Goal: Task Accomplishment & Management: Complete application form

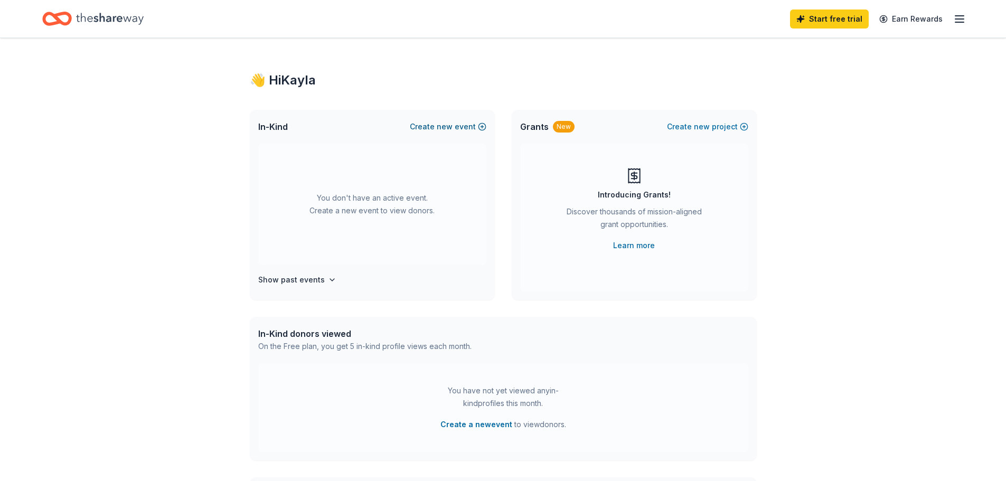
click at [466, 130] on button "Create new event" at bounding box center [448, 126] width 77 height 13
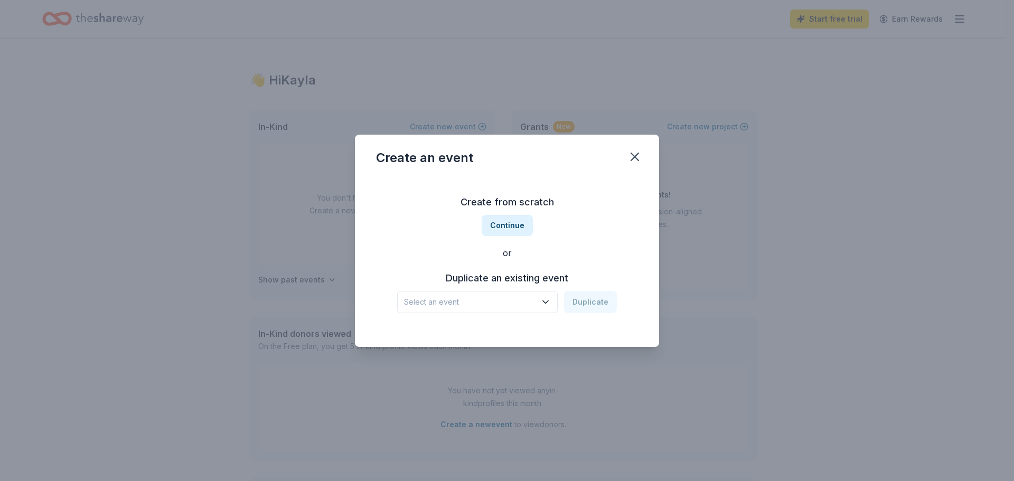
click at [500, 237] on div "Create from scratch Continue or Duplicate an existing event Select an event Dup…" at bounding box center [507, 253] width 262 height 153
click at [502, 227] on button "Continue" at bounding box center [507, 225] width 51 height 21
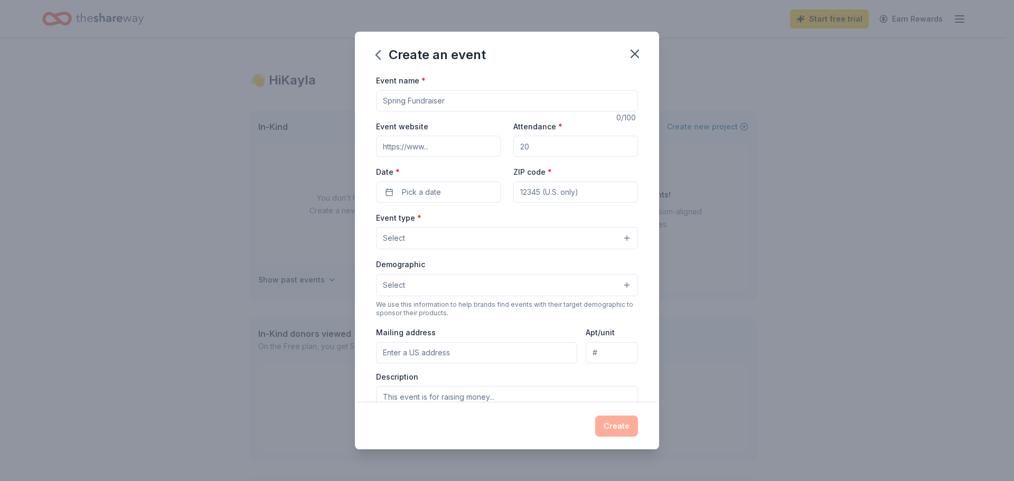
click at [451, 93] on input "Event name *" at bounding box center [507, 100] width 262 height 21
type input "Scholarship Fundraiser"
type input "www.southfloridafair.com"
type input "450000"
click at [527, 144] on input "450000" at bounding box center [575, 146] width 125 height 21
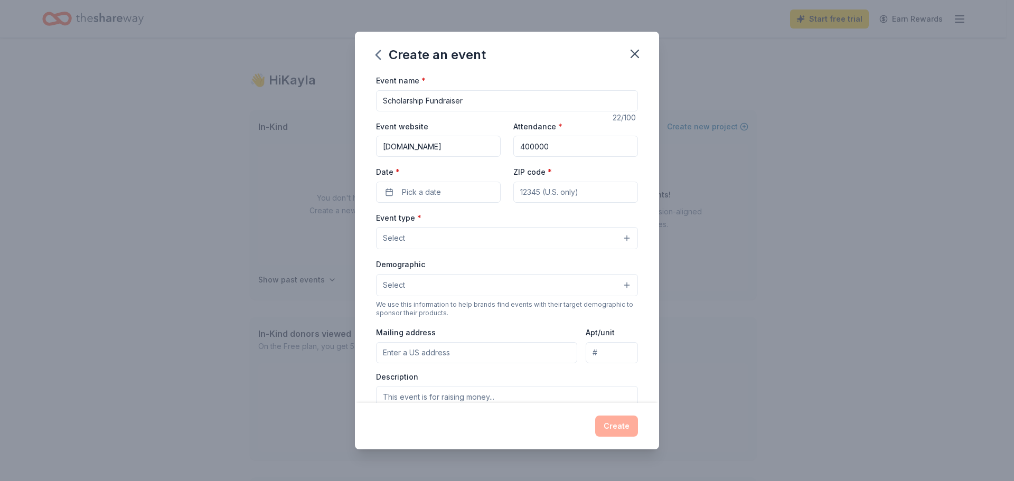
drag, startPoint x: 527, startPoint y: 144, endPoint x: 375, endPoint y: 204, distance: 164.1
click at [523, 145] on input "400000" at bounding box center [575, 146] width 125 height 21
type input "400000"
click at [391, 191] on button "Pick a date" at bounding box center [438, 192] width 125 height 21
click at [497, 220] on button "Go to next month" at bounding box center [493, 220] width 15 height 15
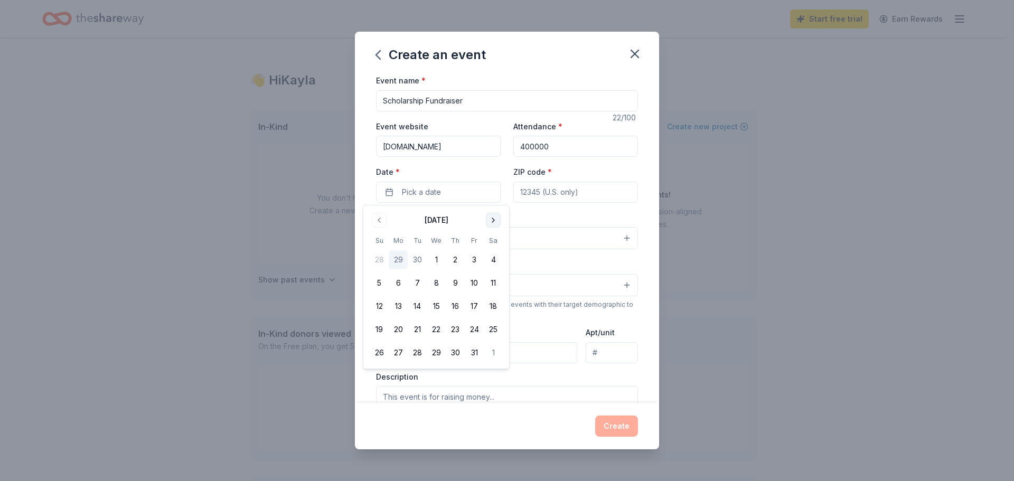
click at [497, 220] on button "Go to next month" at bounding box center [493, 220] width 15 height 15
click at [474, 309] on button "16" at bounding box center [474, 306] width 19 height 19
click at [590, 188] on input "ZIP code *" at bounding box center [575, 192] width 125 height 21
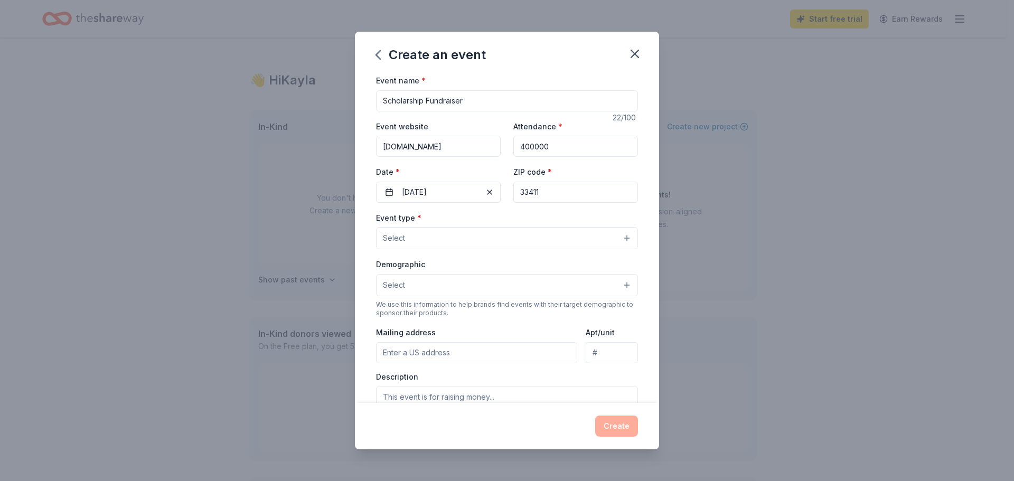
type input "33411"
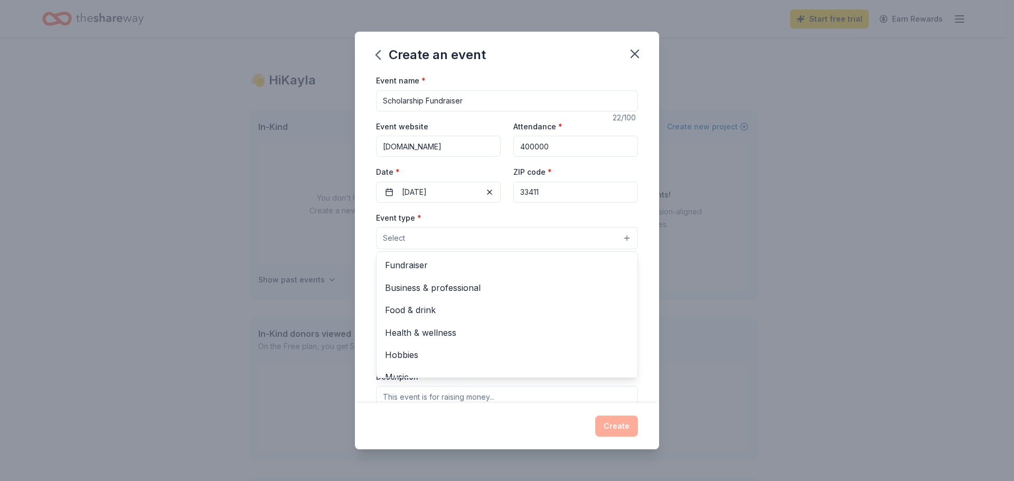
click at [431, 245] on button "Select" at bounding box center [507, 238] width 262 height 22
click at [445, 253] on div "Fundraiser Business & professional Food & drink Health & wellness Hobbies Music…" at bounding box center [507, 314] width 262 height 127
click at [445, 264] on span "Fundraiser" at bounding box center [507, 265] width 244 height 14
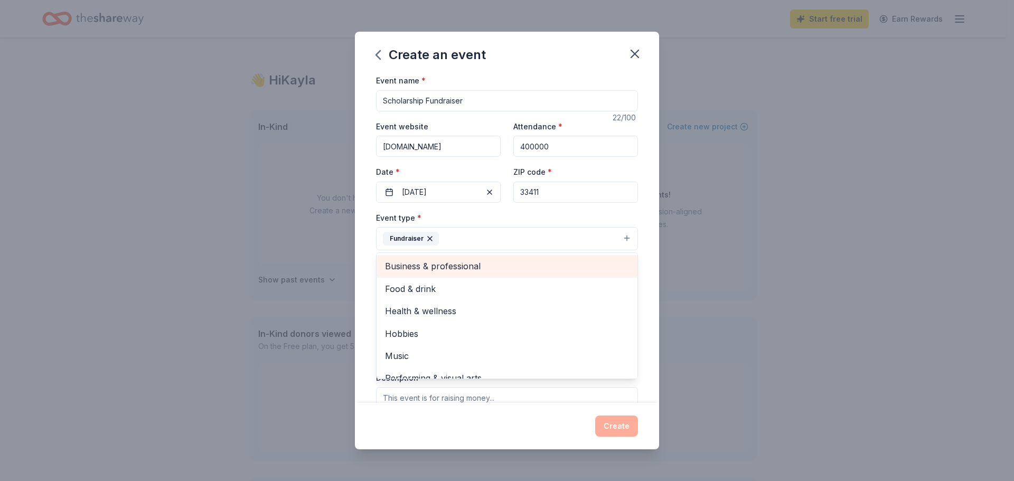
scroll to position [13, 0]
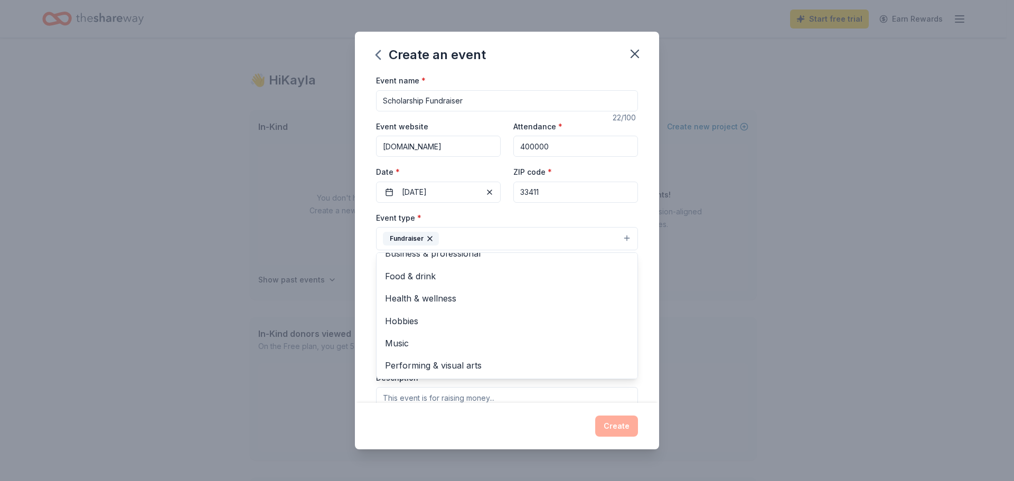
click at [641, 312] on div "Event name * Scholarship Fundraiser 22 /100 Event website www.southfloridafair.…" at bounding box center [507, 238] width 304 height 329
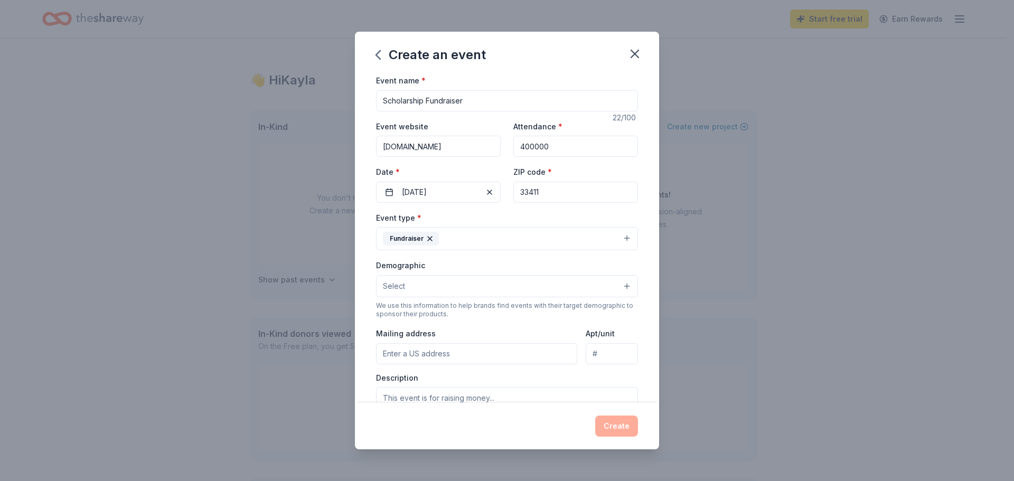
click at [430, 281] on button "Select" at bounding box center [507, 286] width 262 height 22
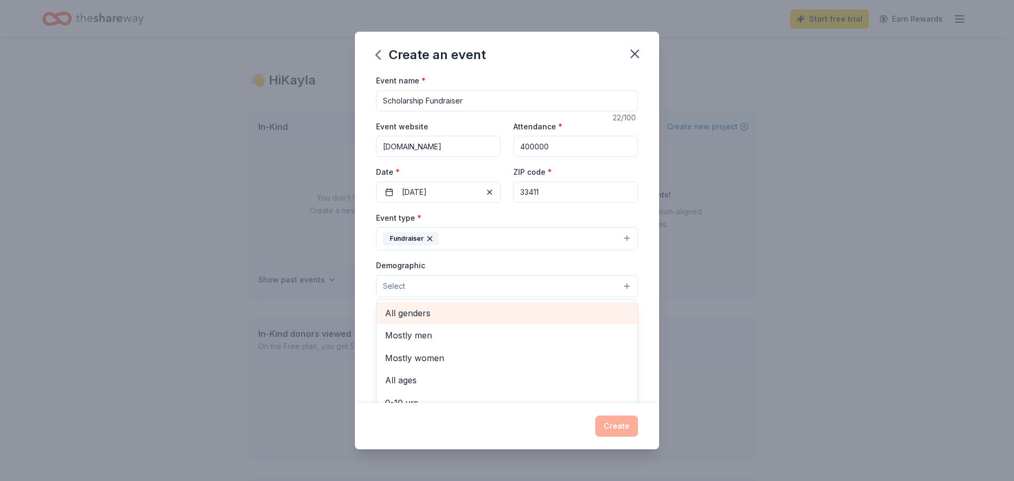
click at [427, 314] on span "All genders" at bounding box center [507, 313] width 244 height 14
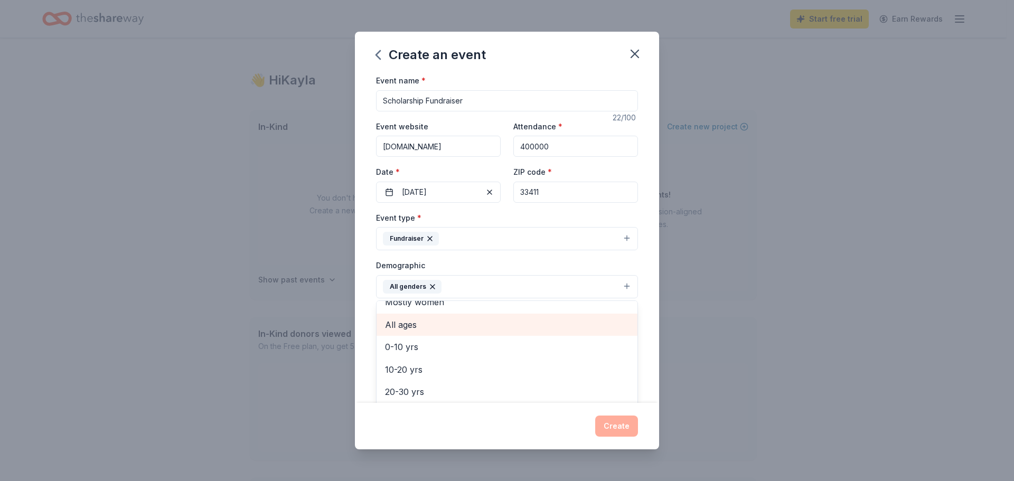
scroll to position [53, 0]
click at [639, 295] on div "Event name * Scholarship Fundraiser 22 /100 Event website www.southfloridafair.…" at bounding box center [507, 238] width 304 height 329
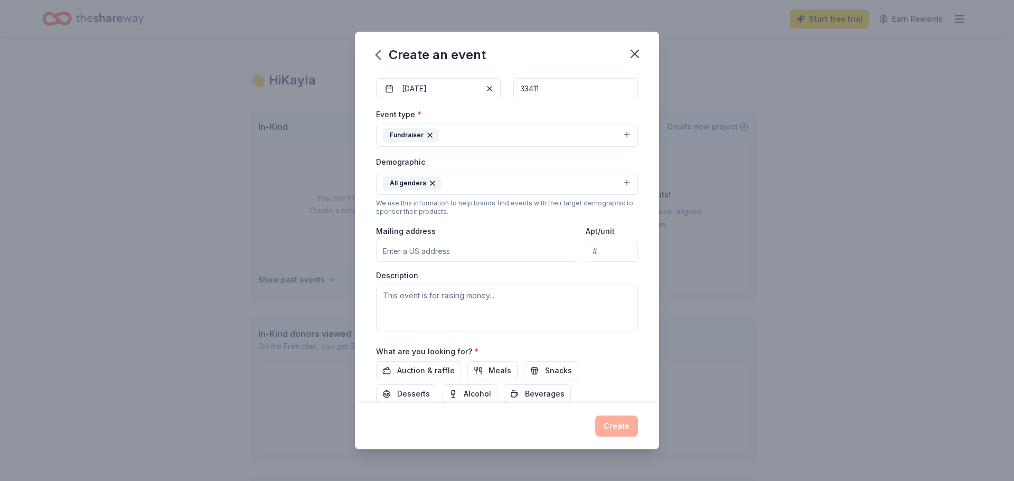
scroll to position [106, 0]
click at [457, 174] on button "All genders" at bounding box center [507, 181] width 262 height 23
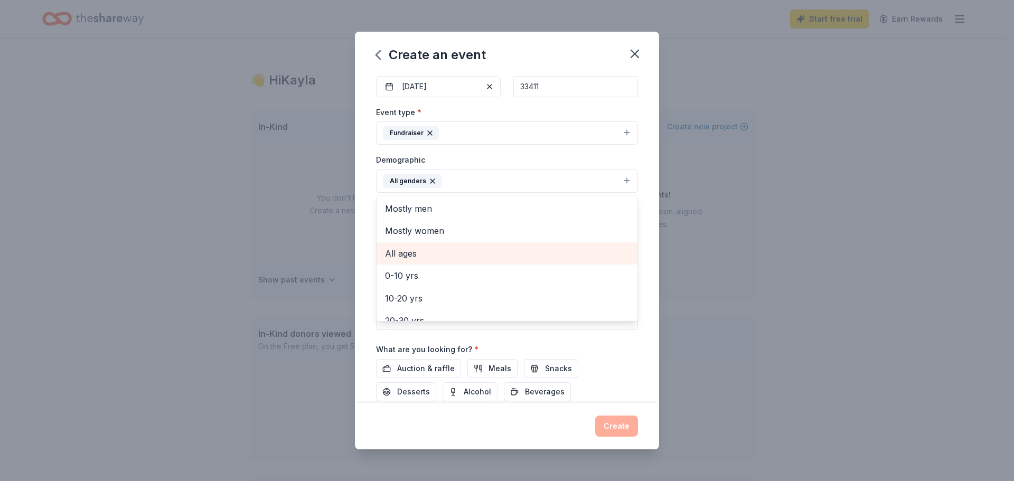
click at [436, 251] on span "All ages" at bounding box center [507, 254] width 244 height 14
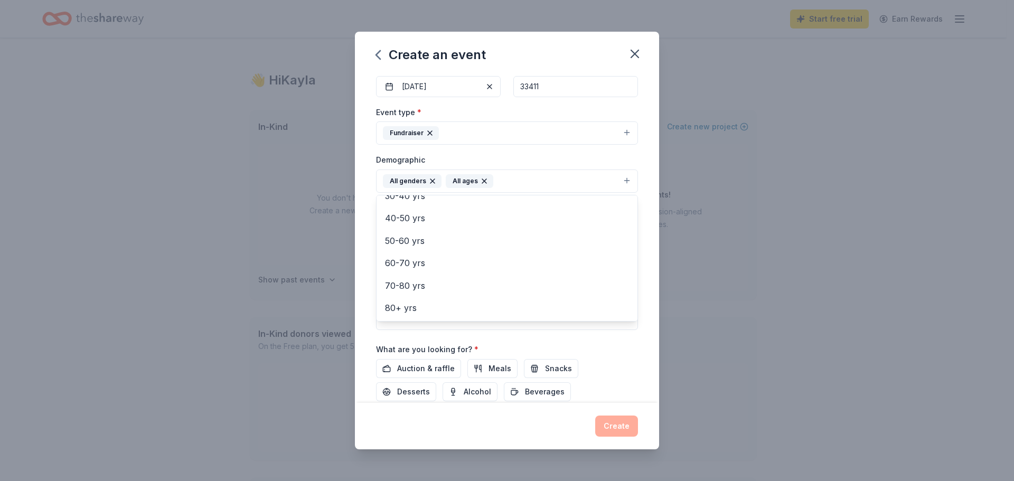
scroll to position [0, 0]
click at [603, 342] on div "Event name * Scholarship Fundraiser 22 /100 Event website www.southfloridafair.…" at bounding box center [507, 213] width 262 height 490
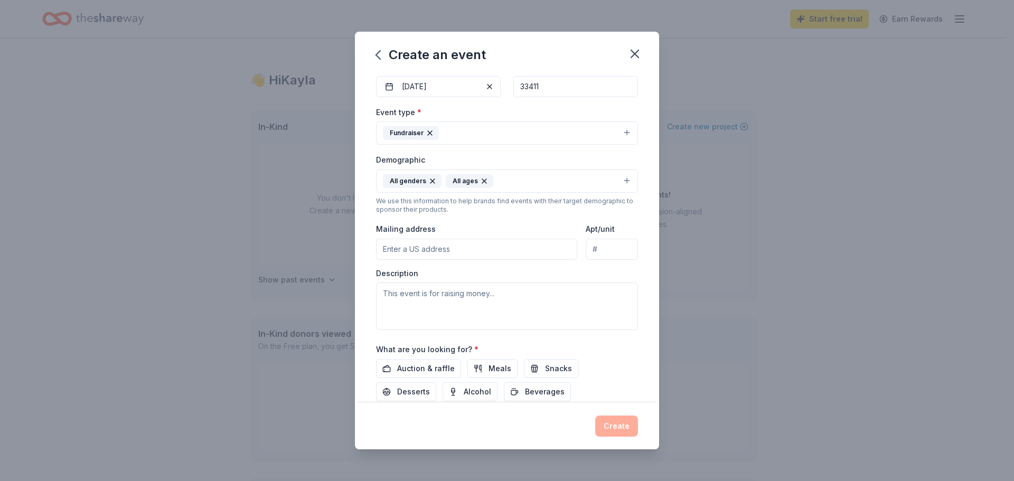
click at [423, 239] on input "Mailing address" at bounding box center [476, 249] width 201 height 21
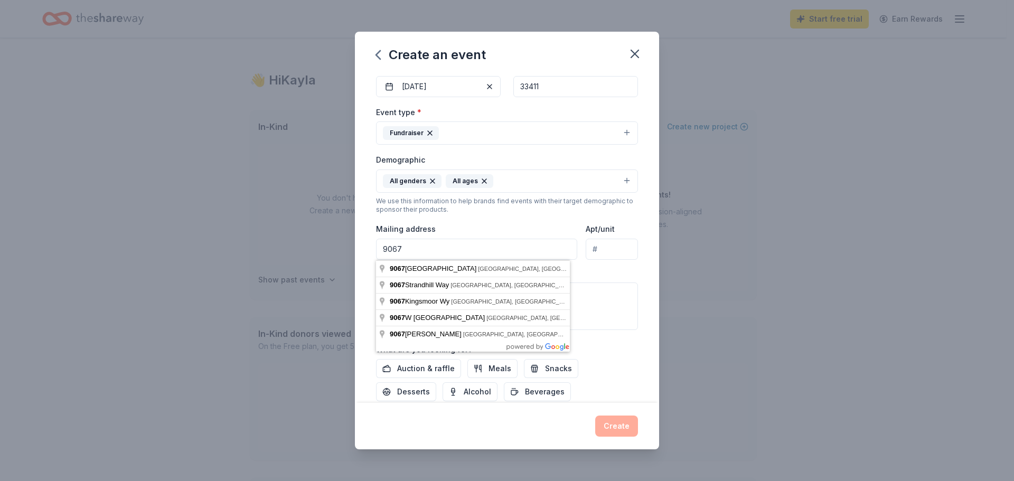
type input "9067 Southern Blvd"
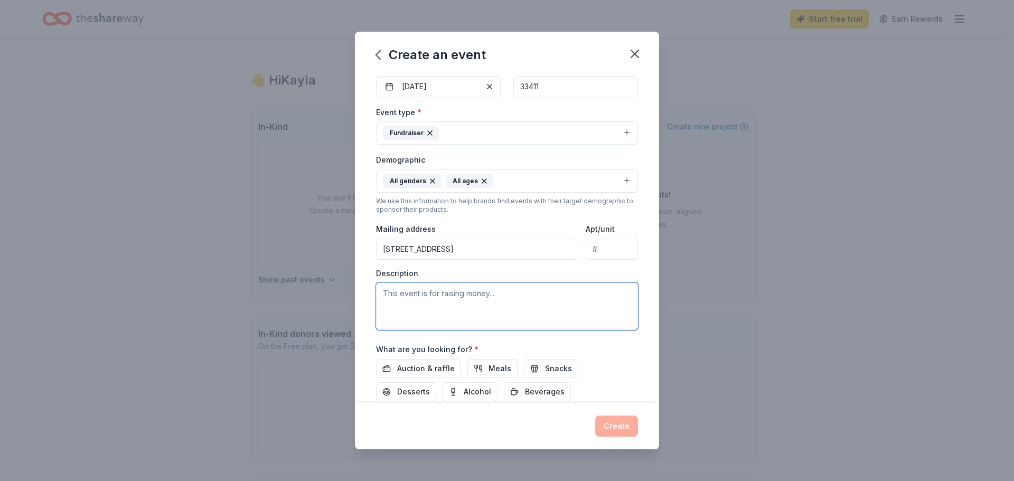
click at [621, 298] on textarea at bounding box center [507, 307] width 262 height 48
click at [488, 320] on textarea at bounding box center [507, 307] width 262 height 48
type textarea "T"
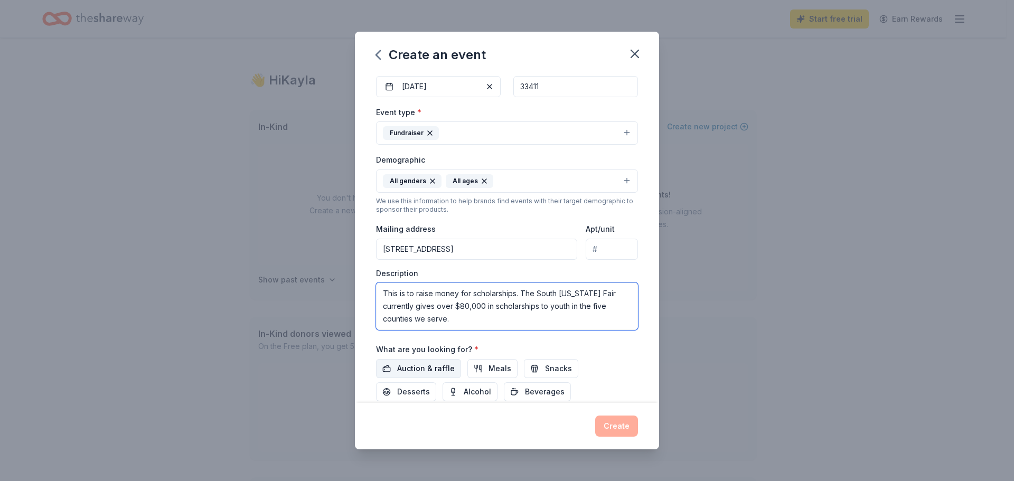
type textarea "This is to raise money for scholarships. The South Florida Fair currently gives…"
click at [438, 360] on button "Auction & raffle" at bounding box center [418, 368] width 85 height 19
click at [610, 370] on div "Auction & raffle Meals Snacks Desserts Alcohol Beverages" at bounding box center [507, 380] width 262 height 42
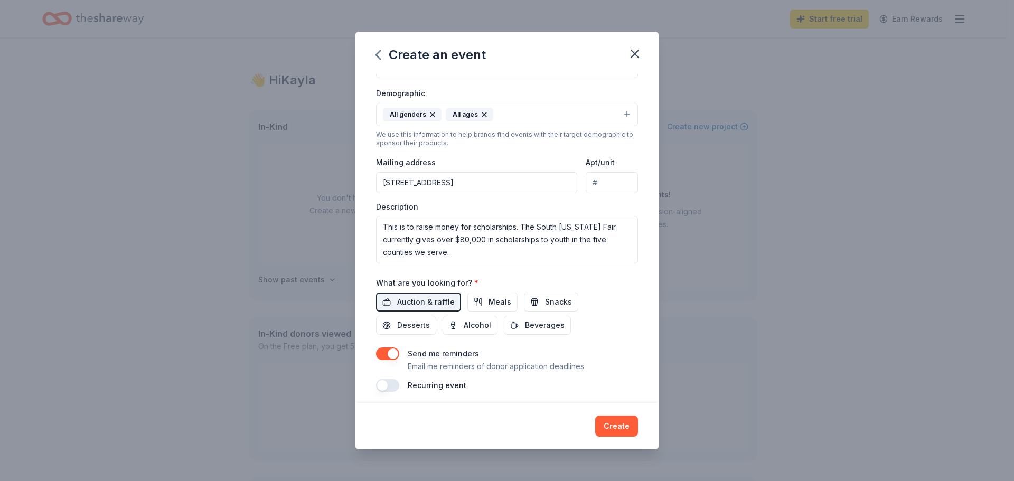
scroll to position [178, 0]
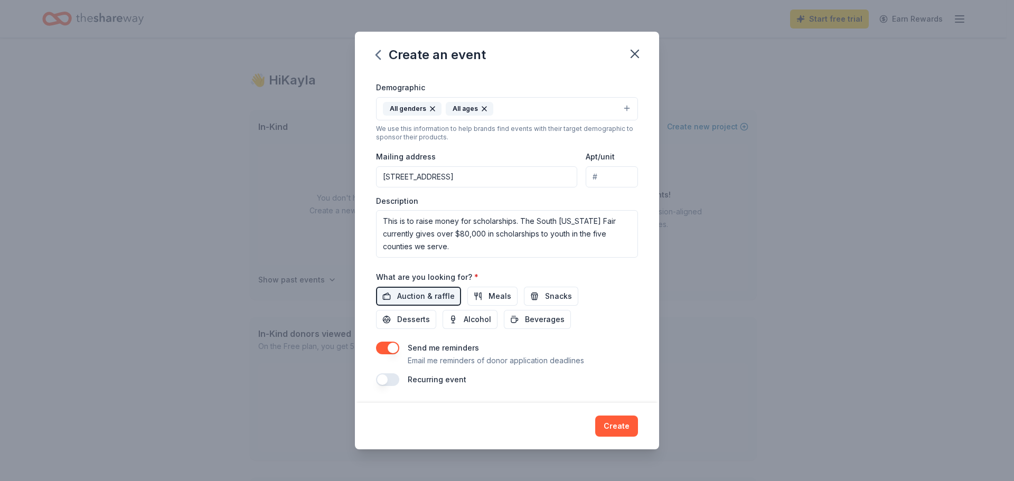
click at [594, 309] on div "Auction & raffle Meals Snacks Desserts Alcohol Beverages" at bounding box center [507, 308] width 262 height 42
click at [400, 382] on div "Recurring event" at bounding box center [507, 379] width 262 height 13
click at [400, 381] on div "Recurring event" at bounding box center [507, 379] width 262 height 13
click at [397, 379] on button "button" at bounding box center [387, 379] width 23 height 13
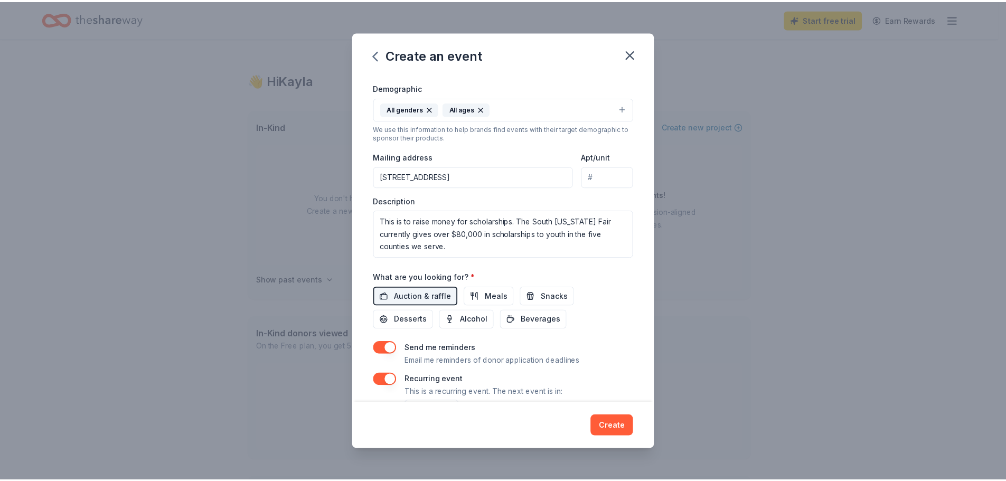
scroll to position [216, 0]
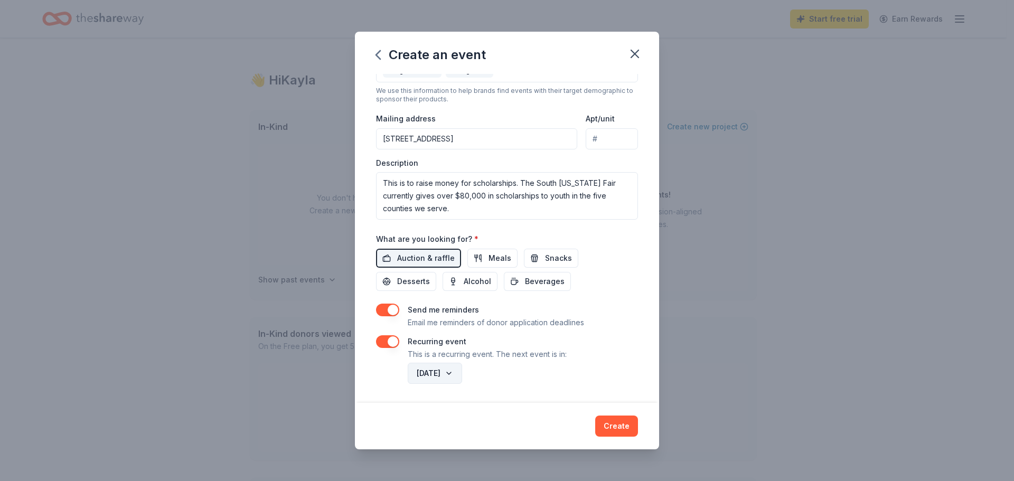
click at [452, 377] on button "January 2027" at bounding box center [435, 373] width 54 height 21
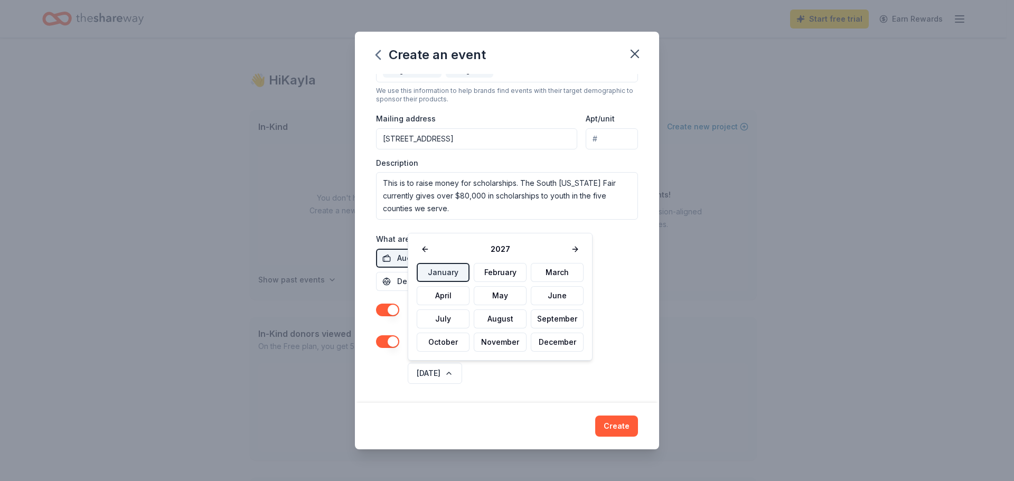
click at [544, 385] on div "January 2027" at bounding box center [522, 373] width 232 height 25
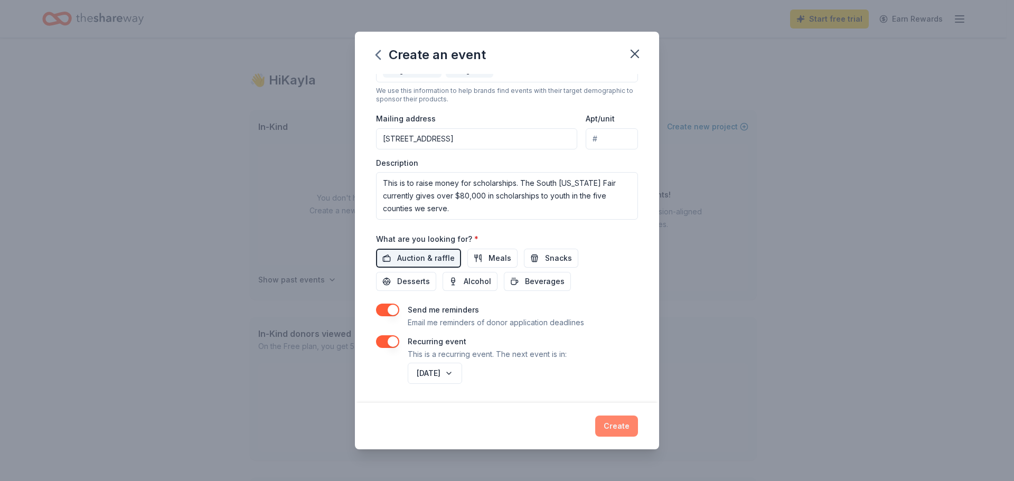
click at [611, 422] on button "Create" at bounding box center [616, 426] width 43 height 21
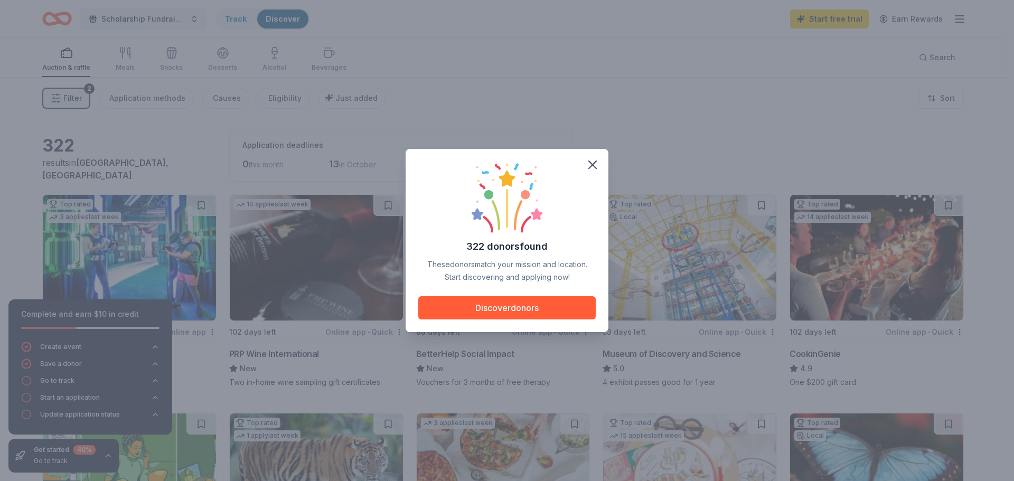
click at [538, 295] on div "322 donors found These donors match your mission and location. Start discoverin…" at bounding box center [507, 241] width 178 height 158
click at [535, 296] on button "Discover donors" at bounding box center [507, 307] width 178 height 23
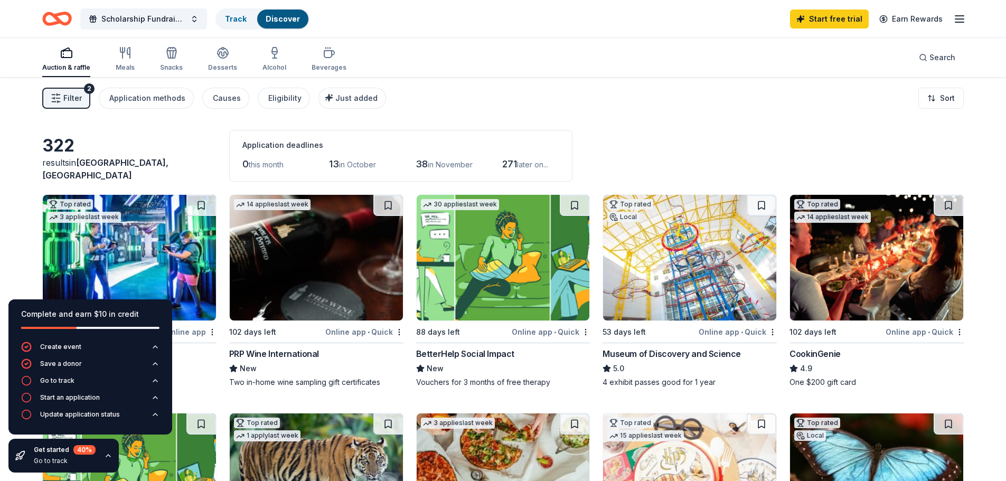
click at [111, 460] on icon "button" at bounding box center [108, 456] width 8 height 8
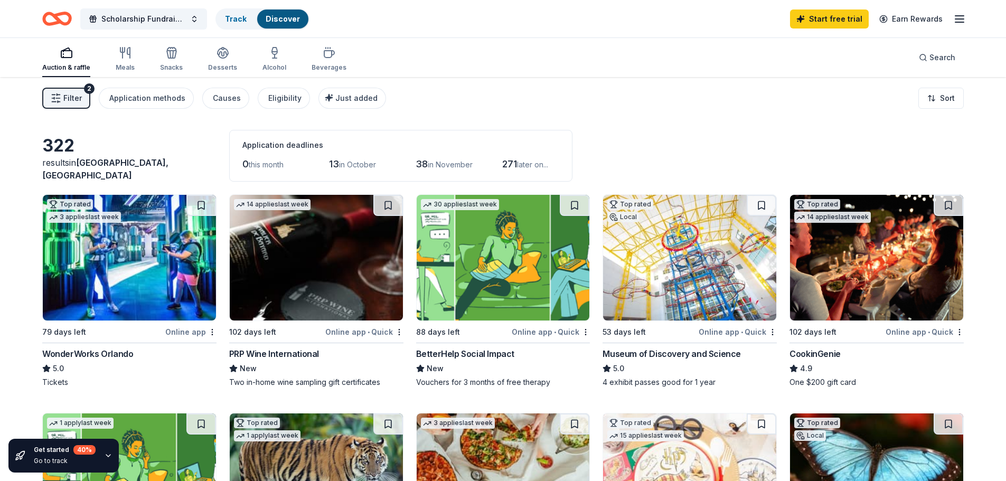
click at [745, 355] on div "Museum of Discovery and Science" at bounding box center [690, 354] width 174 height 13
click at [157, 99] on div "Application methods" at bounding box center [147, 98] width 76 height 13
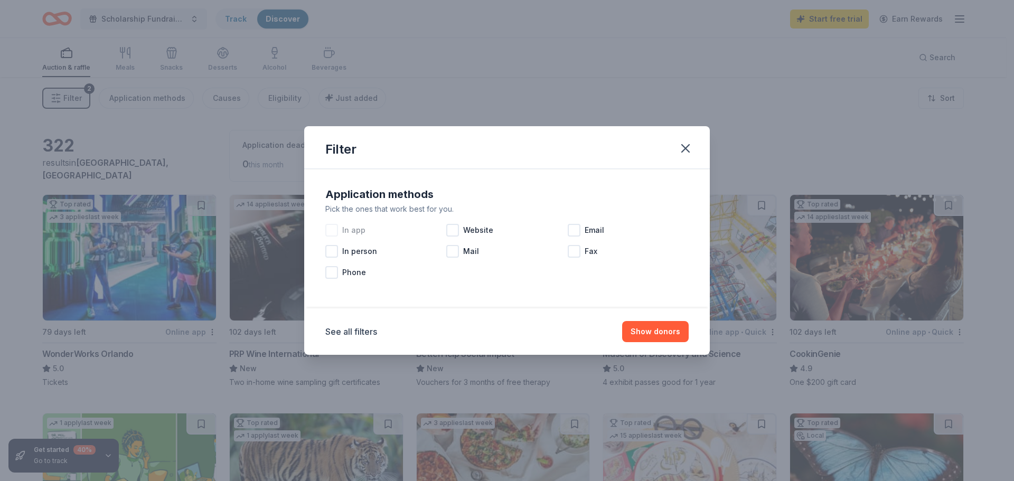
click at [363, 230] on span "In app" at bounding box center [353, 230] width 23 height 13
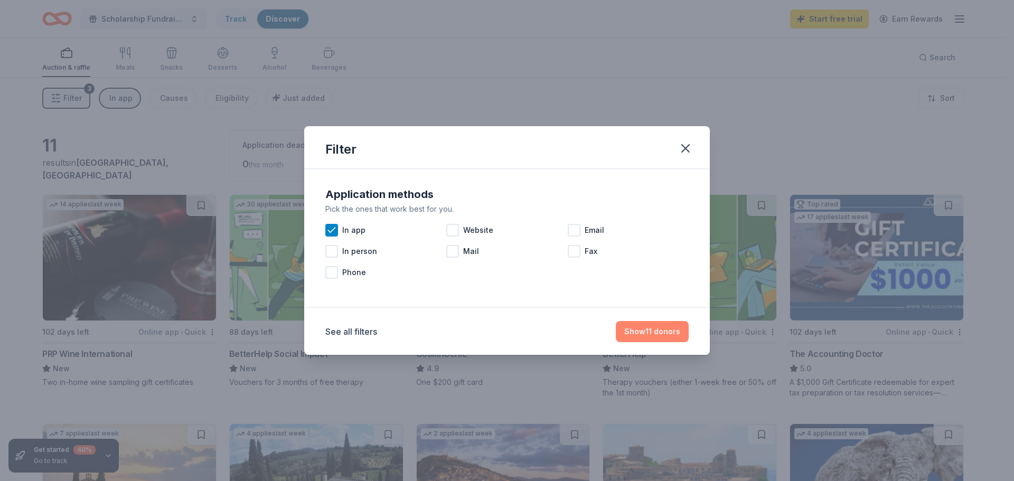
click at [666, 330] on button "Show 11 donors" at bounding box center [652, 331] width 73 height 21
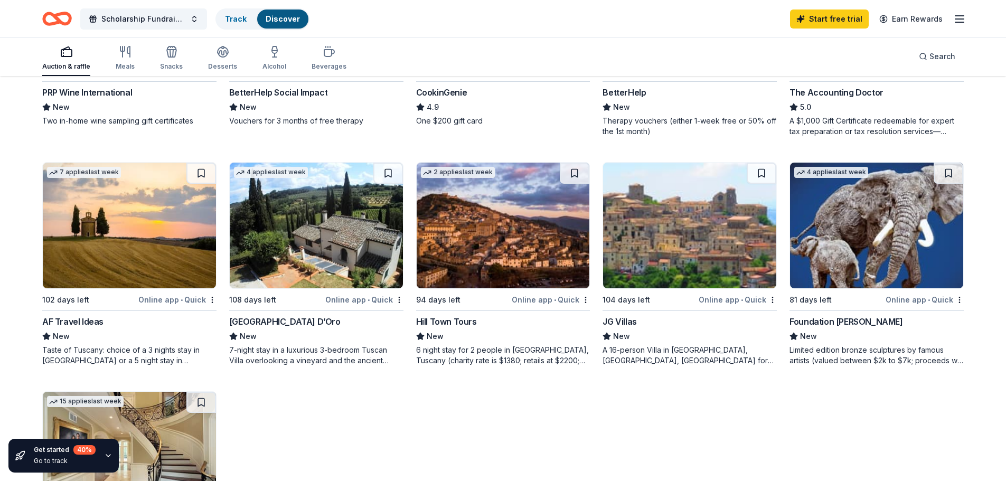
scroll to position [264, 0]
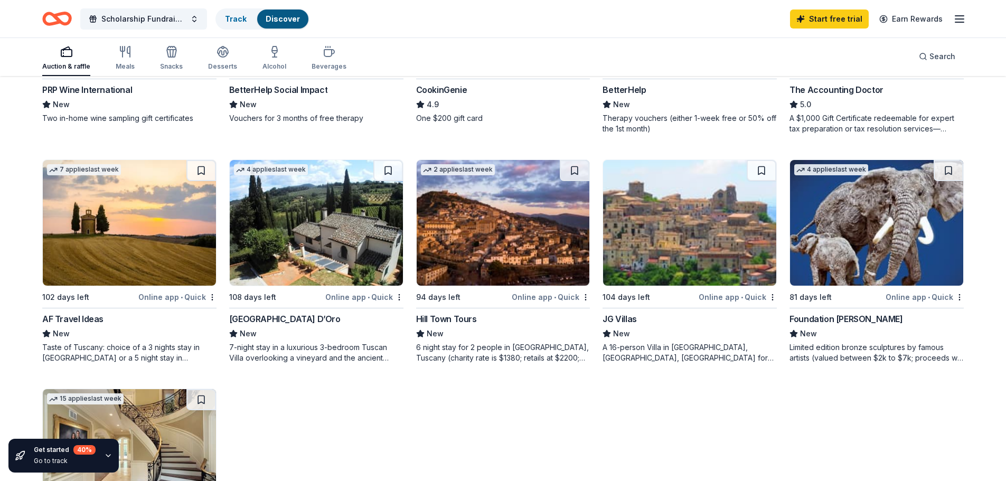
click at [96, 248] on img at bounding box center [129, 223] width 173 height 126
click at [369, 260] on img at bounding box center [316, 223] width 173 height 126
click at [526, 252] on img at bounding box center [503, 223] width 173 height 126
click at [688, 254] on img at bounding box center [689, 223] width 173 height 126
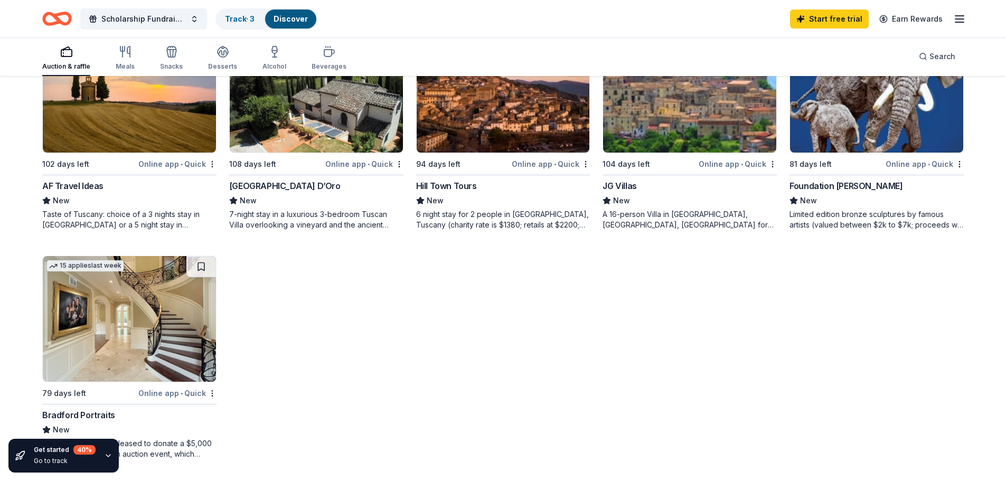
scroll to position [423, 0]
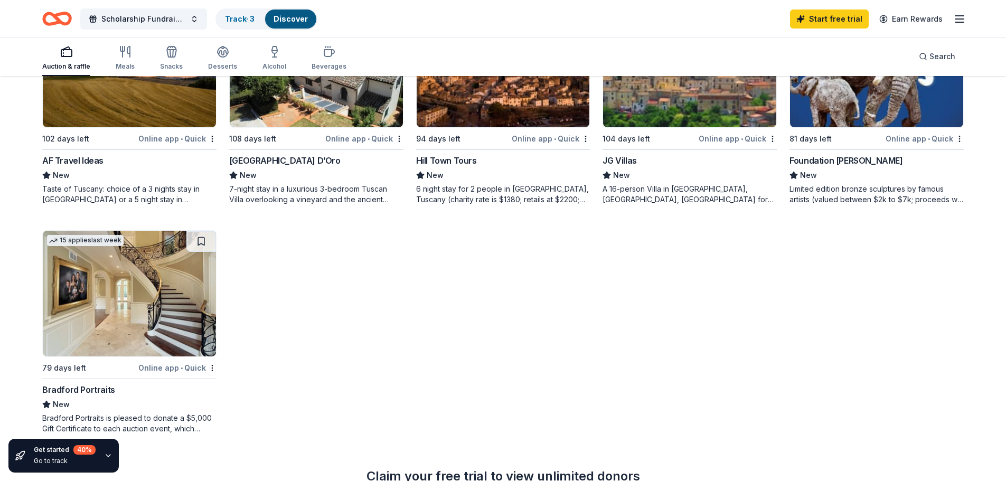
click at [106, 323] on img at bounding box center [129, 294] width 173 height 126
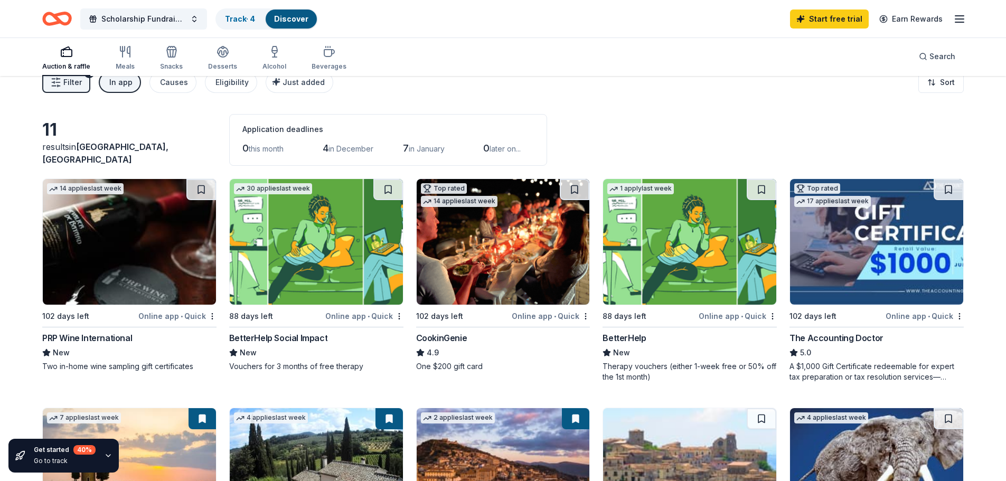
scroll to position [0, 0]
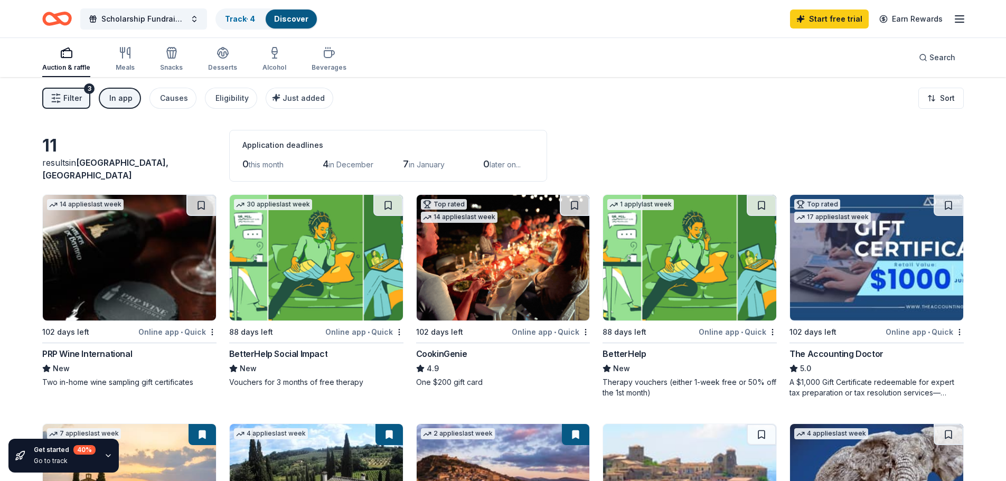
click at [80, 95] on span "Filter" at bounding box center [72, 98] width 18 height 13
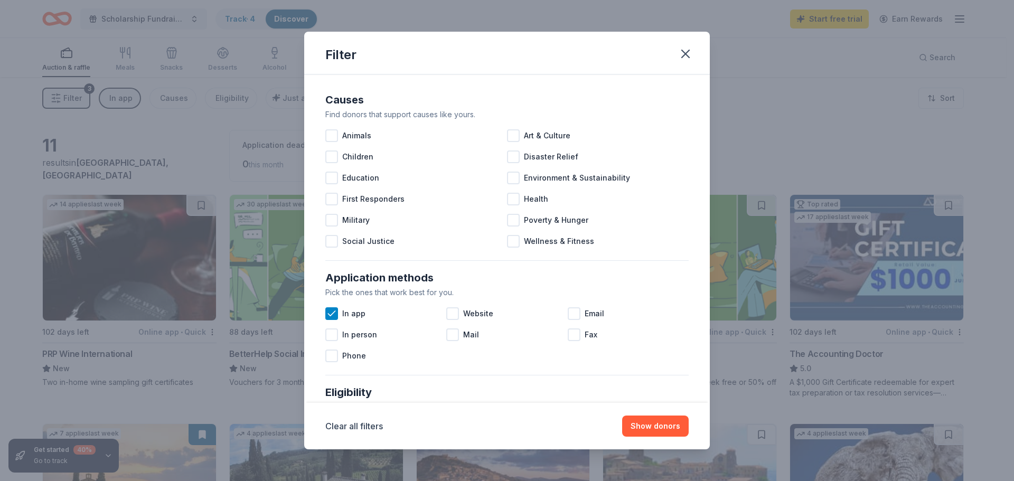
click at [119, 100] on div "Filter Causes Find donors that support causes like yours. Animals Art & Culture…" at bounding box center [507, 240] width 1014 height 481
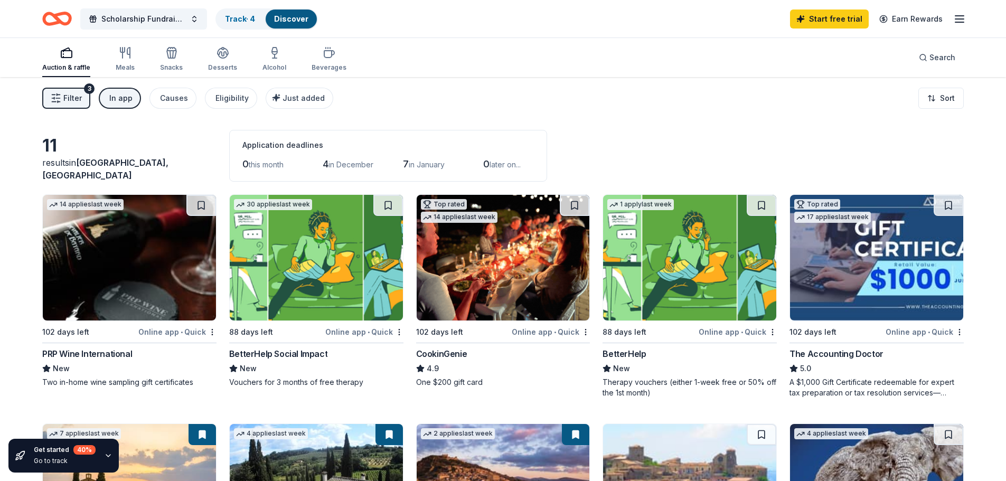
click at [122, 88] on button "In app" at bounding box center [120, 98] width 42 height 21
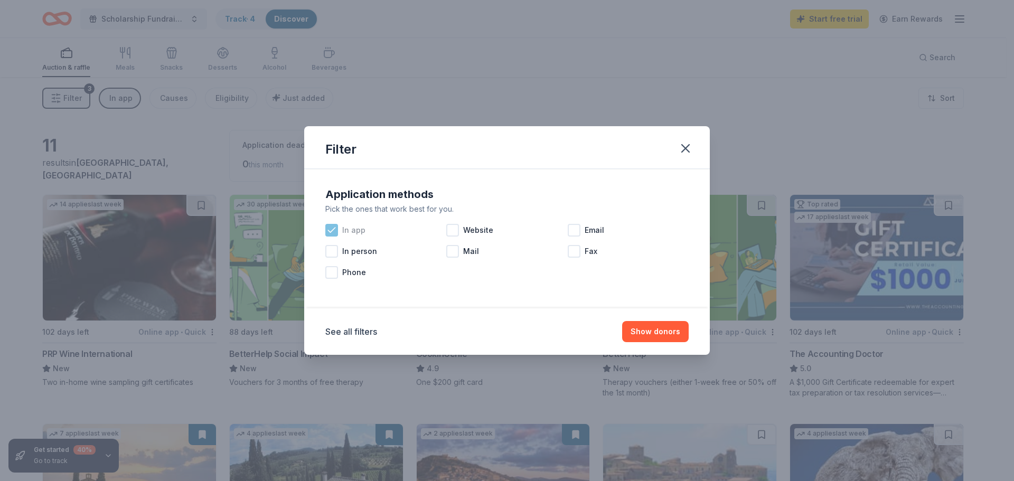
click at [330, 230] on icon at bounding box center [331, 230] width 11 height 11
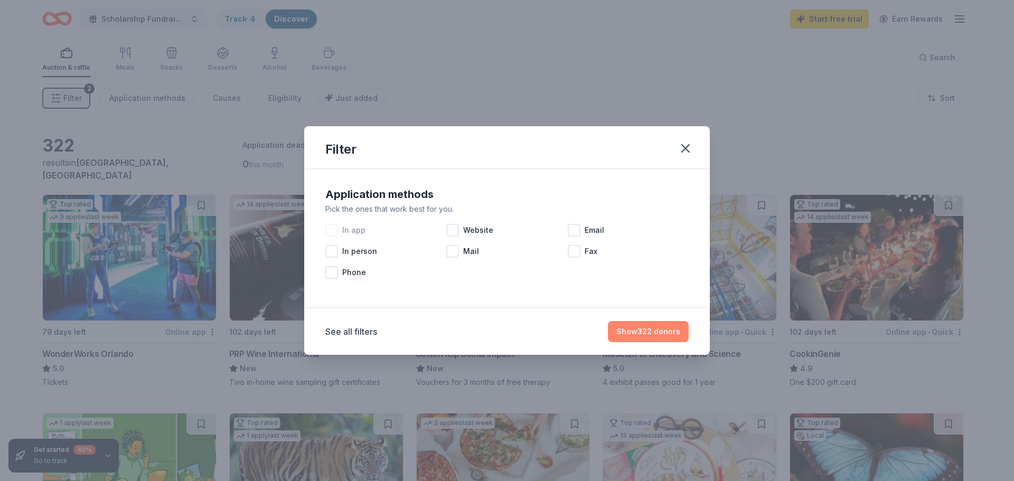
click at [653, 337] on button "Show 322 donors" at bounding box center [648, 331] width 81 height 21
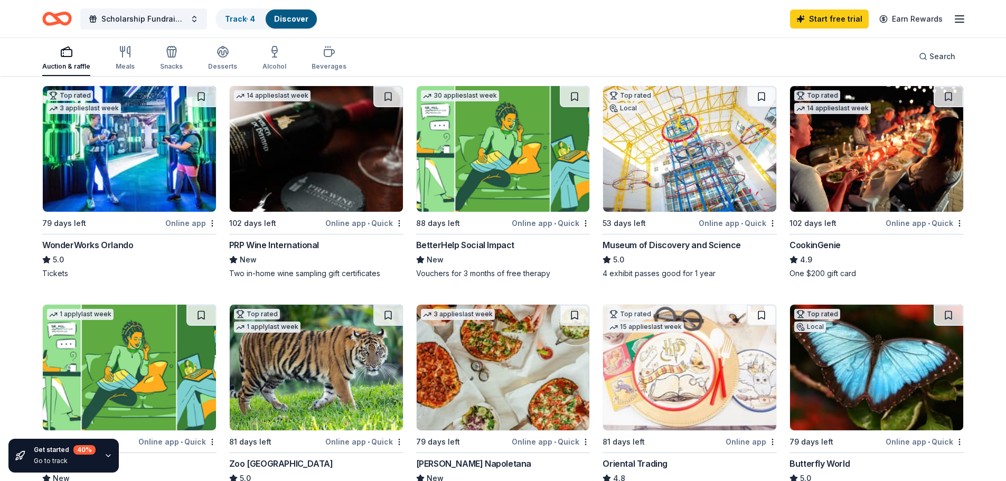
scroll to position [211, 0]
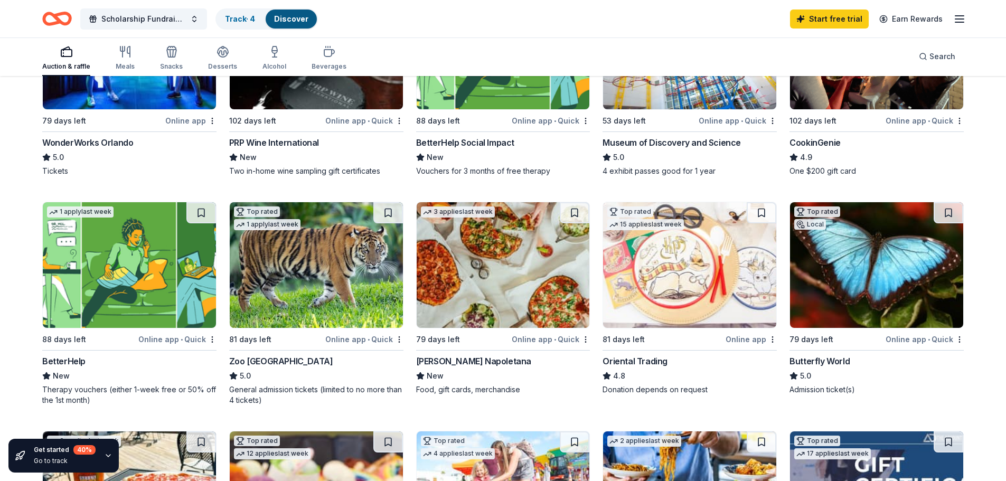
click at [324, 286] on img at bounding box center [316, 265] width 173 height 126
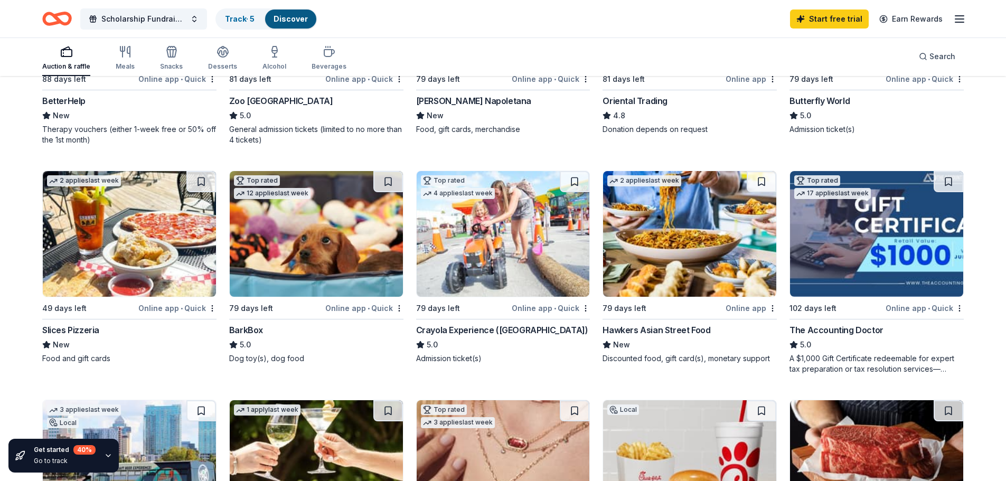
scroll to position [528, 0]
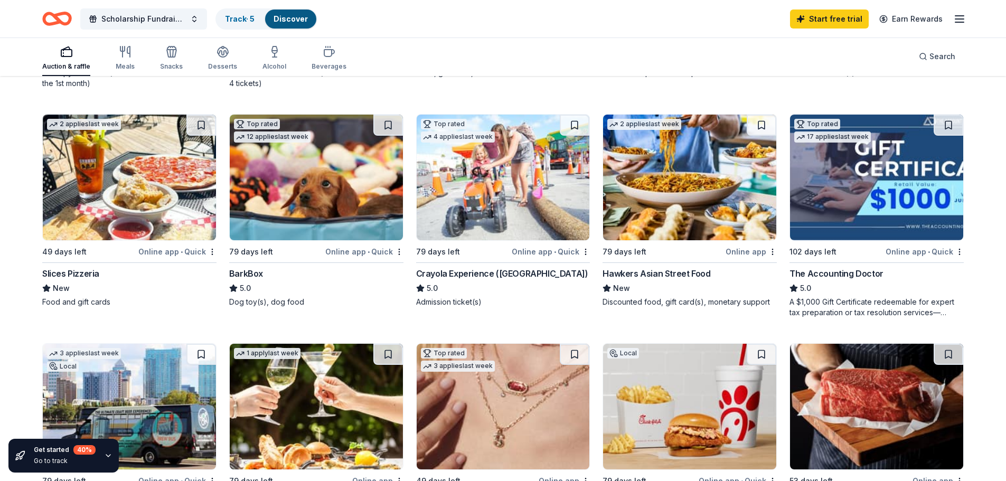
click at [524, 216] on img at bounding box center [503, 178] width 173 height 126
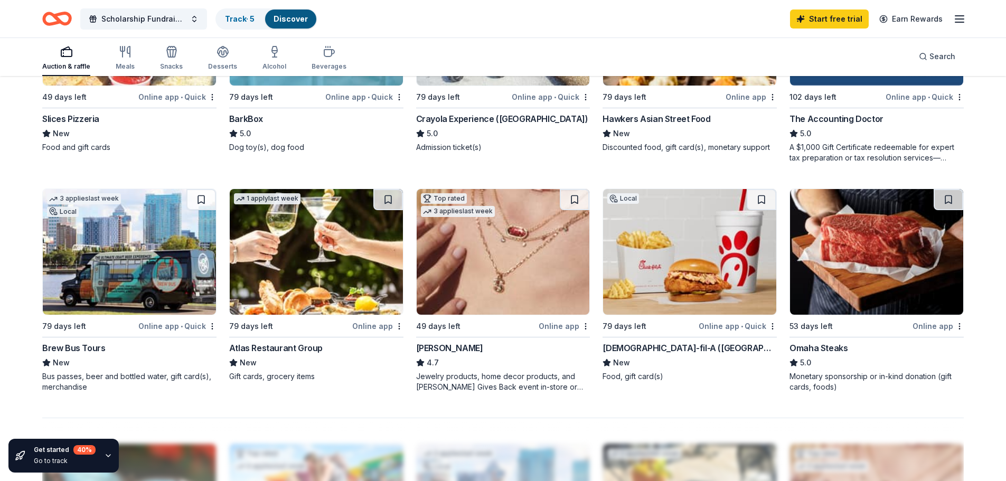
scroll to position [687, 0]
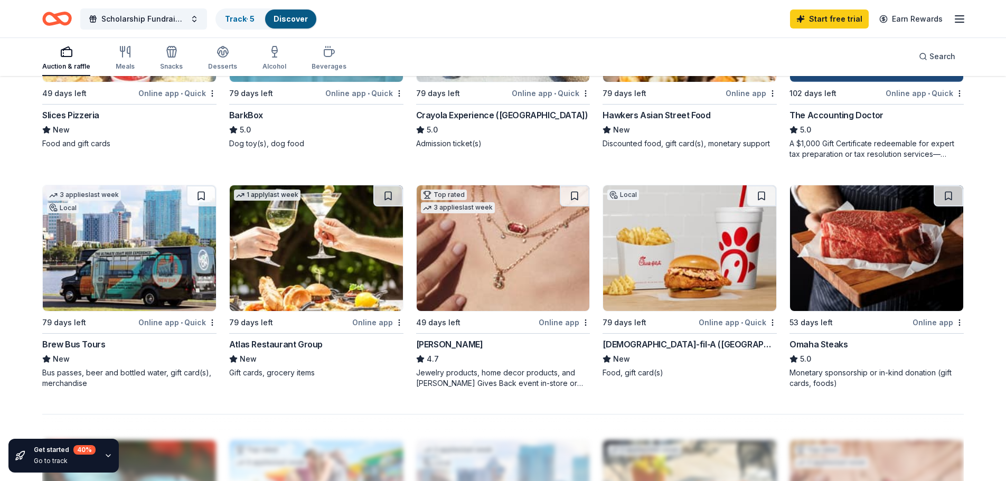
click at [516, 259] on img at bounding box center [503, 248] width 173 height 126
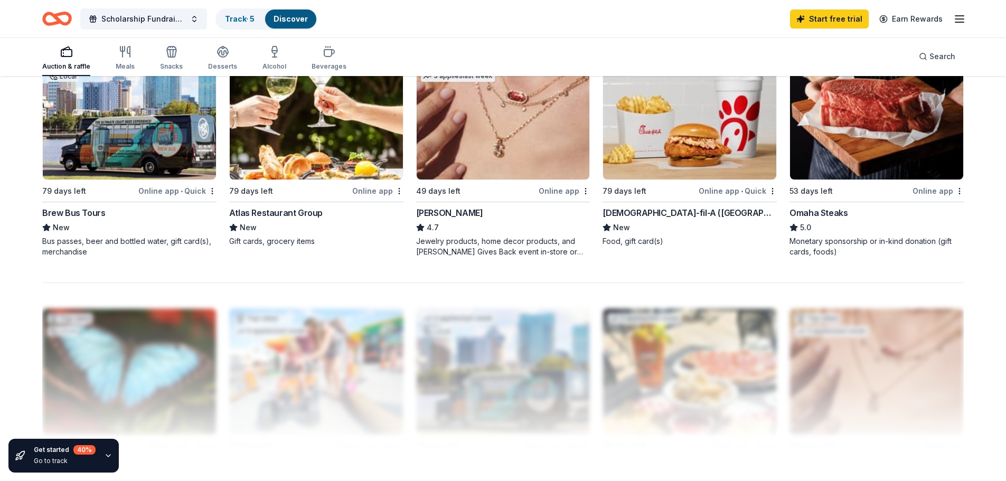
scroll to position [845, 0]
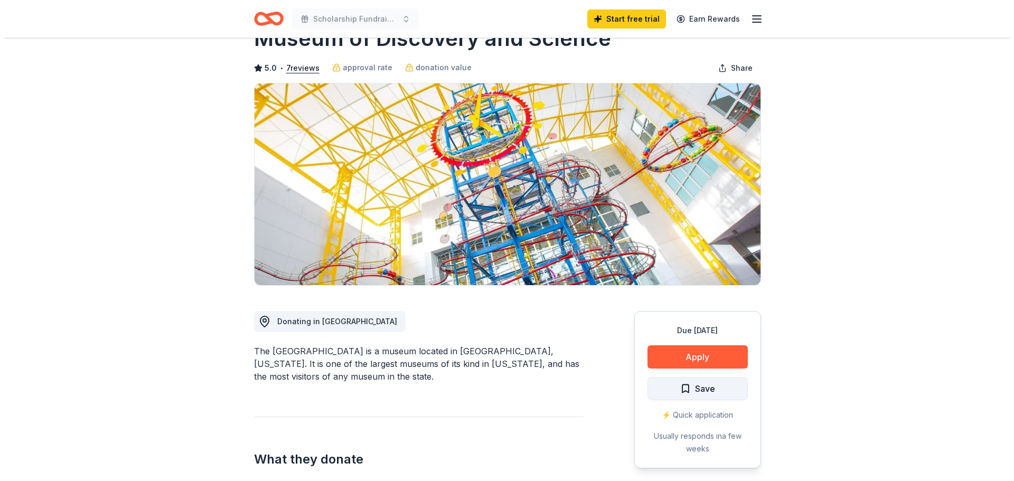
scroll to position [53, 0]
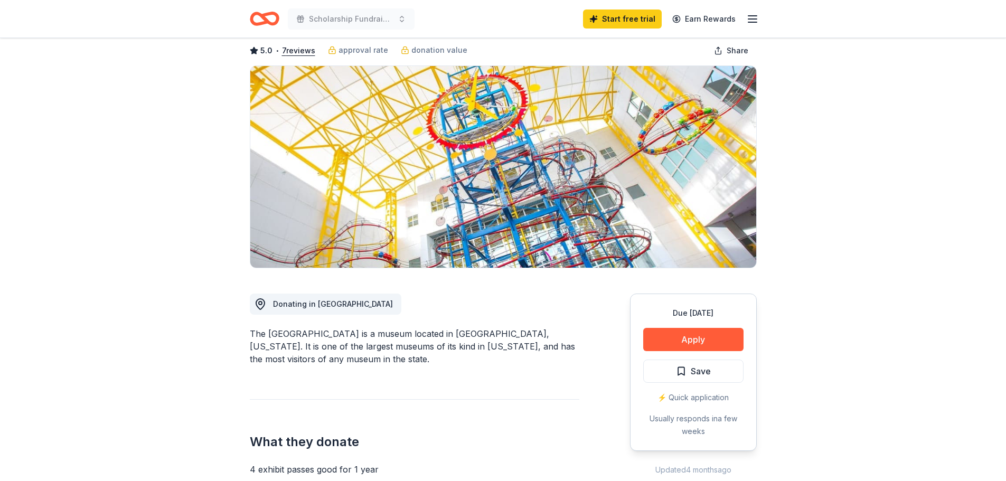
click at [702, 321] on div "Due in 53 days Apply Save ⚡️ Quick application Usually responds in a few weeks" at bounding box center [693, 372] width 127 height 157
click at [698, 333] on button "Apply" at bounding box center [693, 339] width 100 height 23
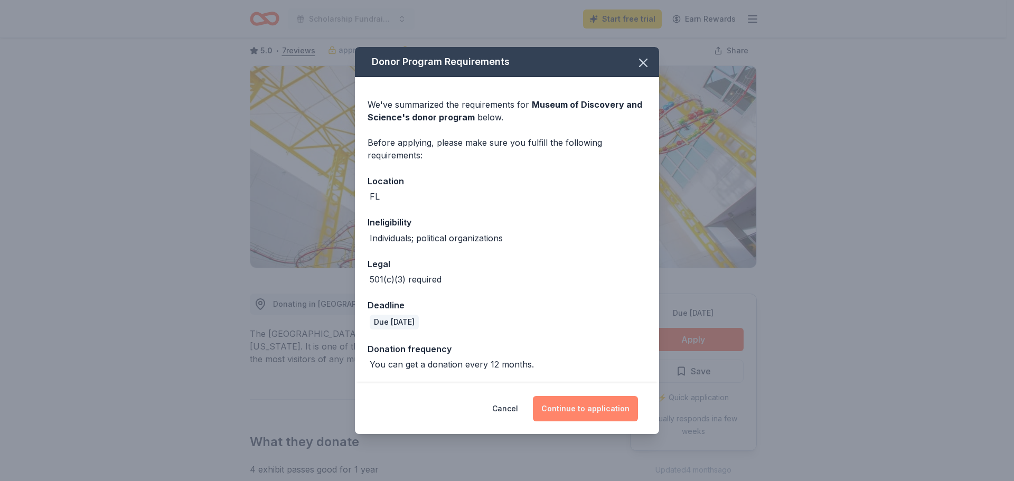
click at [572, 409] on button "Continue to application" at bounding box center [585, 408] width 105 height 25
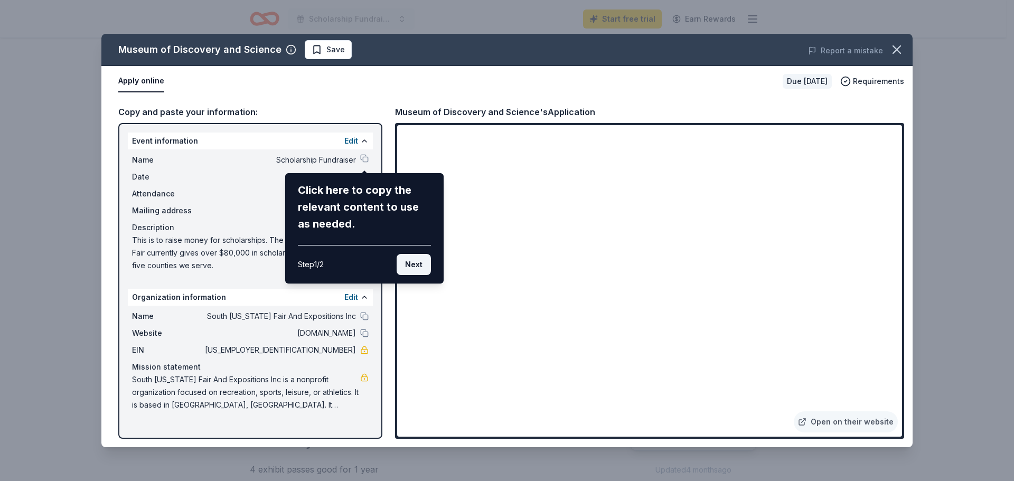
click at [409, 266] on button "Next" at bounding box center [414, 264] width 34 height 21
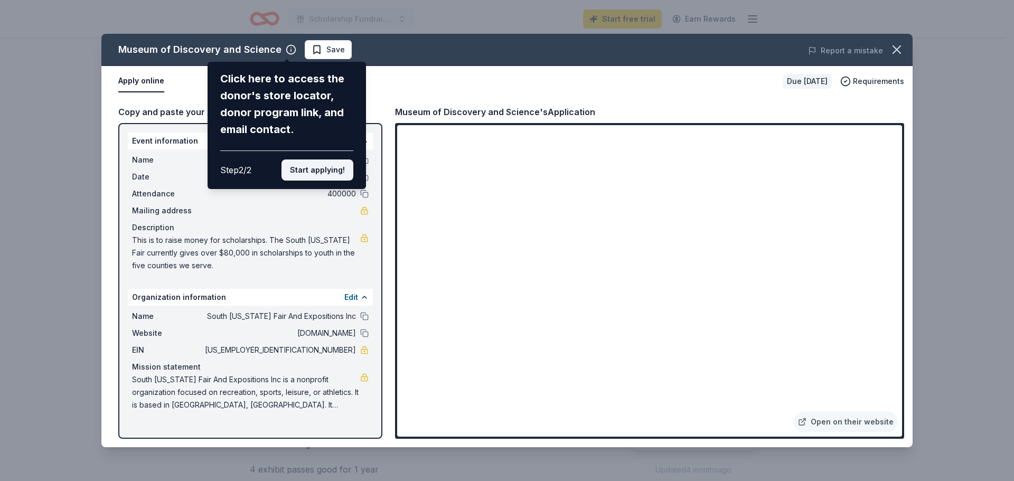
click at [330, 170] on button "Start applying!" at bounding box center [318, 170] width 72 height 21
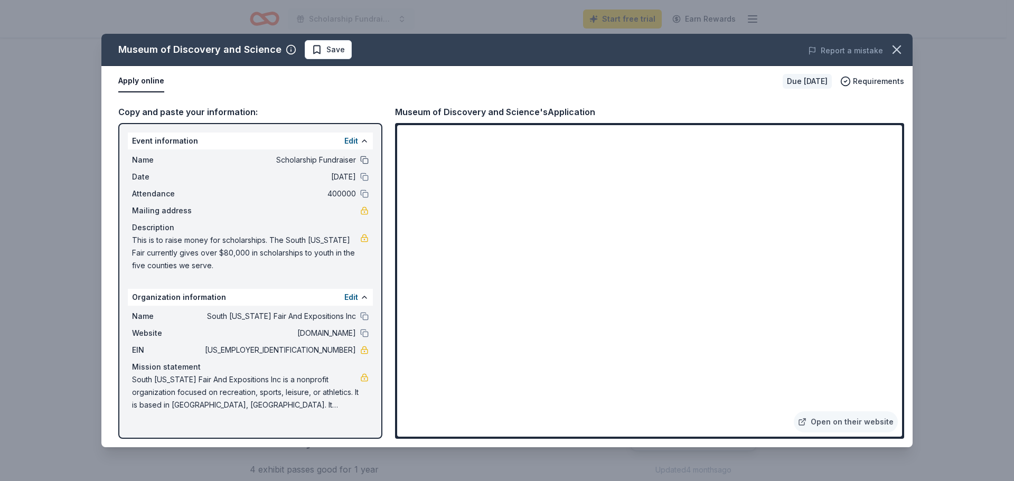
click at [364, 161] on button at bounding box center [364, 160] width 8 height 8
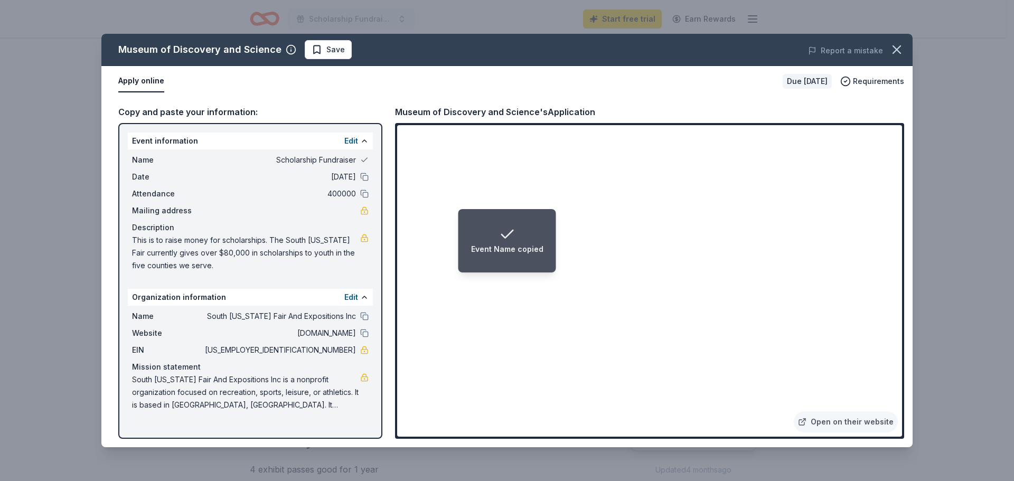
click at [368, 182] on div "Date 01/16/26" at bounding box center [250, 177] width 237 height 13
click at [366, 180] on button at bounding box center [364, 177] width 8 height 8
click at [366, 191] on button at bounding box center [364, 194] width 8 height 8
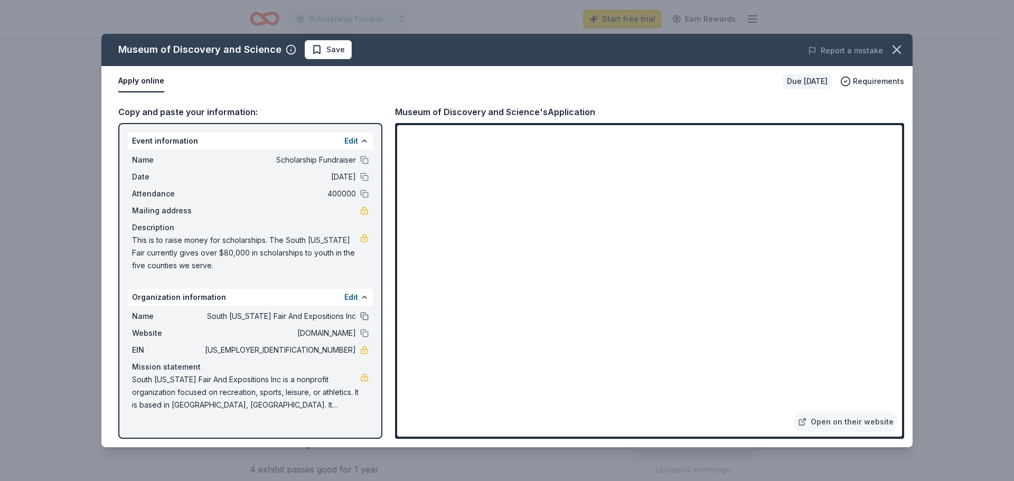
click at [363, 318] on button at bounding box center [364, 316] width 8 height 8
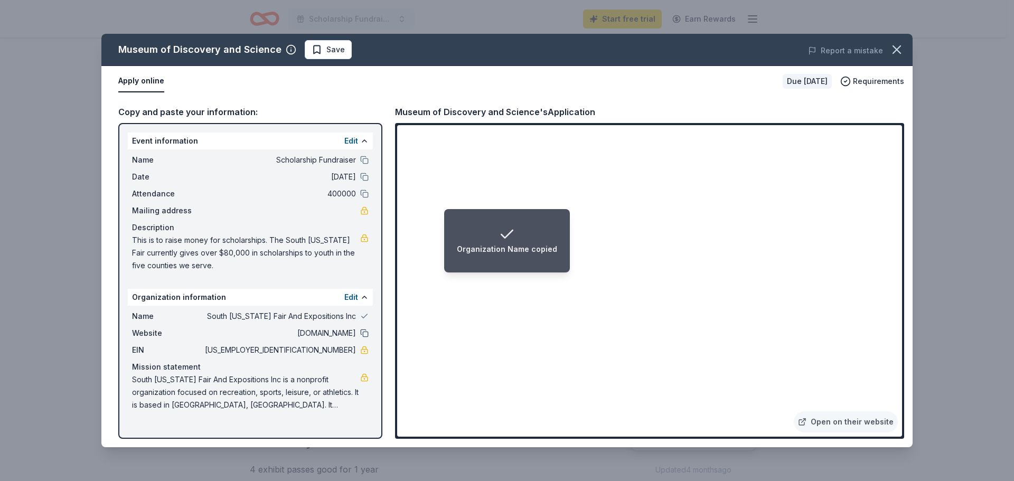
click at [367, 332] on button at bounding box center [364, 333] width 8 height 8
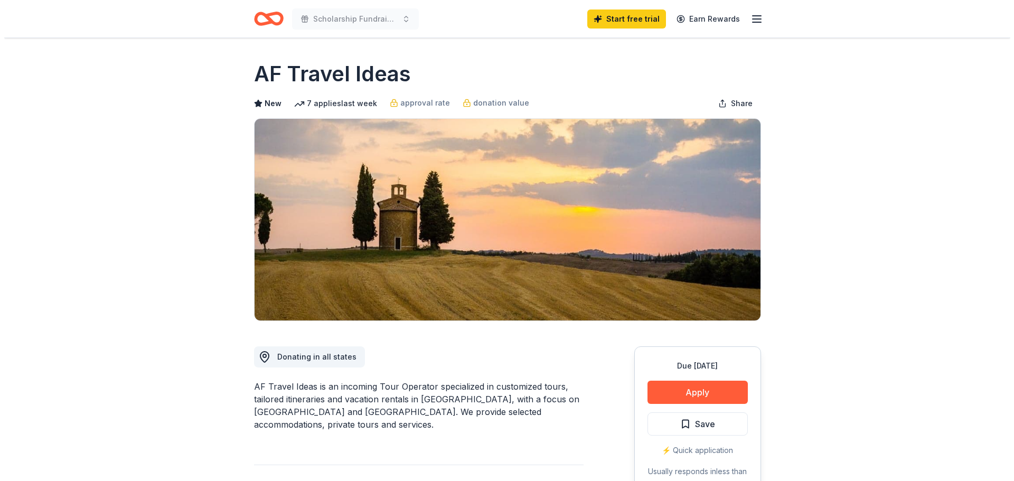
scroll to position [106, 0]
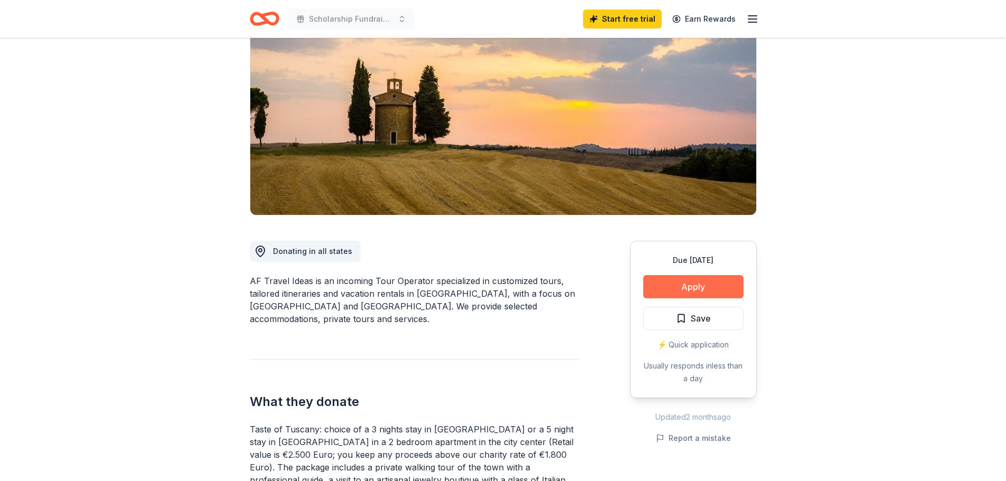
click at [699, 287] on button "Apply" at bounding box center [693, 286] width 100 height 23
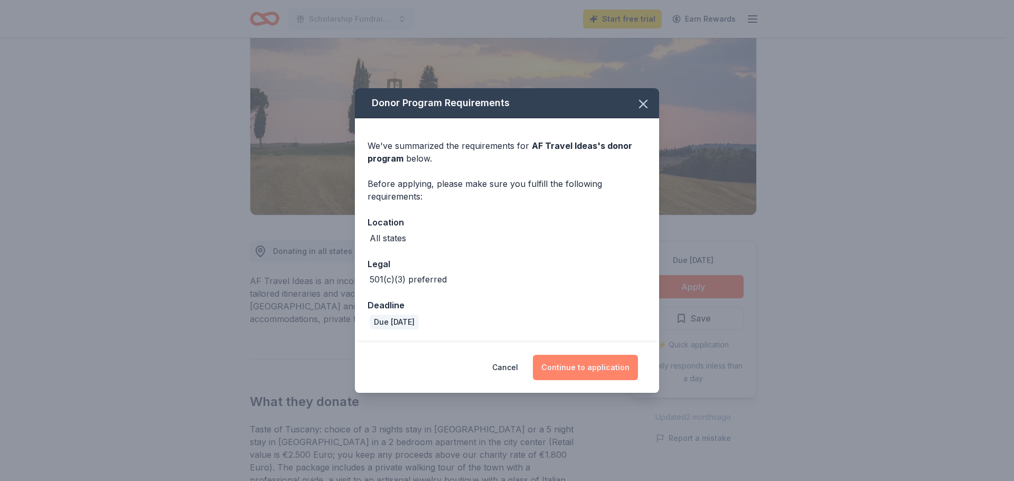
click at [582, 363] on button "Continue to application" at bounding box center [585, 367] width 105 height 25
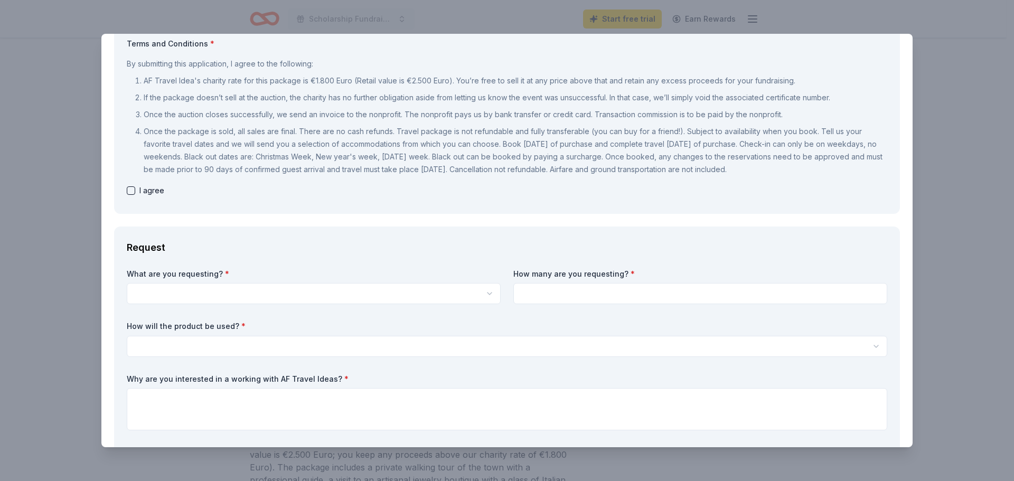
click at [242, 279] on label "What are you requesting? *" at bounding box center [314, 274] width 374 height 11
click at [253, 303] on html "Scholarship Fundraiser Start free trial Earn Rewards Due in 102 days Share AF T…" at bounding box center [507, 240] width 1014 height 481
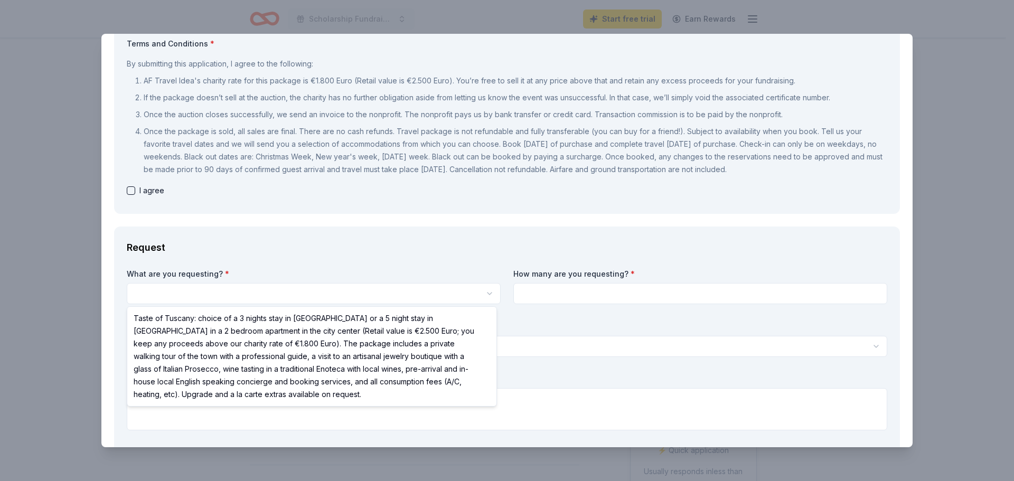
select select "Taste of Tuscany: choice of a 3 nights stay in [GEOGRAPHIC_DATA] or a 5 night s…"
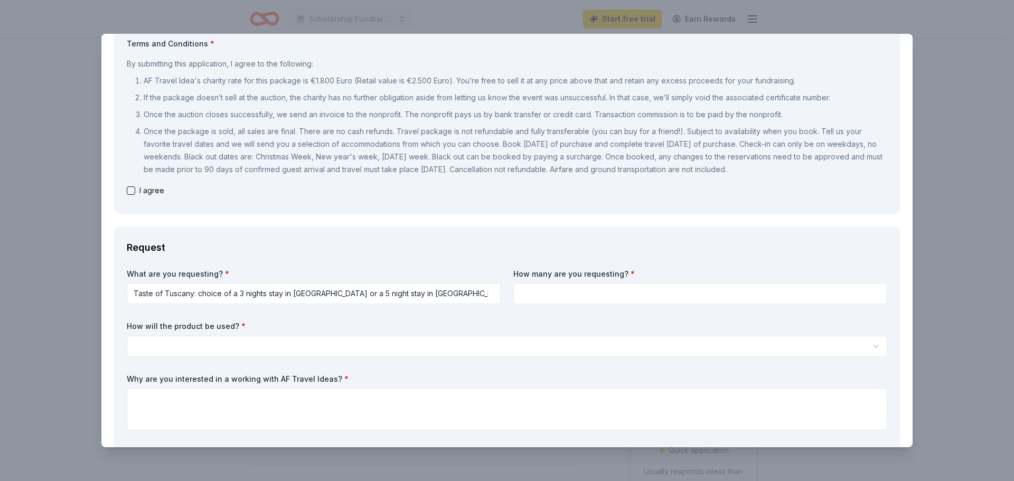
click at [607, 292] on input at bounding box center [700, 293] width 374 height 21
type input "1"
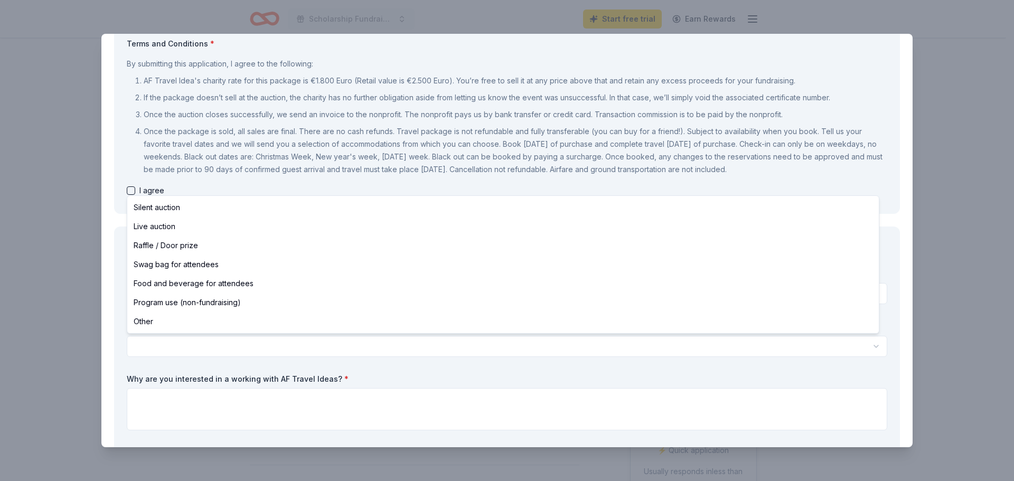
click at [272, 347] on html "Scholarship Fundraiser Start free trial Earn Rewards Due in 102 days Share AF T…" at bounding box center [507, 240] width 1014 height 481
select select "silentAuction"
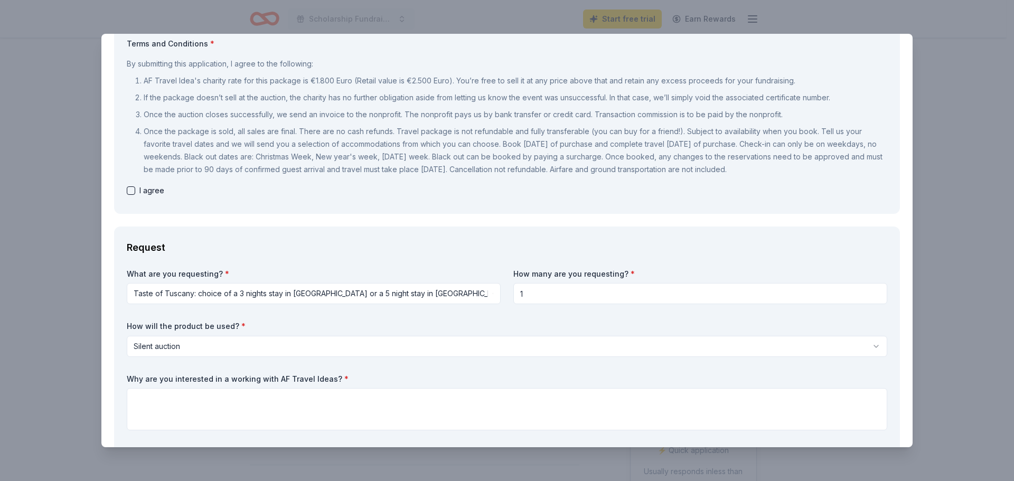
click at [130, 188] on button "button" at bounding box center [131, 190] width 8 height 8
checkbox input "true"
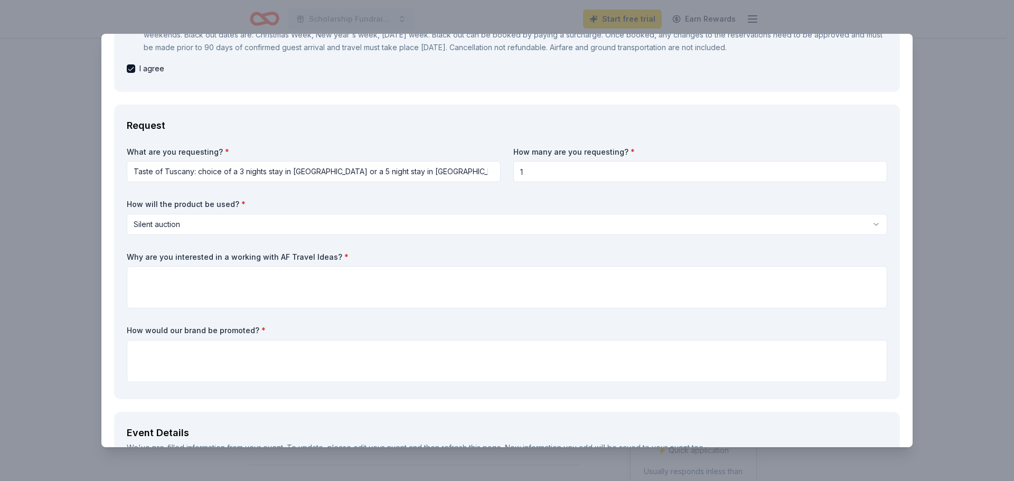
scroll to position [317, 0]
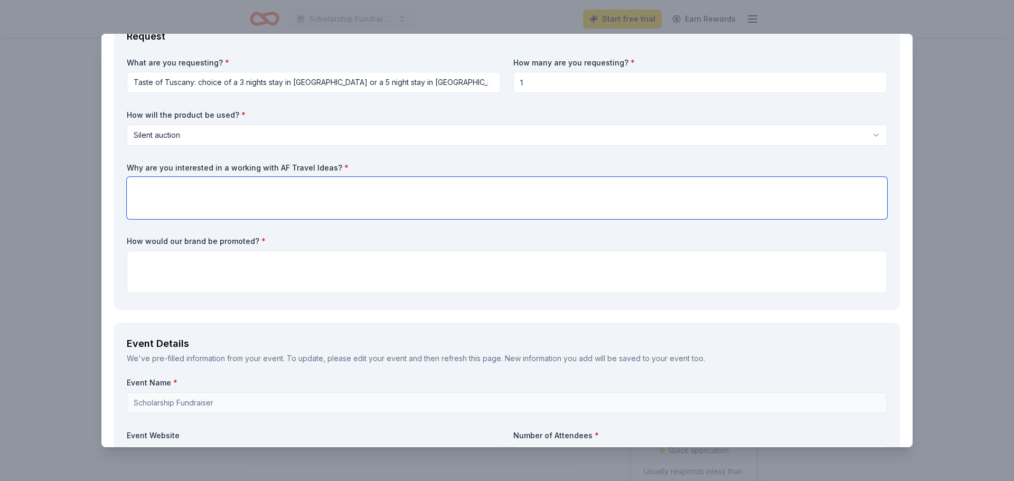
click at [251, 195] on textarea at bounding box center [507, 198] width 761 height 42
type textarea "yes"
click at [244, 267] on textarea at bounding box center [507, 272] width 761 height 42
type textarea "w"
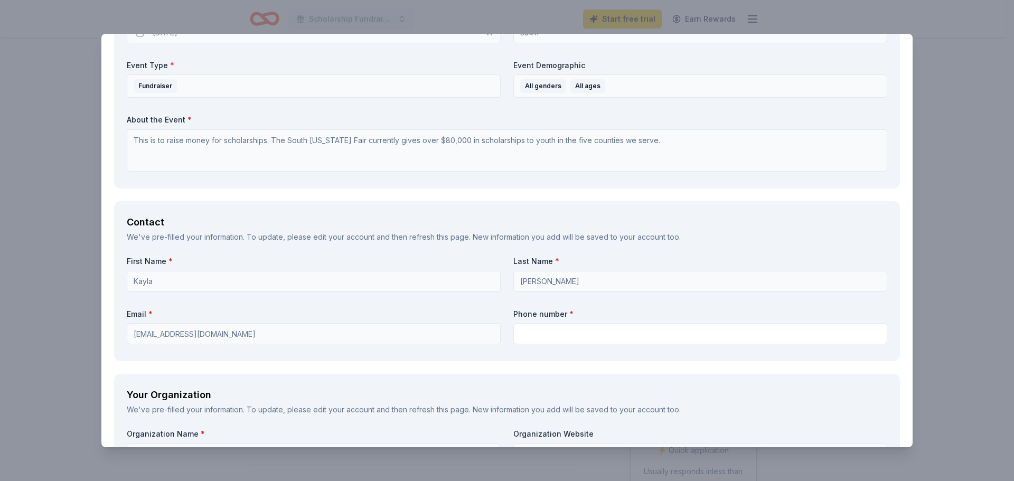
scroll to position [951, 0]
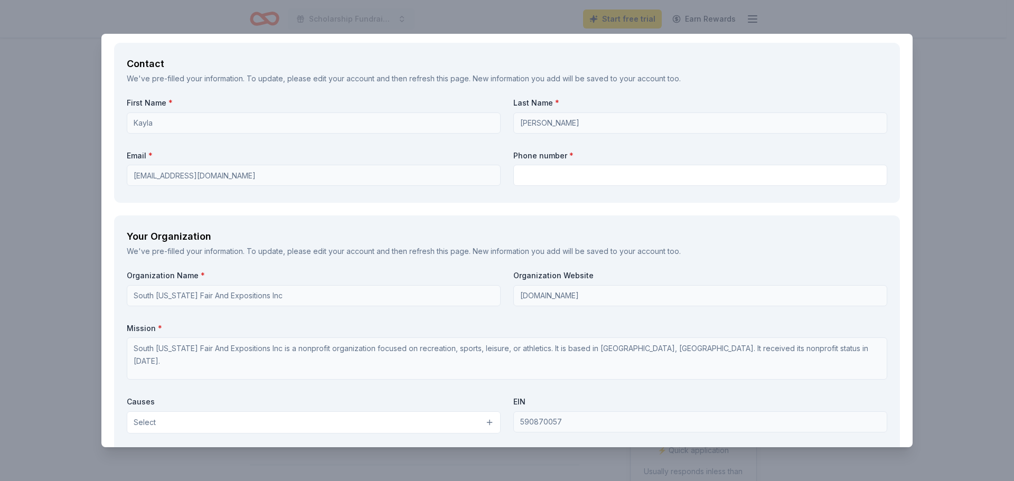
type textarea "We would promote in our silent auction and if we receive this gift, we would us…"
click at [560, 157] on label "Phone number *" at bounding box center [700, 156] width 374 height 11
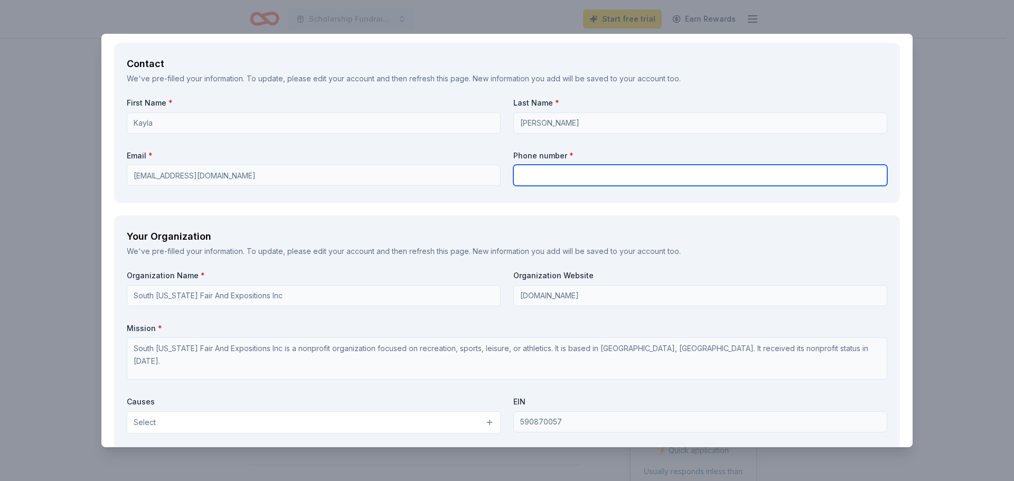
click at [565, 169] on input "text" at bounding box center [700, 175] width 374 height 21
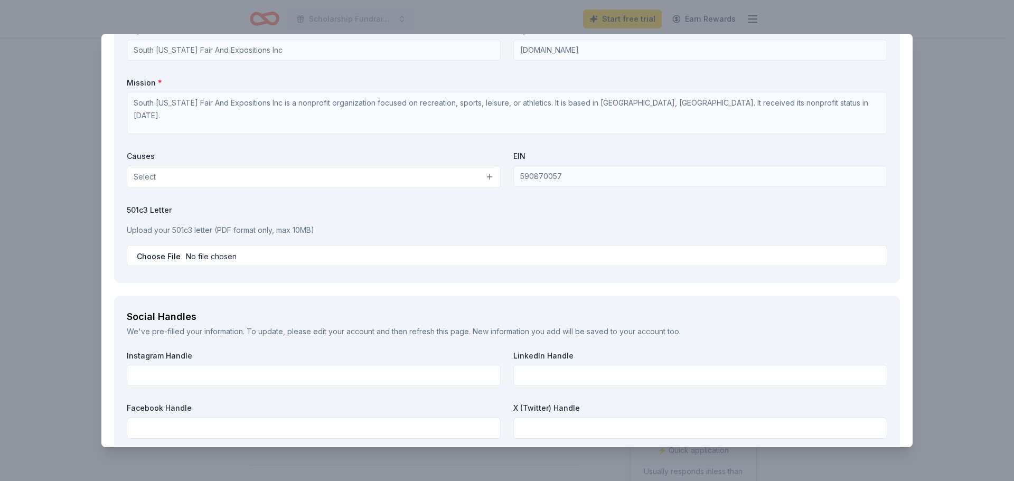
scroll to position [1215, 0]
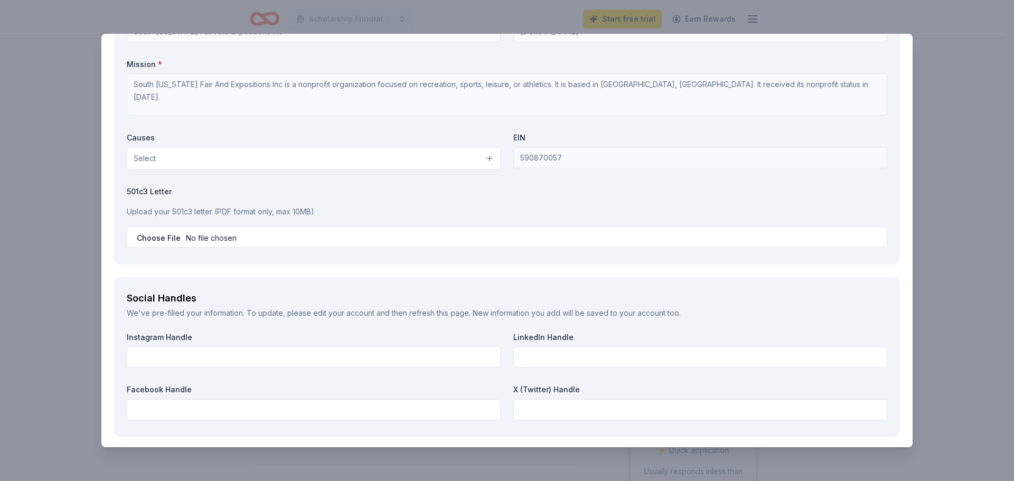
type input "5614728496"
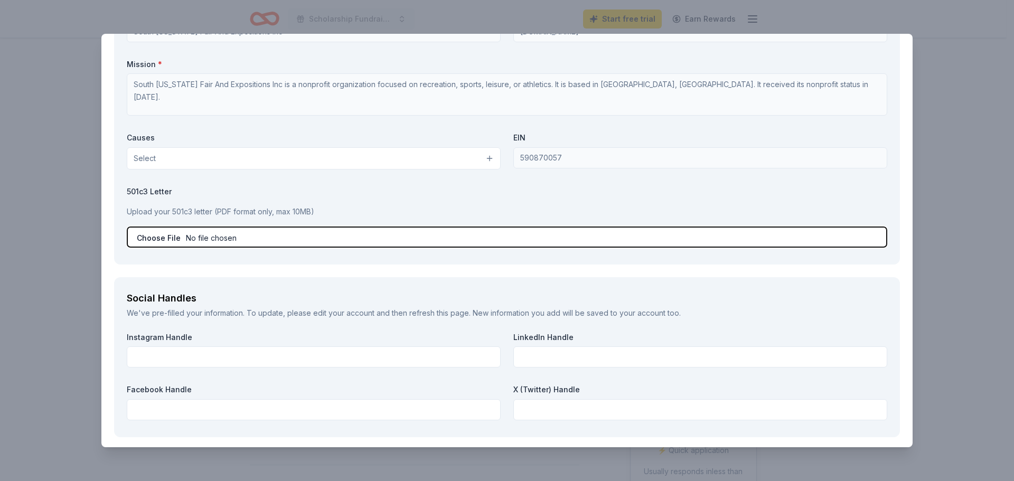
click at [173, 233] on input "file" at bounding box center [507, 237] width 761 height 21
type input "C:\fakepath\LETTER WITH TAX EXEMPT.pdf"
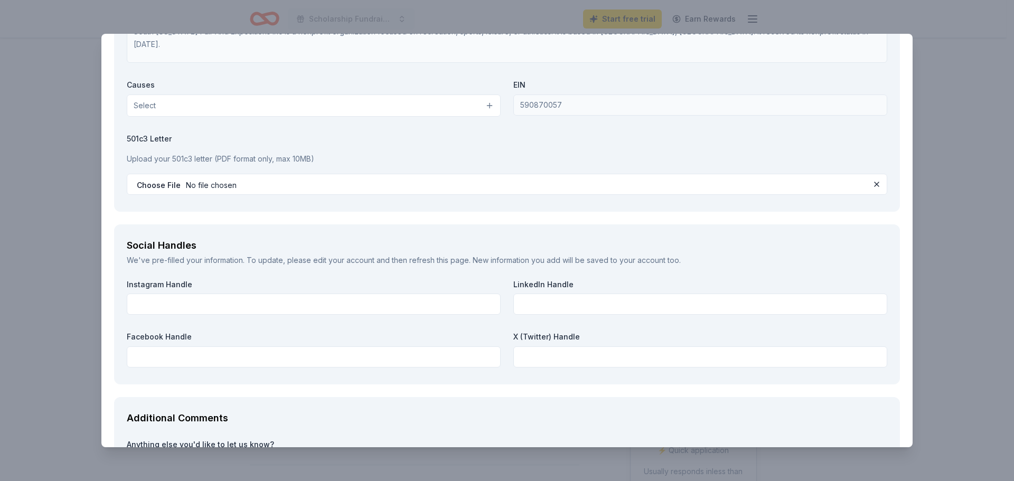
click at [278, 117] on div "Organization Name * South Florida Fair And Expositions Inc Organization Website…" at bounding box center [507, 76] width 761 height 245
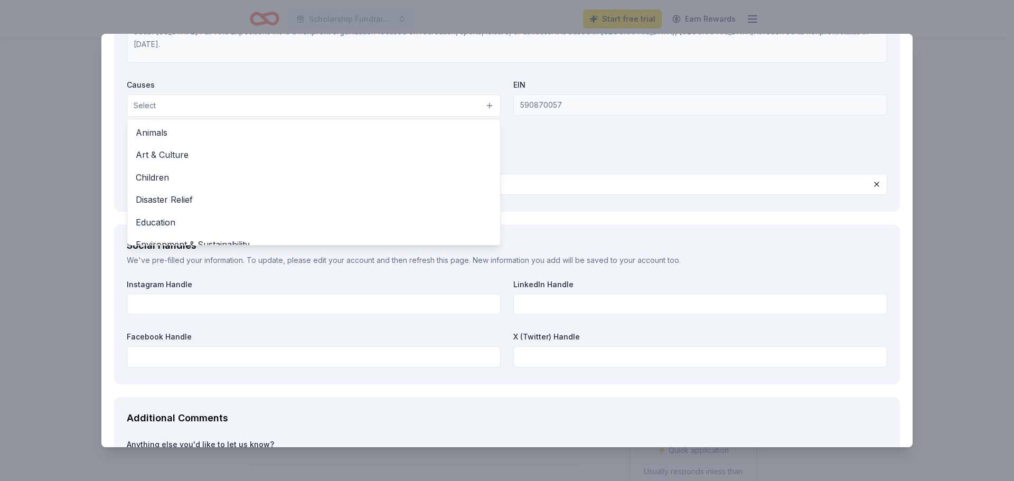
click at [278, 111] on button "Select" at bounding box center [314, 106] width 374 height 22
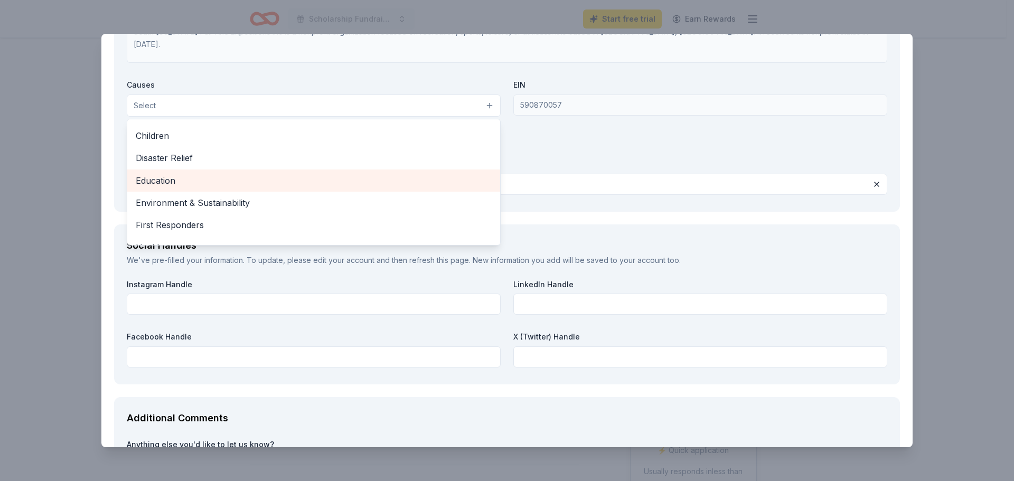
click at [269, 181] on span "Education" at bounding box center [314, 181] width 356 height 14
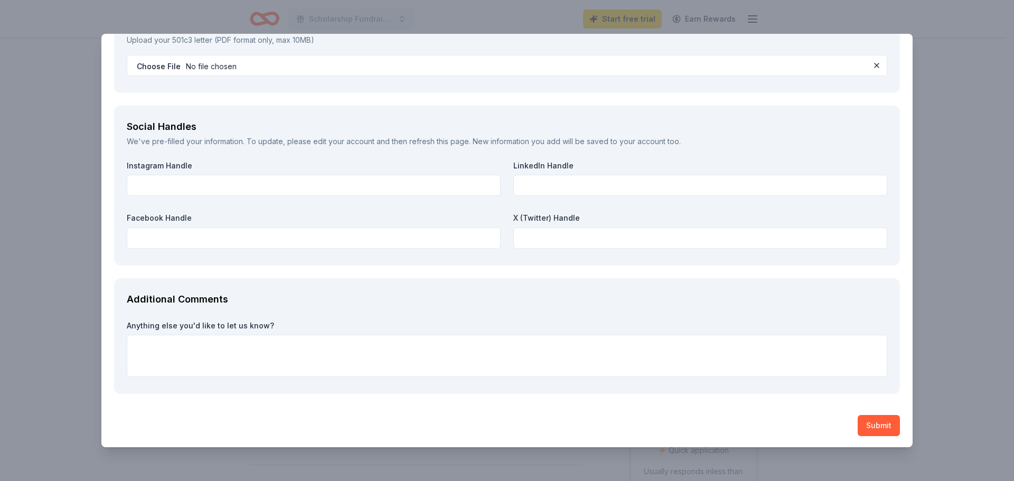
scroll to position [1389, 0]
click at [337, 354] on textarea at bounding box center [507, 354] width 761 height 42
click at [211, 172] on div "Instagram Handle" at bounding box center [314, 177] width 374 height 36
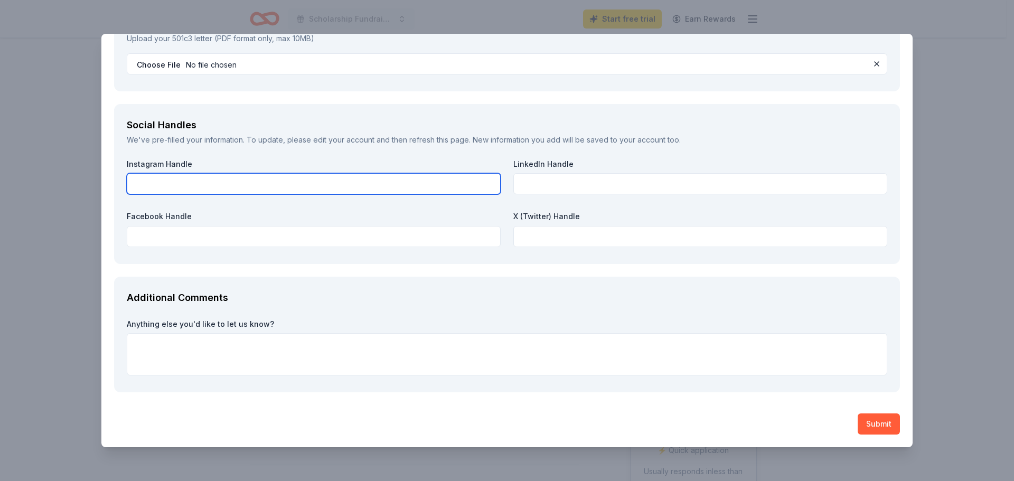
click at [211, 174] on input "text" at bounding box center [314, 183] width 374 height 21
type input "s"
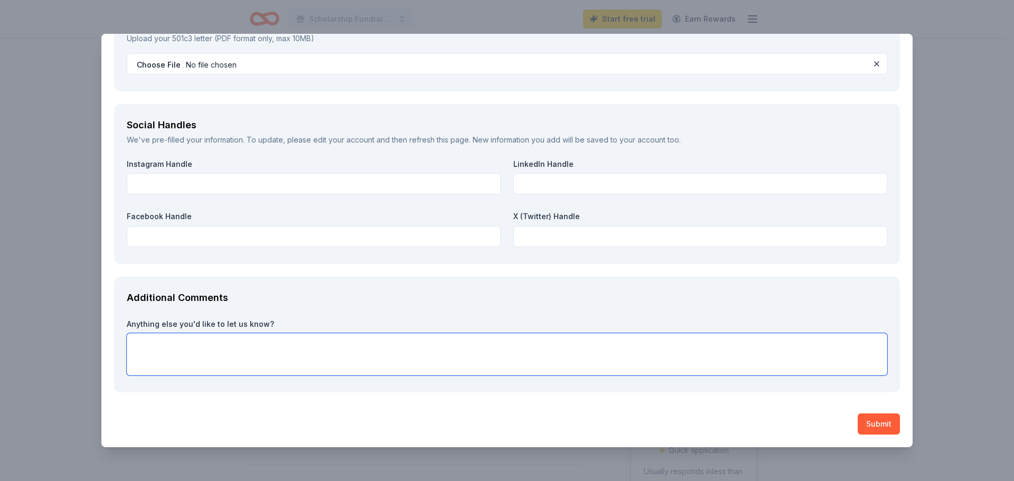
click at [312, 354] on textarea at bounding box center [507, 354] width 761 height 42
type textarea "A"
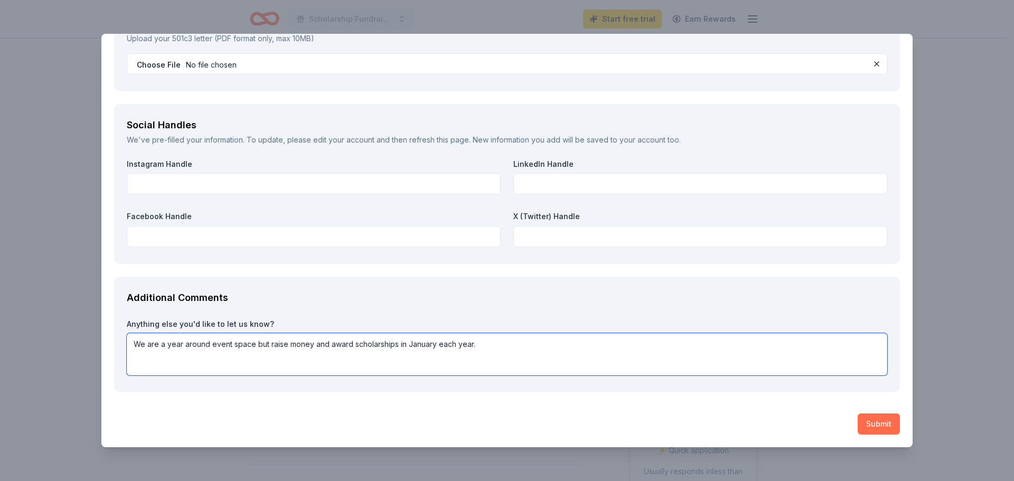
type textarea "We are a year around event space but raise money and award scholarships in Janu…"
click at [874, 427] on button "Submit" at bounding box center [879, 424] width 42 height 21
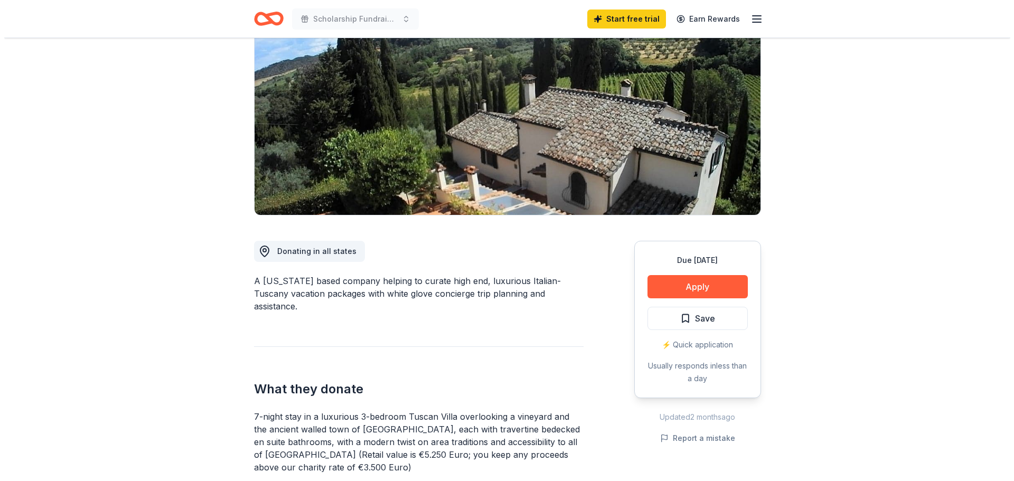
scroll to position [158, 0]
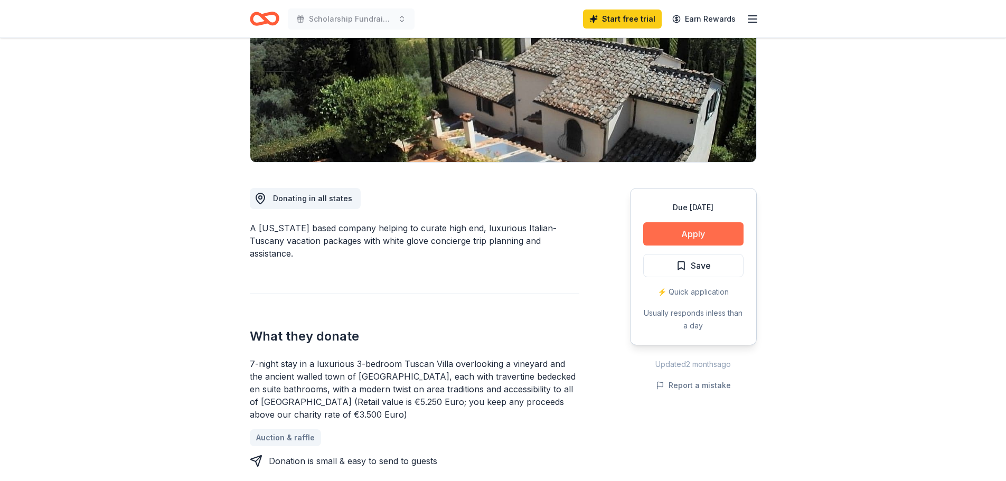
click at [685, 236] on button "Apply" at bounding box center [693, 233] width 100 height 23
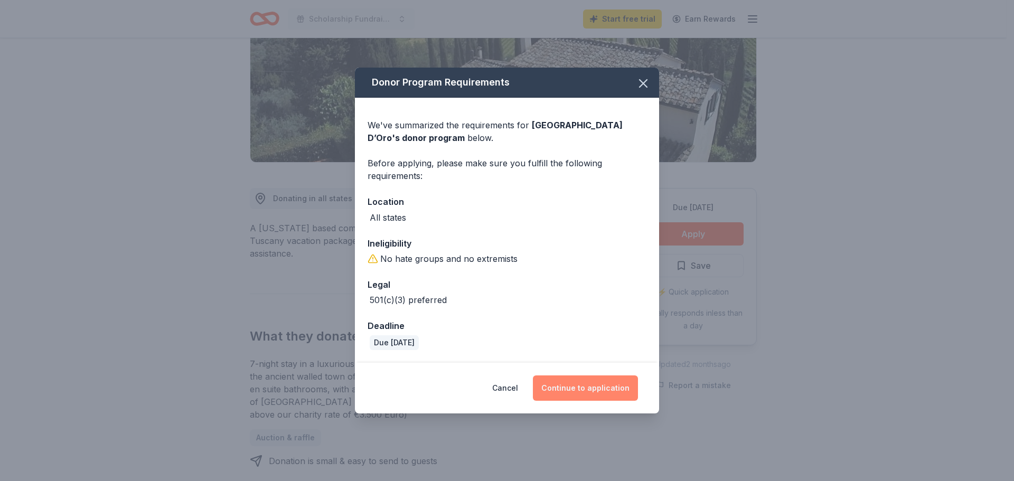
click at [608, 387] on button "Continue to application" at bounding box center [585, 388] width 105 height 25
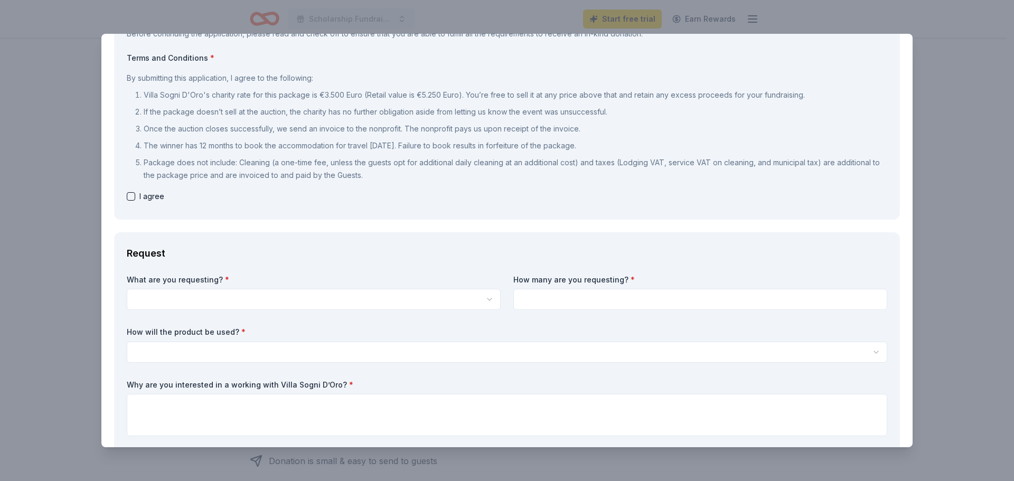
scroll to position [106, 0]
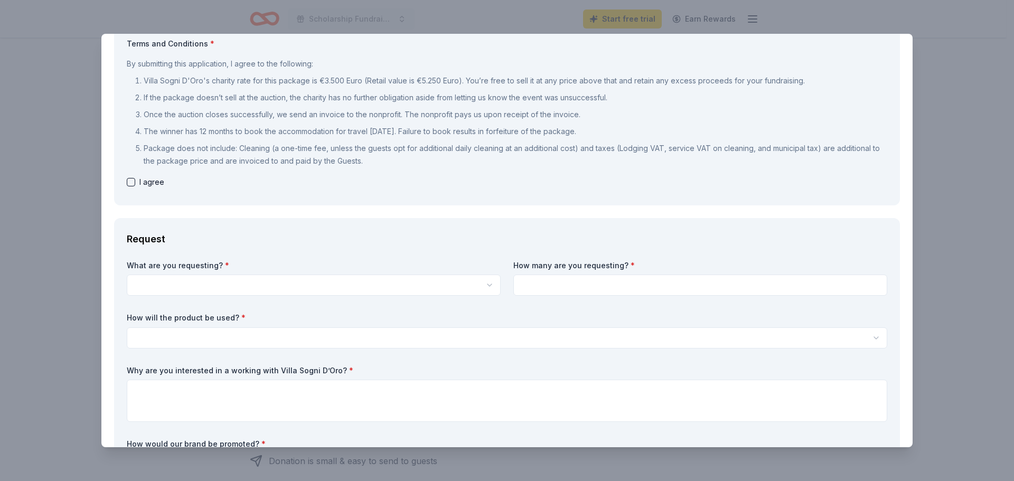
click at [133, 186] on div "I agree" at bounding box center [507, 182] width 761 height 13
click at [129, 183] on button "button" at bounding box center [131, 182] width 8 height 8
checkbox input "true"
click at [259, 284] on html "Scholarship Fundraiser Start free trial Earn Rewards Due in 108 days Share Vill…" at bounding box center [507, 240] width 1014 height 481
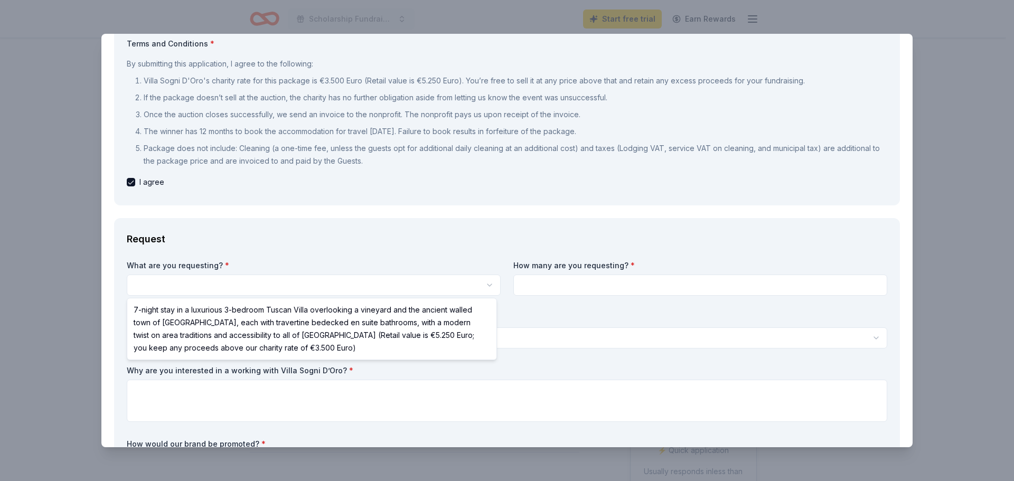
select select "7-night stay in a luxurious 3-bedroom Tuscan Villa overlooking a vineyard and t…"
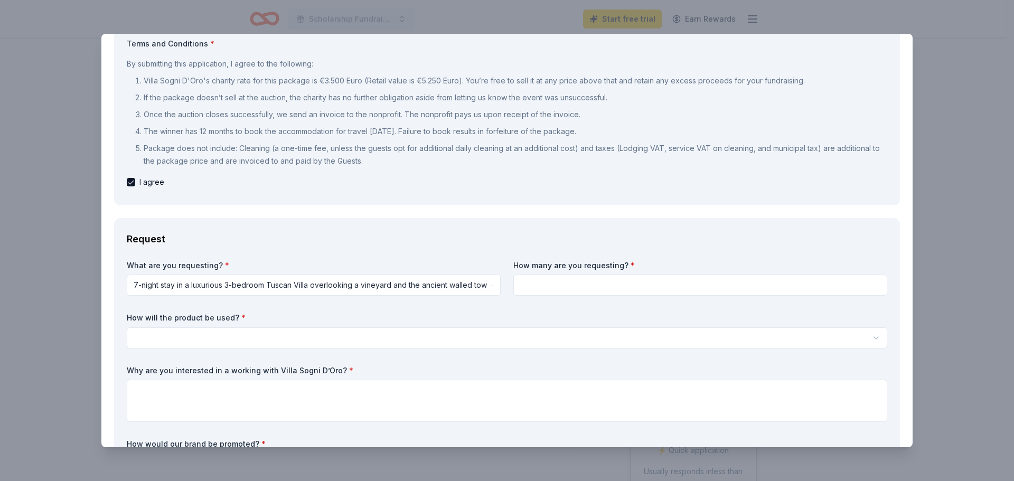
click at [527, 293] on input at bounding box center [700, 285] width 374 height 21
type input "1"
click at [416, 336] on html "Scholarship Fundraiser Start free trial Earn Rewards Due in 108 days Share Vill…" at bounding box center [507, 240] width 1014 height 481
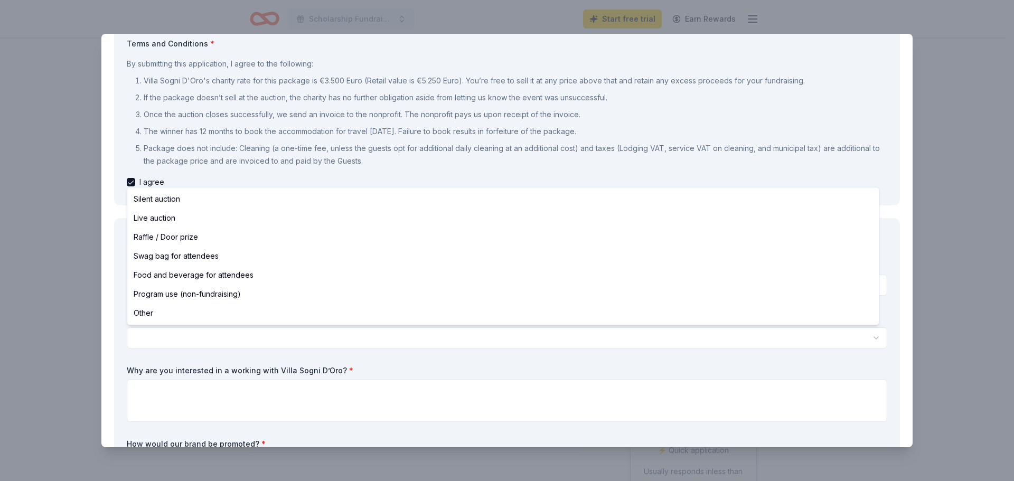
select select "silentAuction"
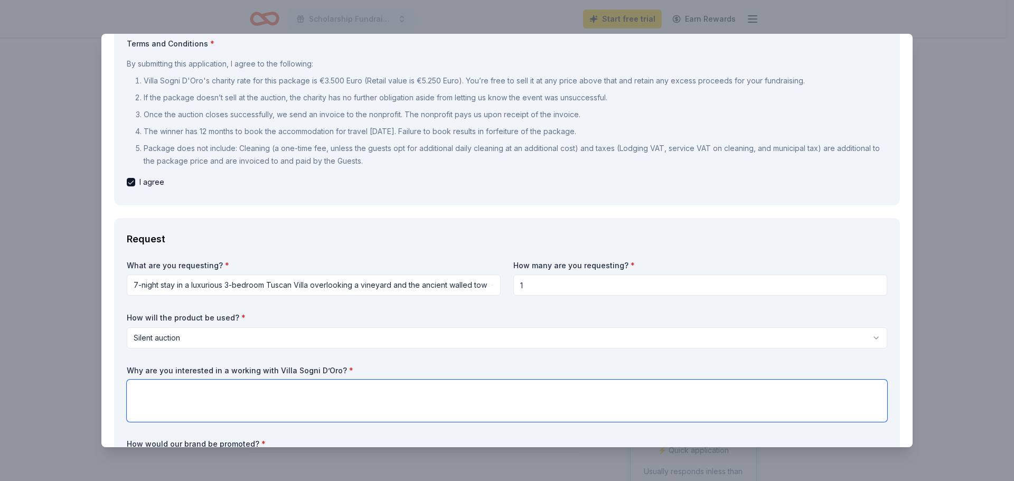
click at [314, 389] on textarea at bounding box center [507, 401] width 761 height 42
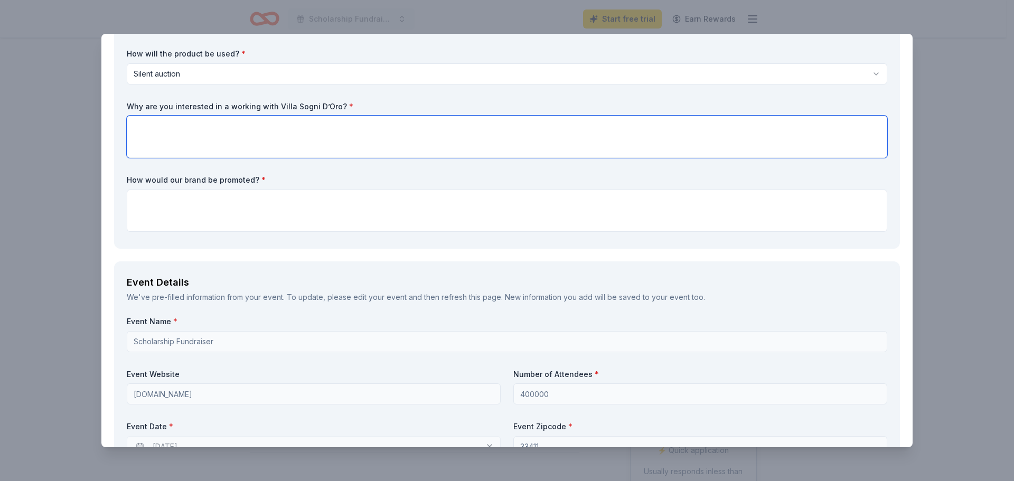
scroll to position [211, 0]
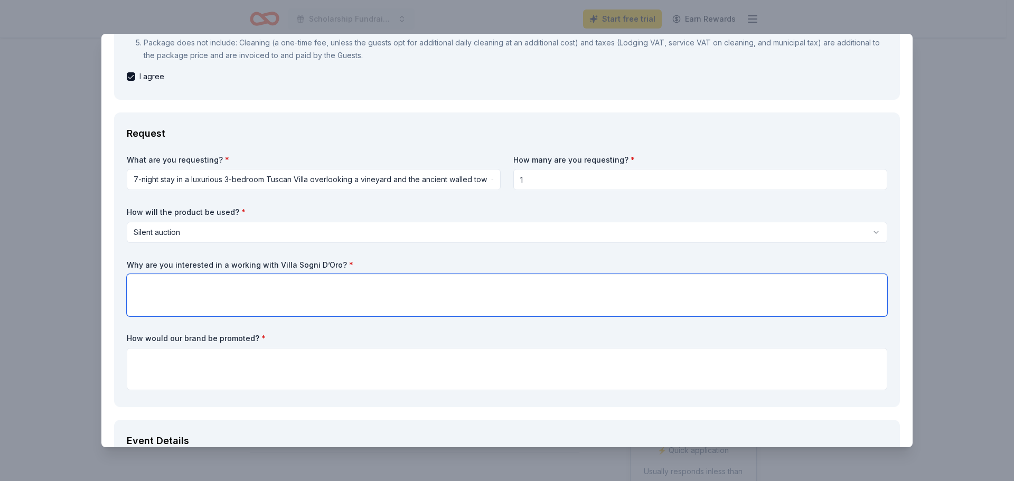
click at [297, 301] on textarea at bounding box center [507, 295] width 761 height 42
type textarea "Yes"
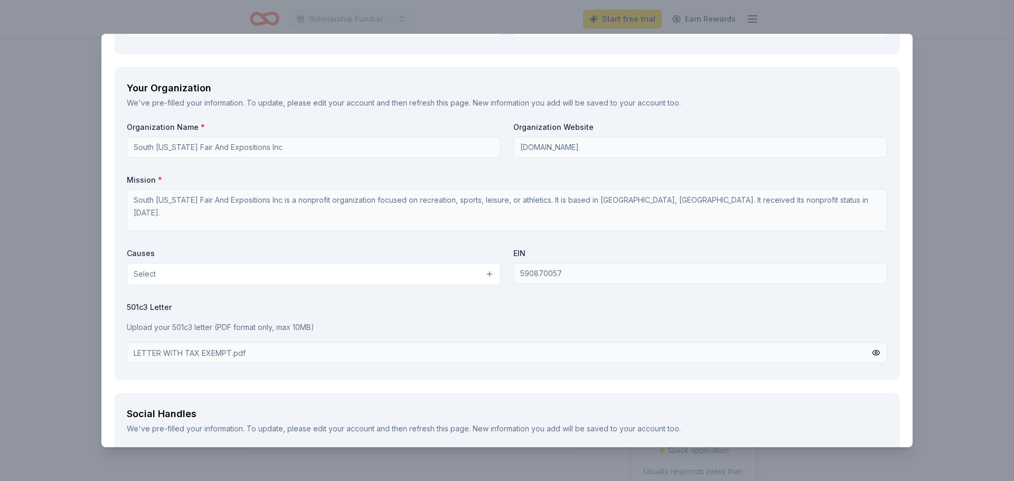
scroll to position [1109, 0]
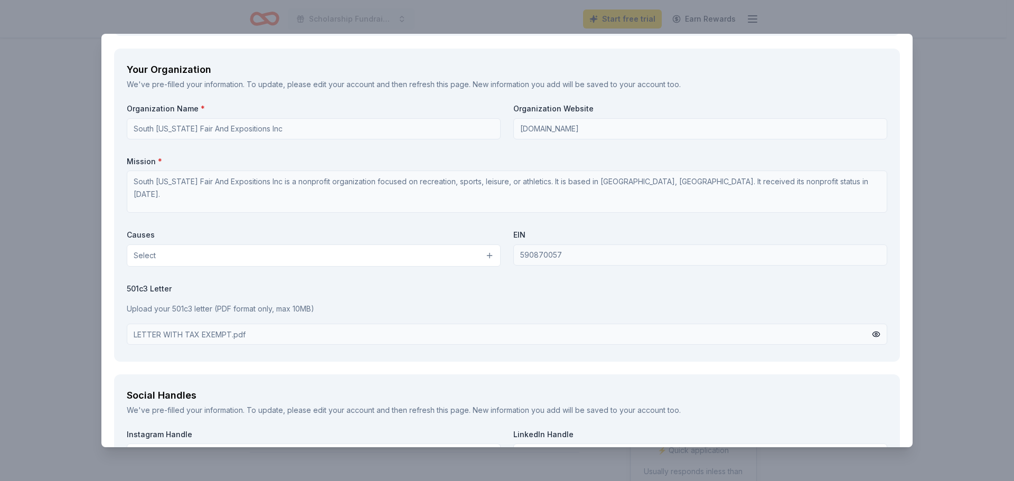
type textarea "We would use your gift as a promotion for our silent auction which in turn woul…"
click at [394, 245] on button "Select" at bounding box center [314, 256] width 374 height 22
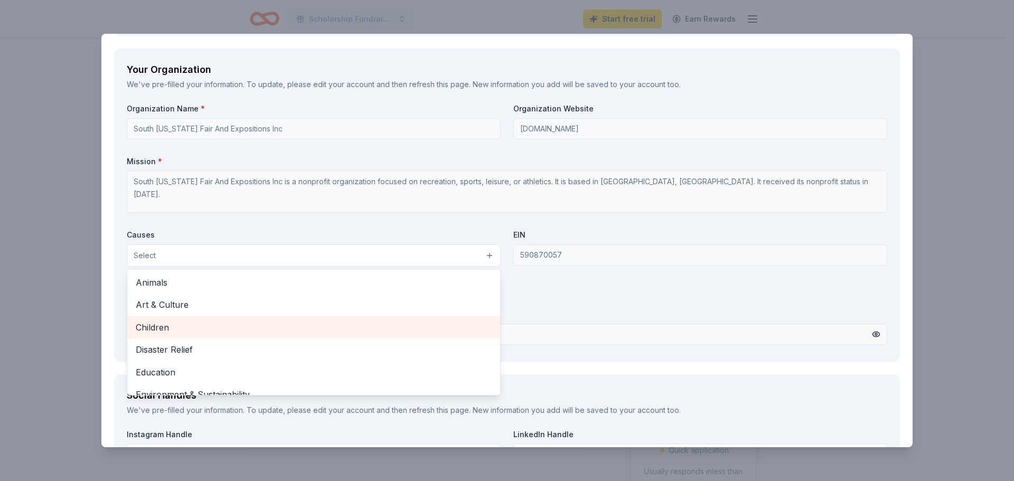
click at [388, 328] on span "Children" at bounding box center [314, 328] width 356 height 14
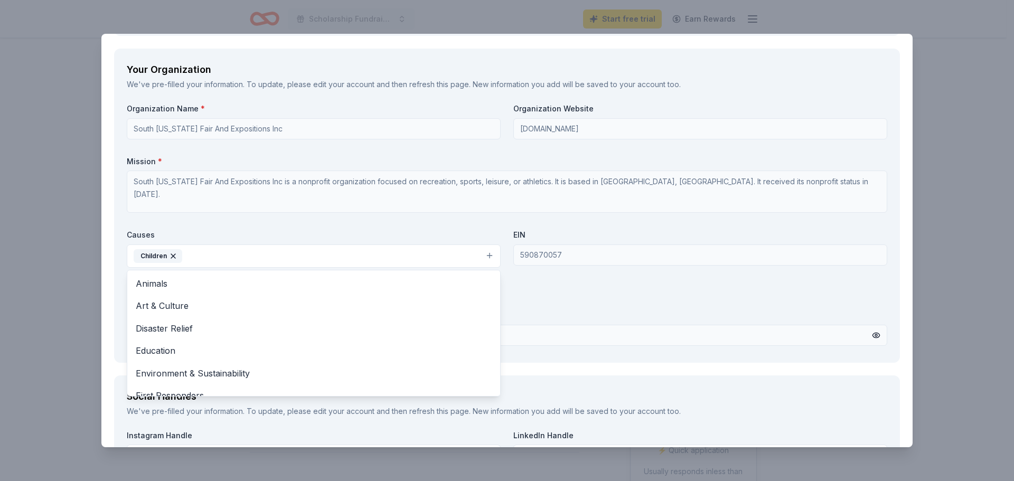
click at [363, 262] on button "Children" at bounding box center [314, 256] width 374 height 23
click at [363, 259] on button "Children" at bounding box center [314, 256] width 374 height 23
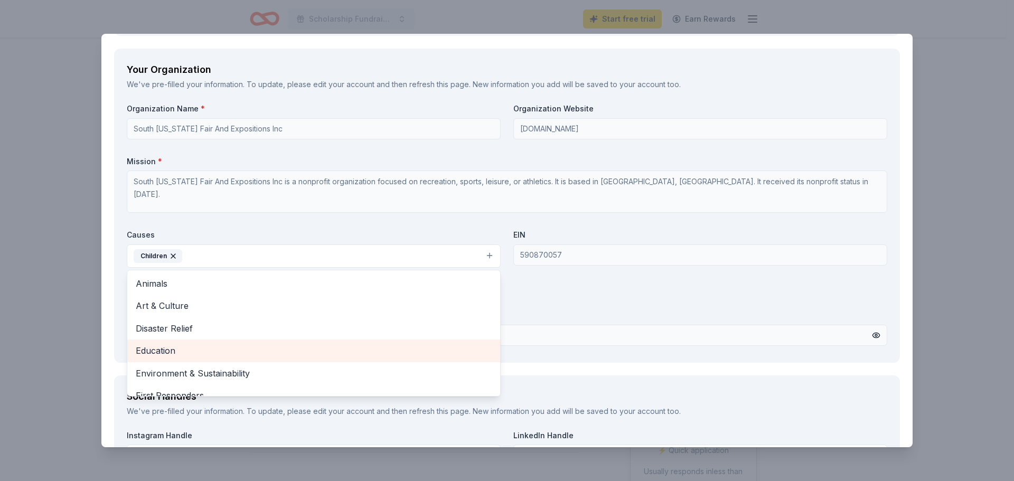
click at [348, 347] on span "Education" at bounding box center [314, 351] width 356 height 14
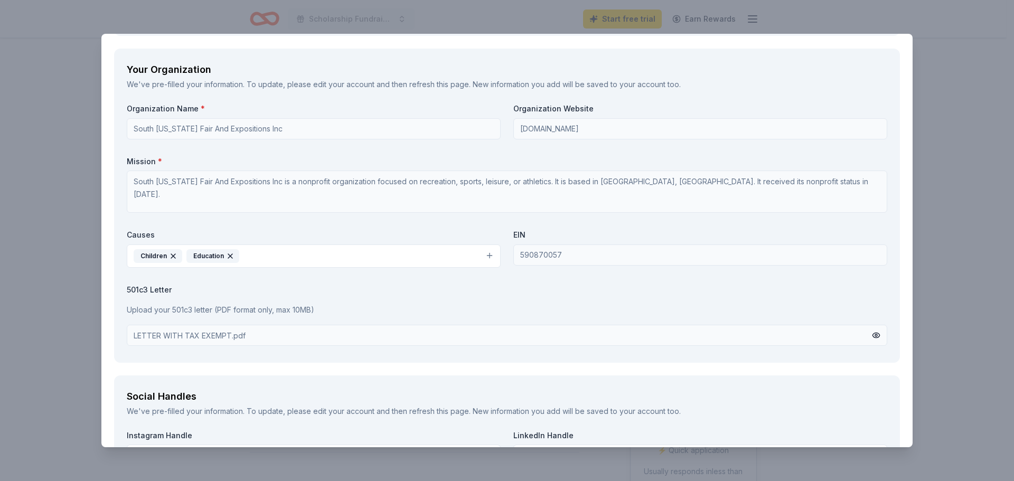
click at [332, 255] on button "Children Education" at bounding box center [314, 256] width 374 height 23
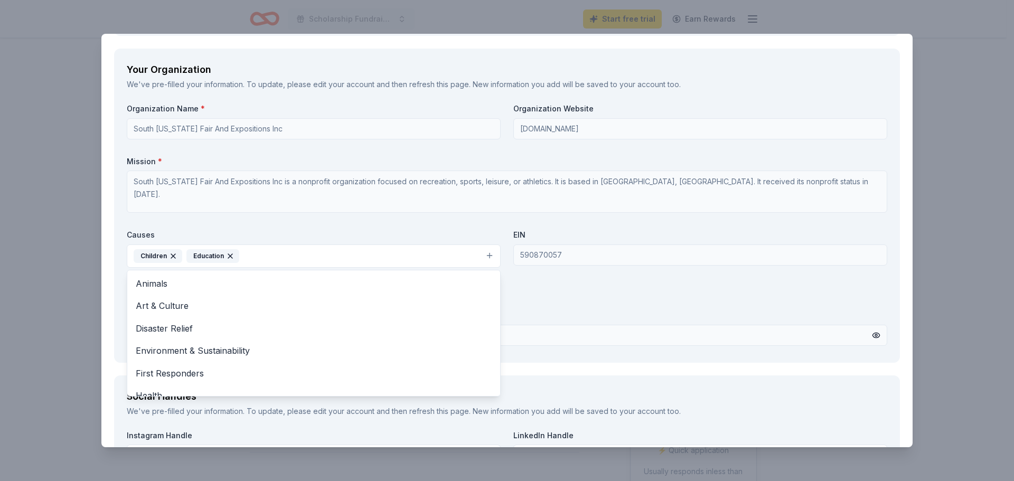
click at [337, 256] on button "Children Education" at bounding box center [314, 256] width 374 height 23
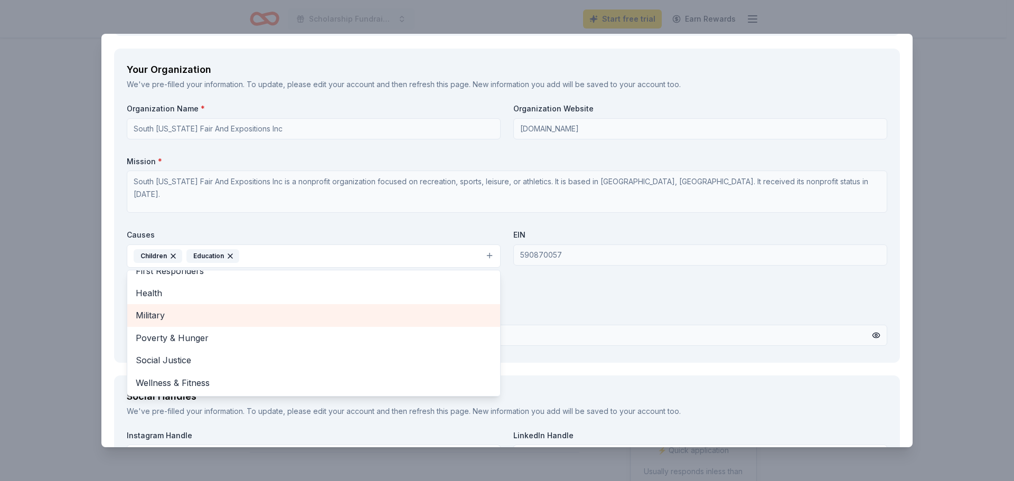
scroll to position [1162, 0]
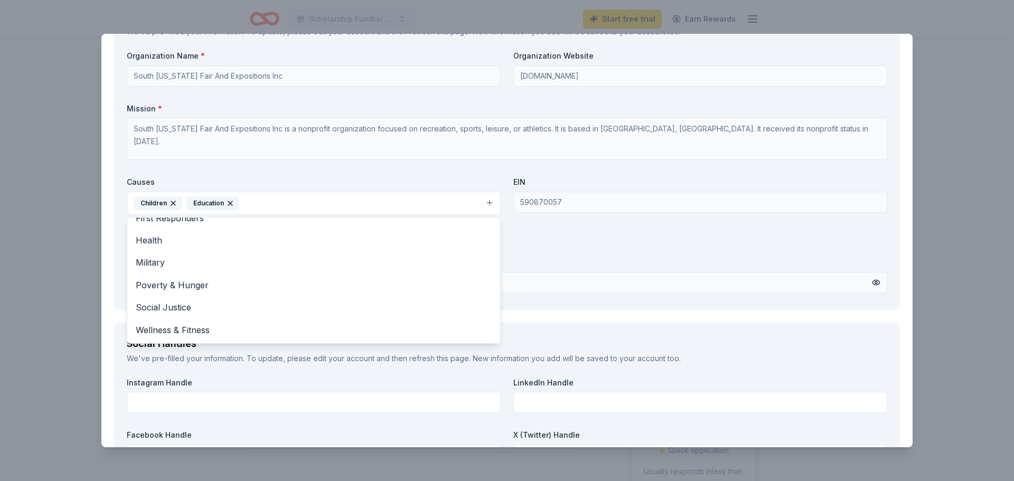
click at [587, 284] on div "Organization Name * South [US_STATE] Fair And Expositions Inc Organization Webs…" at bounding box center [507, 174] width 761 height 246
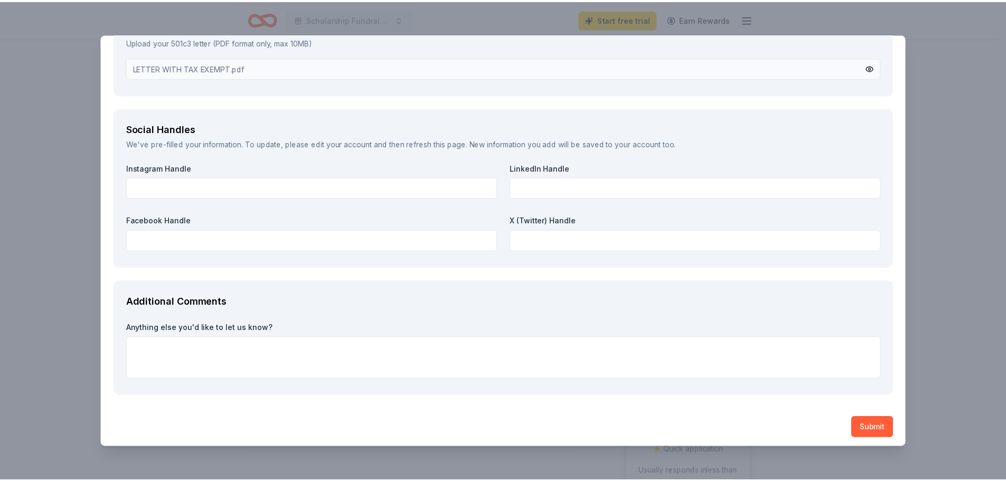
scroll to position [1381, 0]
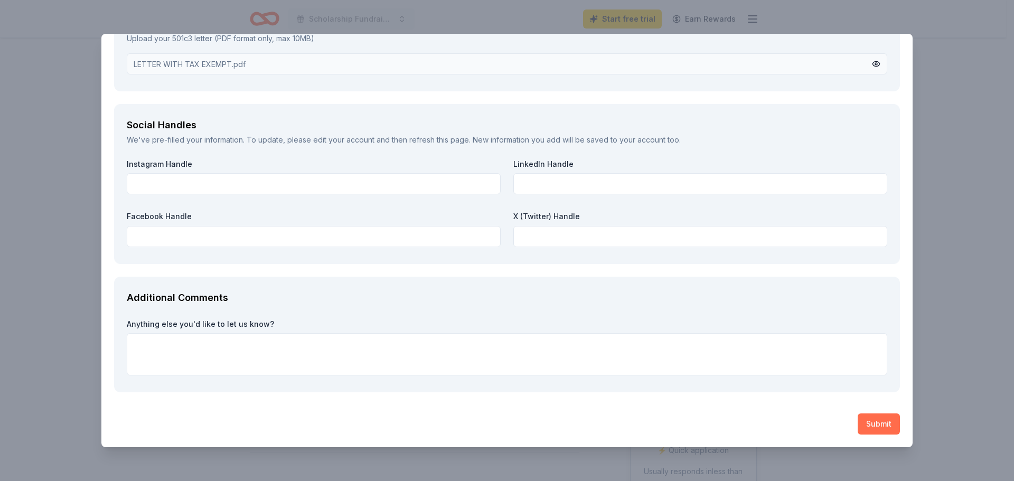
click at [862, 425] on button "Submit" at bounding box center [879, 424] width 42 height 21
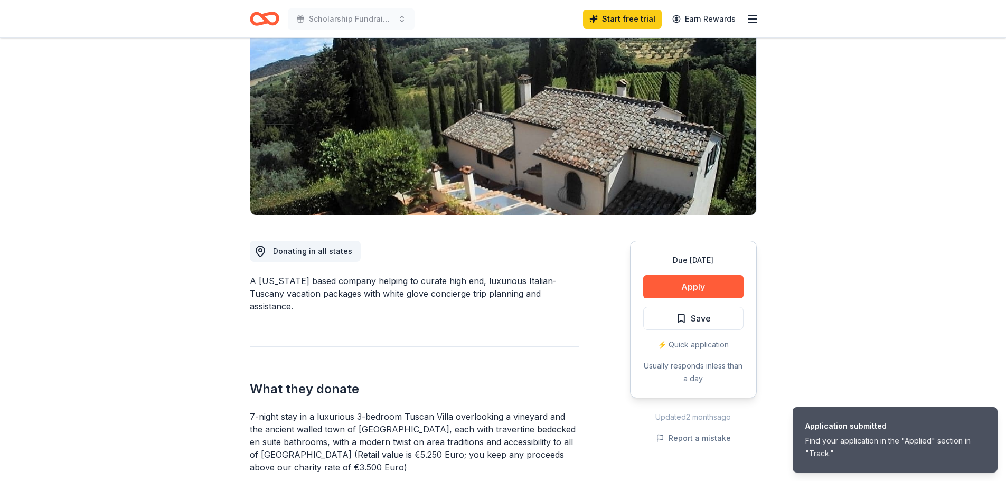
scroll to position [0, 0]
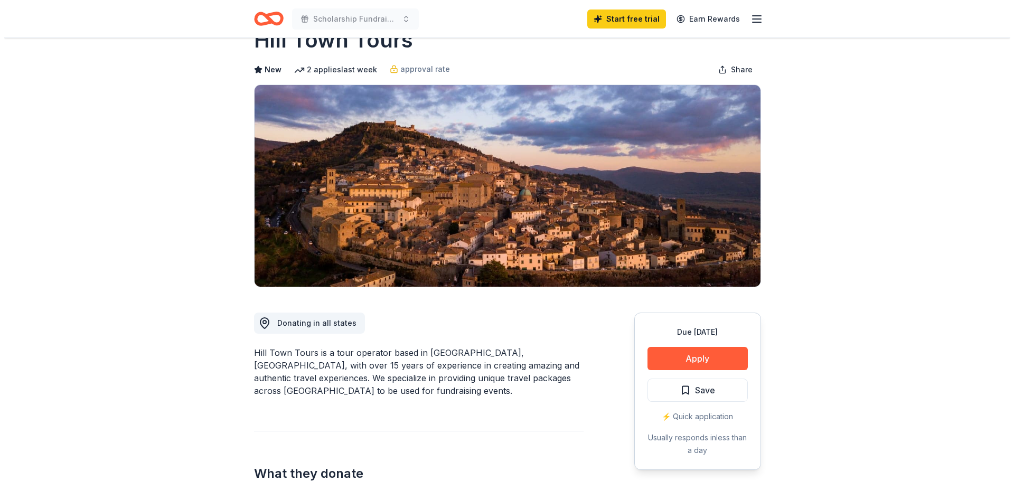
scroll to position [53, 0]
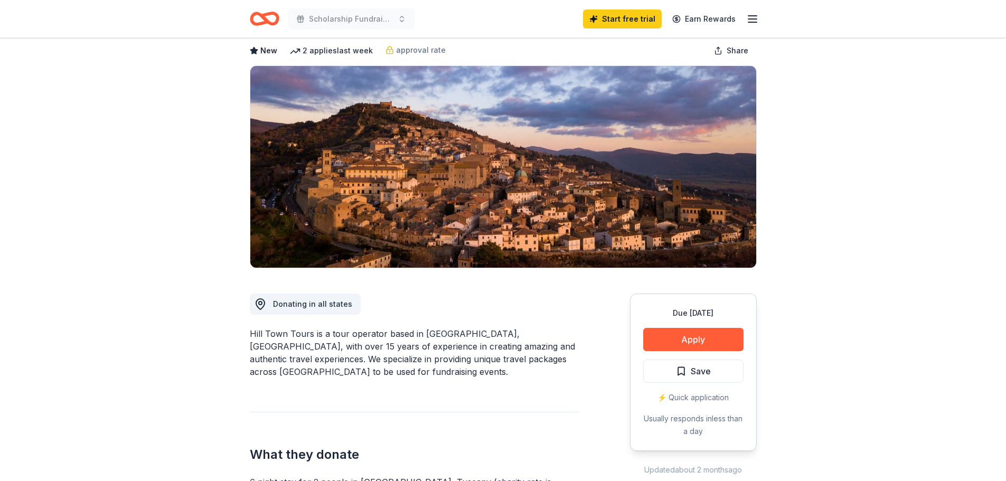
click at [701, 327] on div "Due [DATE] Apply Save ⚡️ Quick application Usually responds in less than a day" at bounding box center [693, 372] width 127 height 157
click at [707, 333] on button "Apply" at bounding box center [693, 339] width 100 height 23
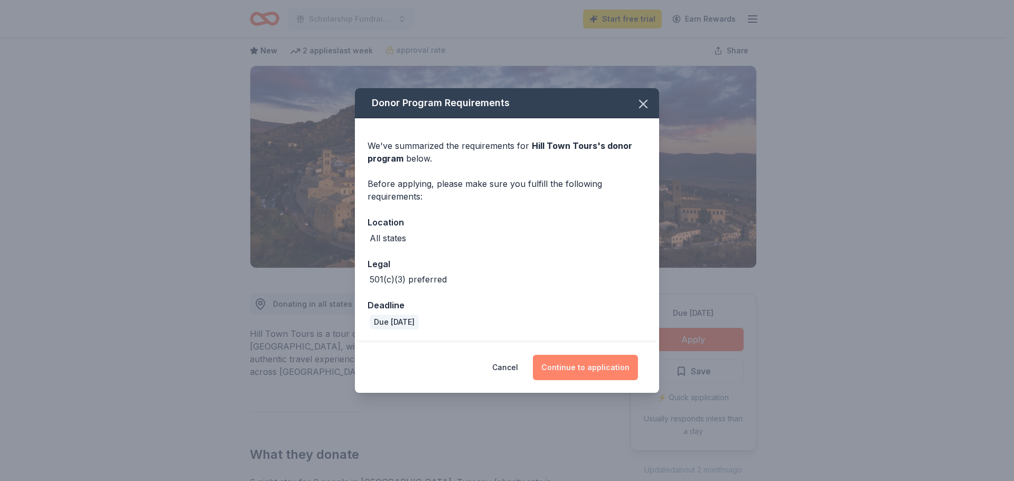
click at [573, 369] on button "Continue to application" at bounding box center [585, 367] width 105 height 25
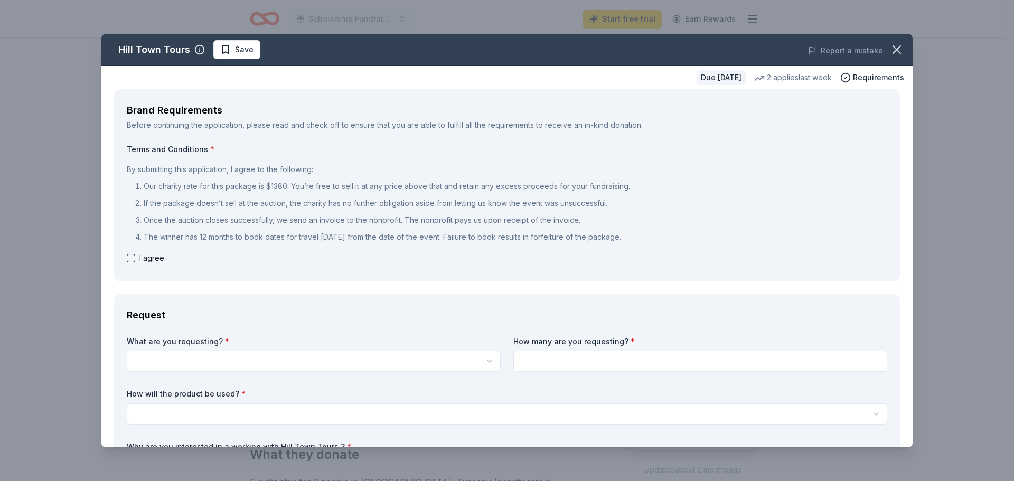
click at [141, 259] on span "I agree" at bounding box center [151, 258] width 25 height 13
click at [133, 256] on button "button" at bounding box center [131, 258] width 8 height 8
checkbox input "true"
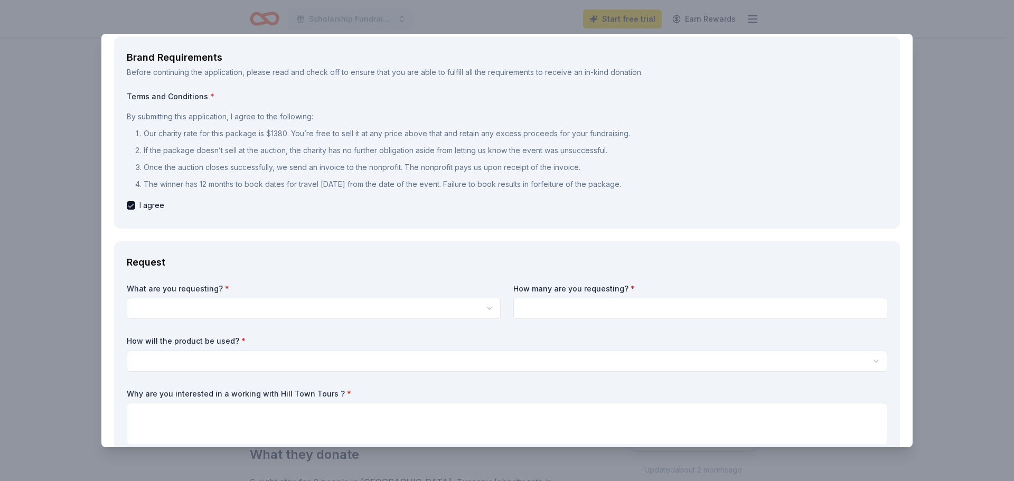
scroll to position [106, 0]
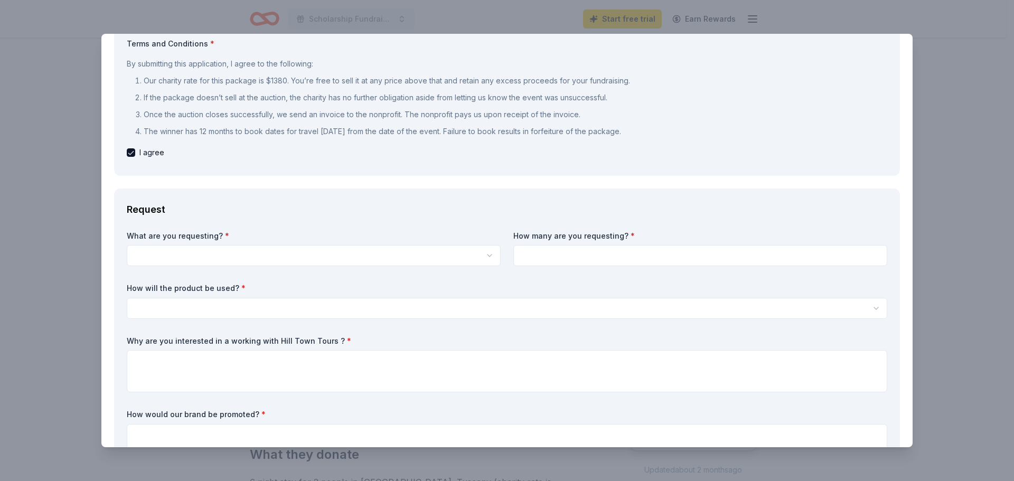
click at [256, 254] on html "Scholarship Fundraiser Start free trial Earn Rewards Due [DATE] Share Hill Town…" at bounding box center [507, 187] width 1014 height 481
click at [261, 259] on html "Scholarship Fundraiser Start free trial Earn Rewards Due [DATE] Share Hill Town…" at bounding box center [507, 240] width 1014 height 481
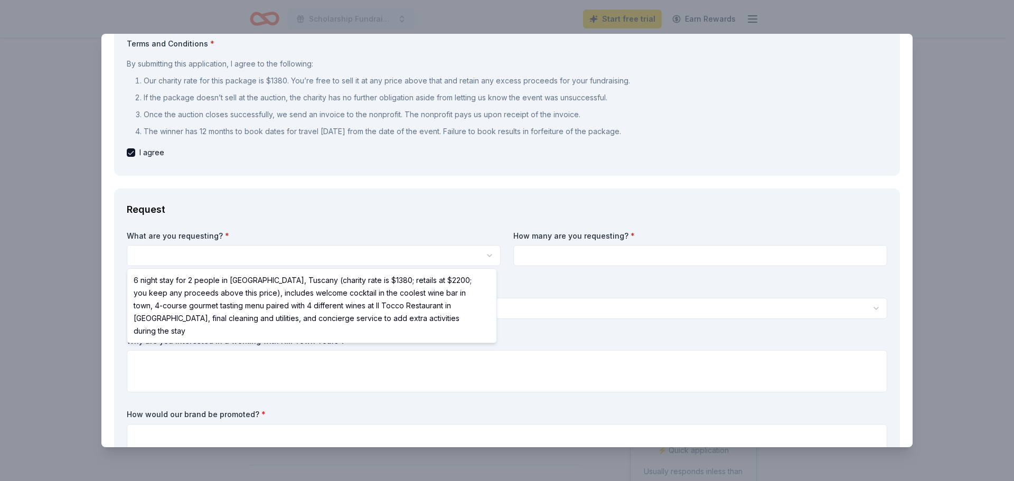
select select "6 night stay for 2 people in [GEOGRAPHIC_DATA], Tuscany (charity rate is $1380;…"
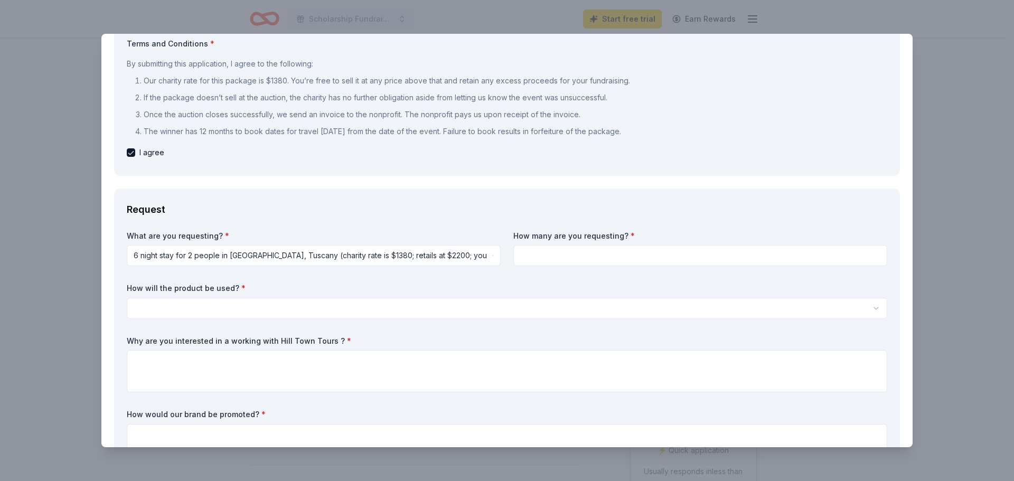
click at [585, 257] on input at bounding box center [700, 255] width 374 height 21
type input "1"
click at [534, 277] on div "What are you requesting? * 6 night stay for 2 people in [GEOGRAPHIC_DATA], [GEO…" at bounding box center [507, 351] width 761 height 240
click at [381, 291] on label "How will the product be used? *" at bounding box center [507, 288] width 761 height 11
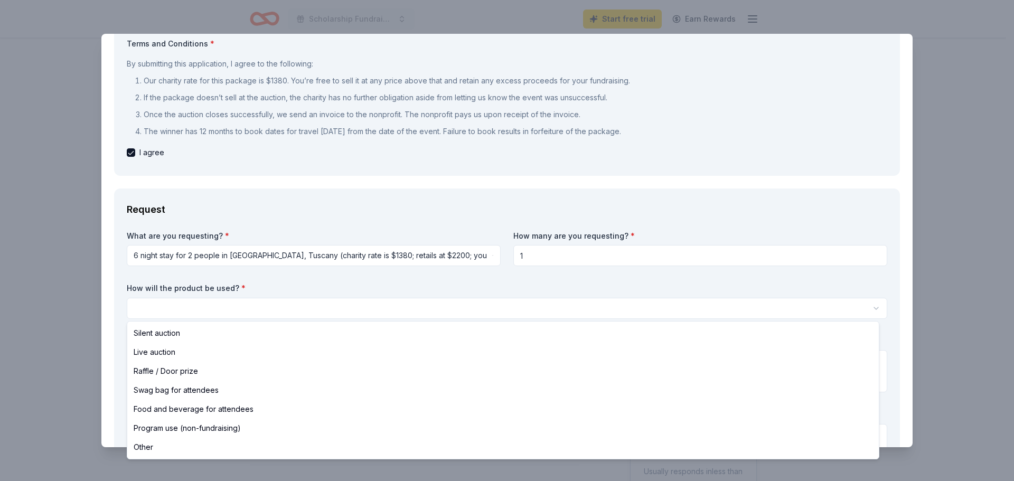
click at [330, 300] on html "Scholarship Fundraiser Start free trial Earn Rewards Due [DATE] Share Hill Town…" at bounding box center [507, 240] width 1014 height 481
select select "silentAuction"
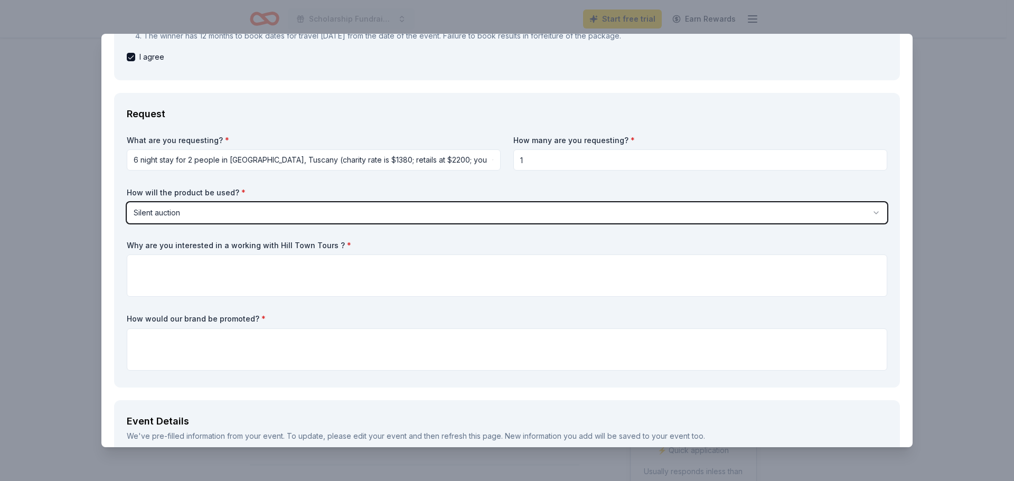
scroll to position [211, 0]
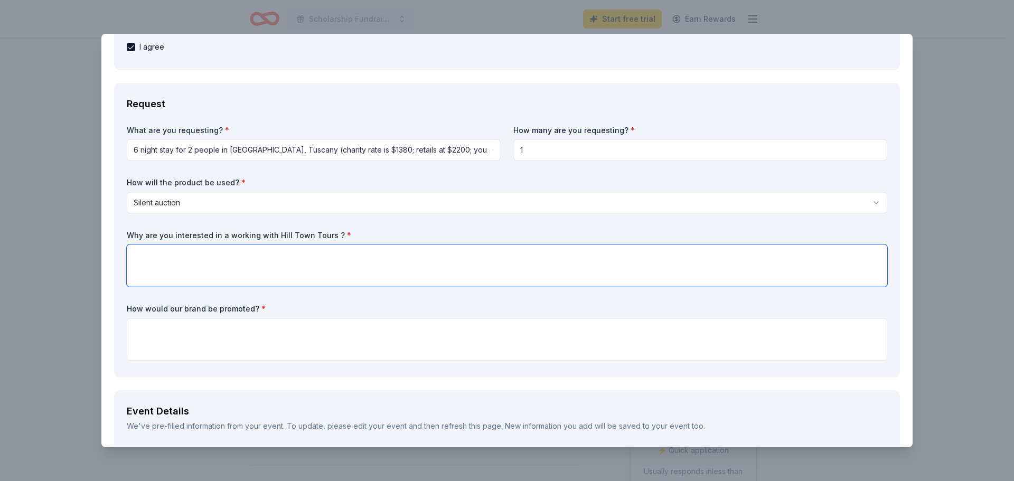
click at [272, 271] on textarea at bounding box center [507, 266] width 761 height 42
type textarea "No"
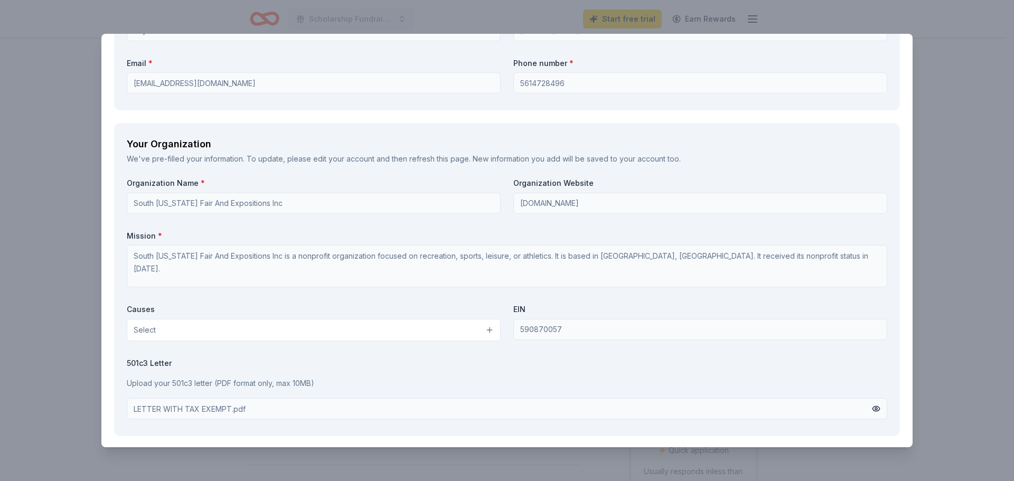
scroll to position [1057, 0]
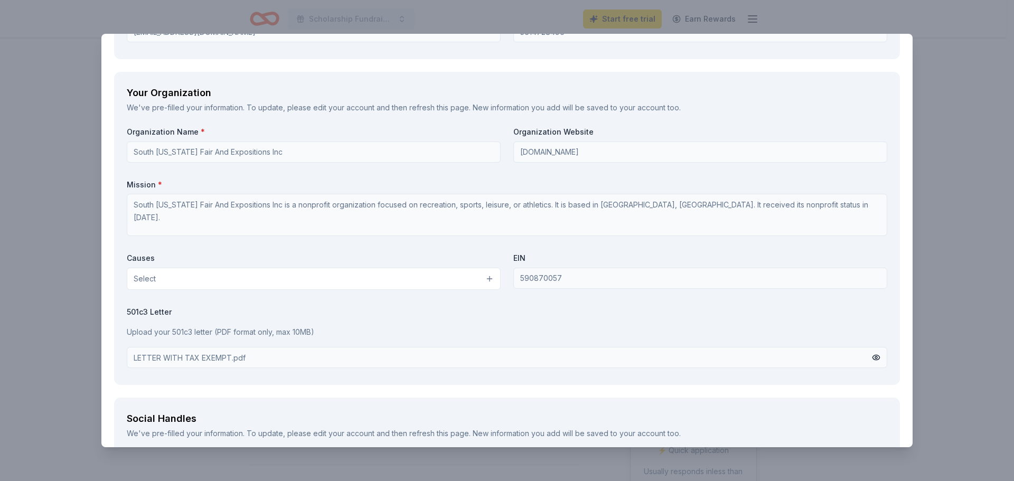
type textarea "Your brand will be promoted on our social media site and reach our followers"
click at [317, 264] on div "Causes Select" at bounding box center [314, 271] width 374 height 37
click at [320, 277] on button "Select" at bounding box center [314, 279] width 374 height 22
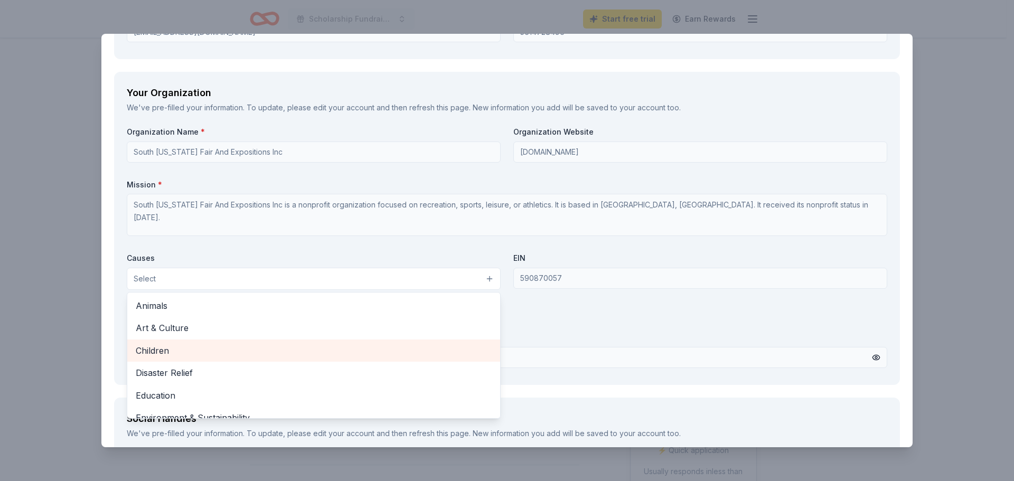
click at [319, 349] on span "Children" at bounding box center [314, 351] width 356 height 14
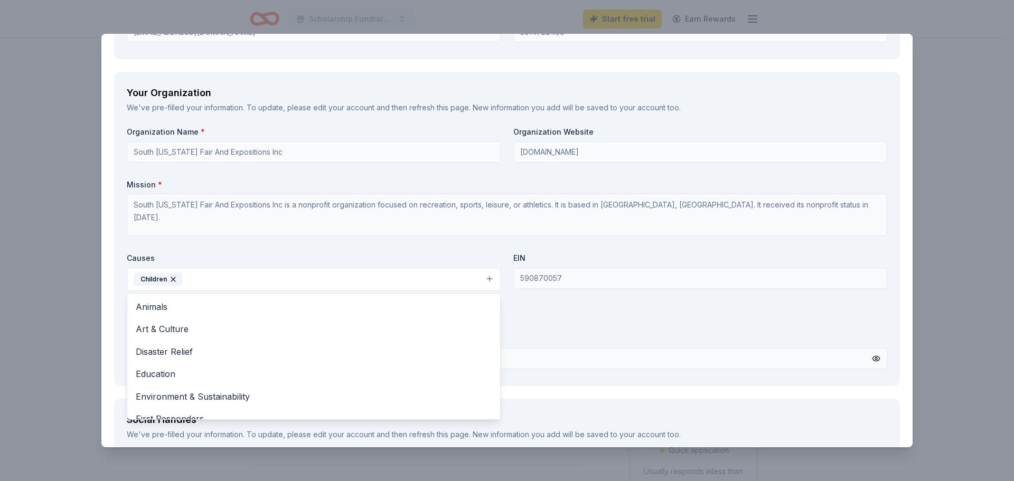
click at [305, 279] on button "Children" at bounding box center [314, 279] width 374 height 23
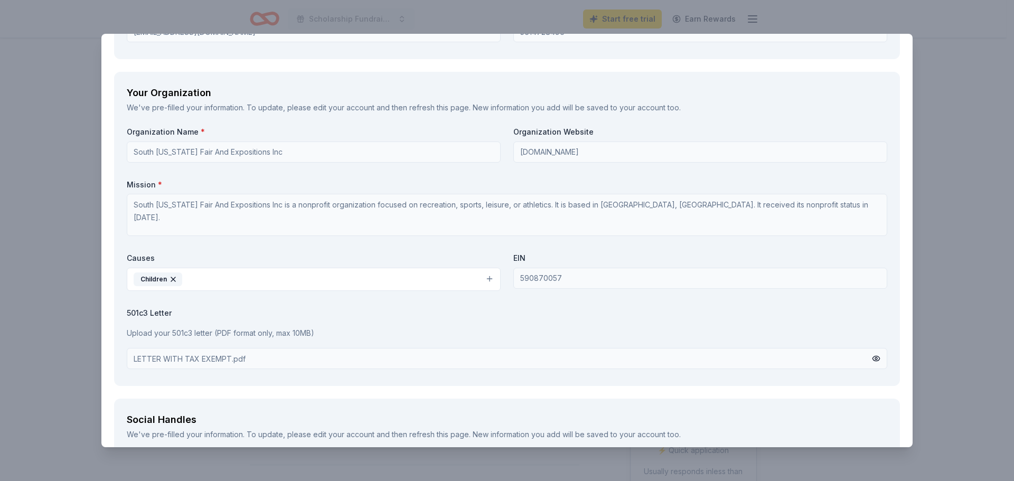
drag, startPoint x: 289, startPoint y: 275, endPoint x: 291, endPoint y: 292, distance: 17.0
click at [289, 275] on button "Children" at bounding box center [314, 279] width 374 height 23
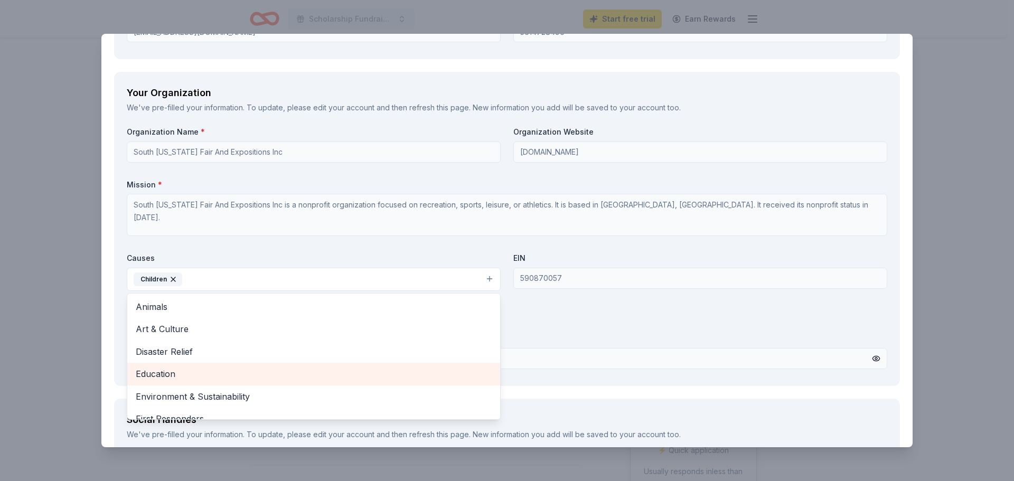
click at [281, 374] on span "Education" at bounding box center [314, 374] width 356 height 14
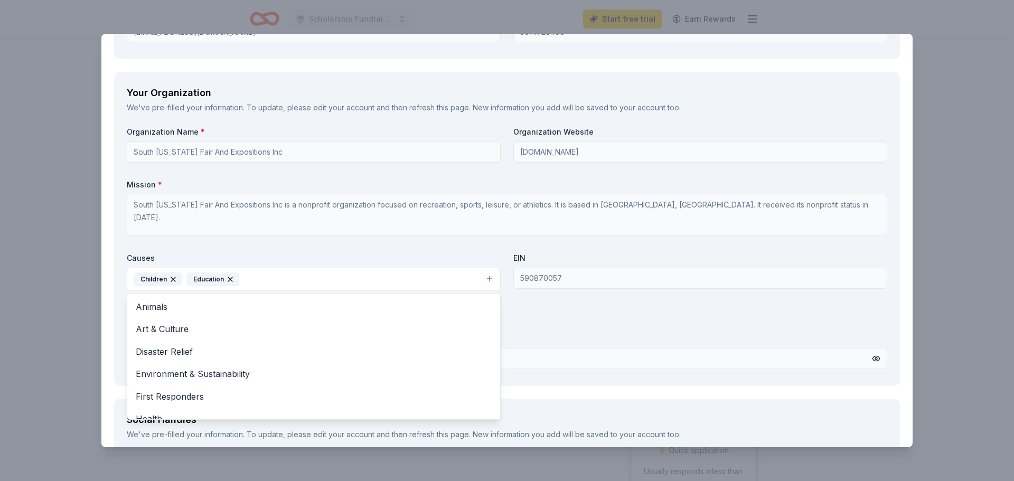
click at [530, 368] on div "Organization Name * South Florida Fair And Expositions Inc Organization Website…" at bounding box center [507, 250] width 761 height 246
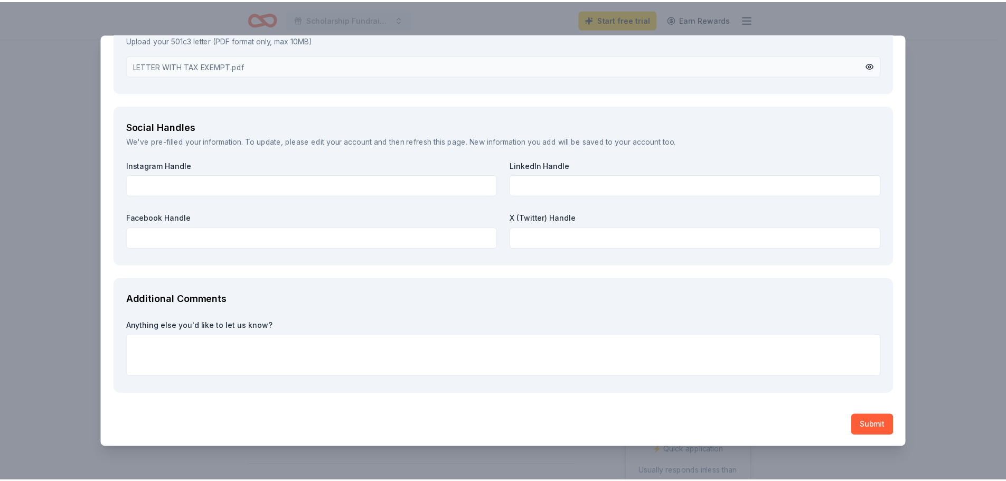
scroll to position [1351, 0]
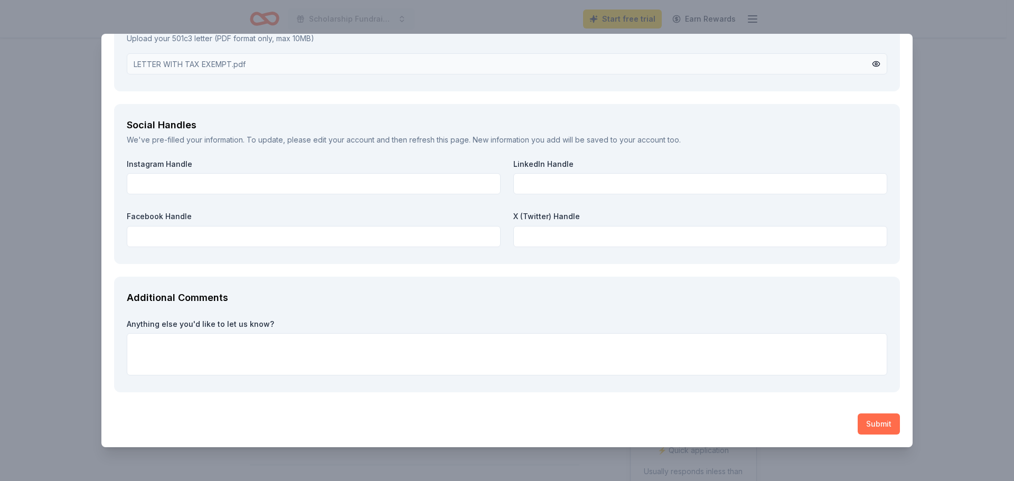
click at [868, 426] on button "Submit" at bounding box center [879, 424] width 42 height 21
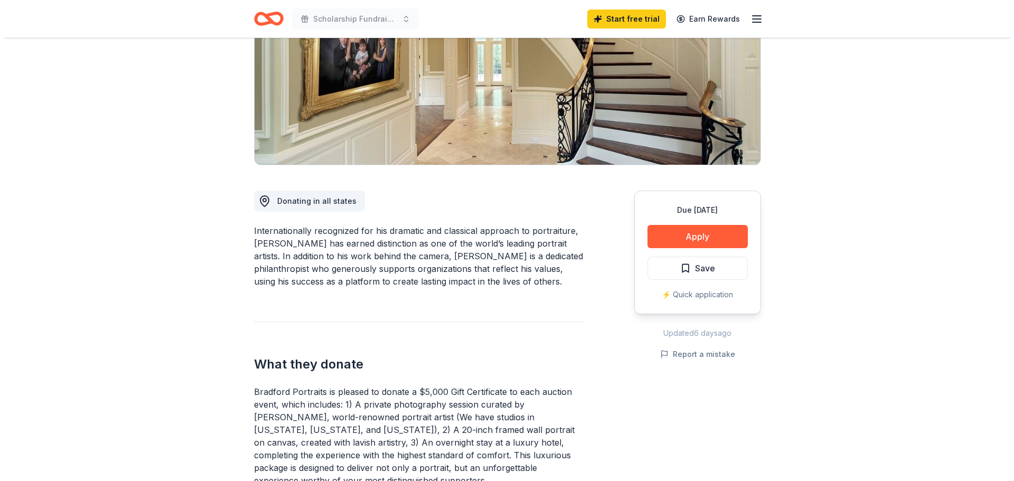
scroll to position [158, 0]
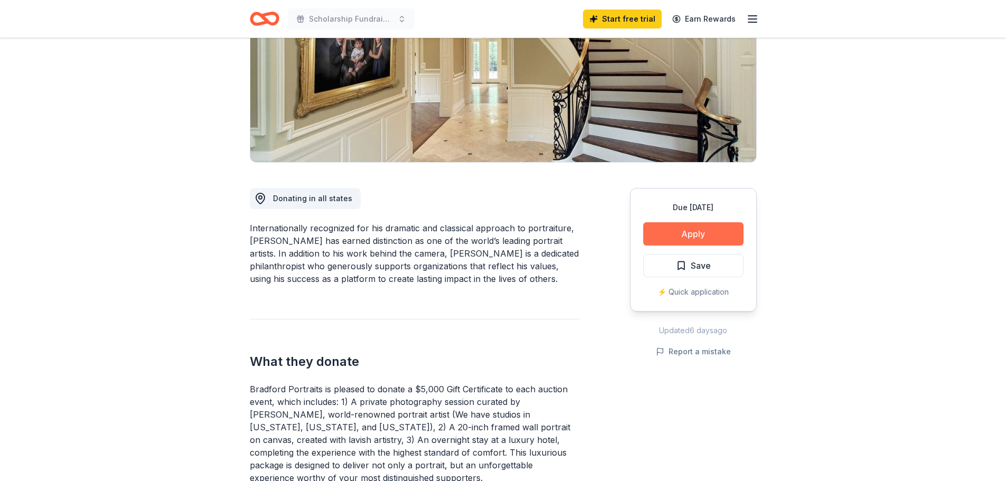
click at [724, 233] on button "Apply" at bounding box center [693, 233] width 100 height 23
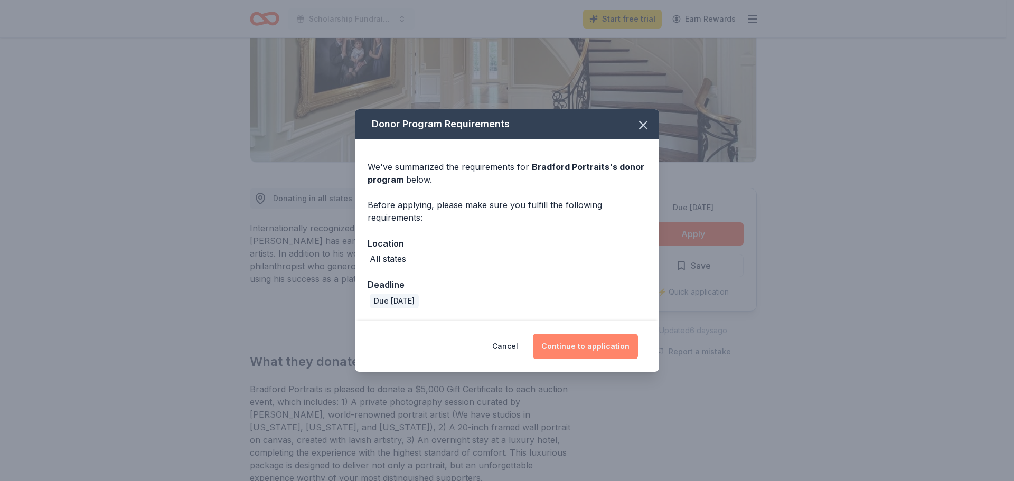
click at [563, 341] on button "Continue to application" at bounding box center [585, 346] width 105 height 25
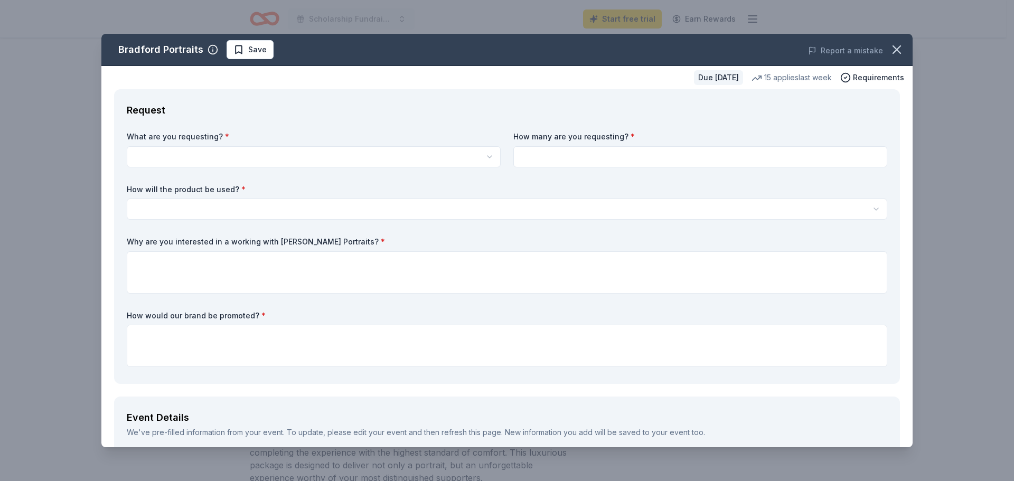
click at [195, 132] on div "Request What are you requesting? * Bradford Portraits is pleased to donate a $5…" at bounding box center [507, 236] width 786 height 295
click at [189, 146] on div "What are you requesting? * Bradford Portraits is pleased to donate a $5,000 Gif…" at bounding box center [314, 150] width 374 height 36
click at [194, 158] on html "Scholarship Fundraiser Start free trial Earn Rewards Due in 79 days Share Bradf…" at bounding box center [507, 240] width 1014 height 481
click at [193, 166] on html "Scholarship Fundraiser Start free trial Earn Rewards Due in 79 days Share Bradf…" at bounding box center [507, 240] width 1014 height 481
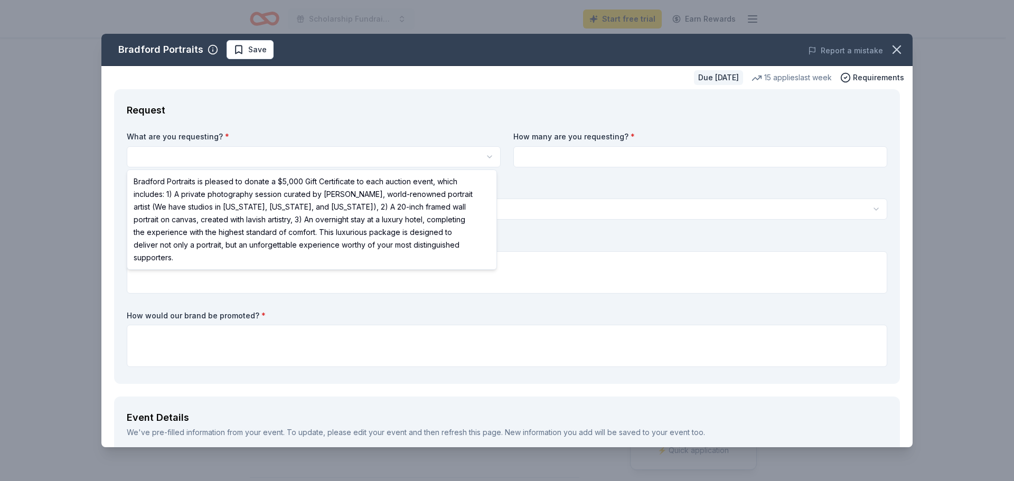
select select "Bradford Portraits is pleased to donate a $5,000 Gift Certificate to each aucti…"
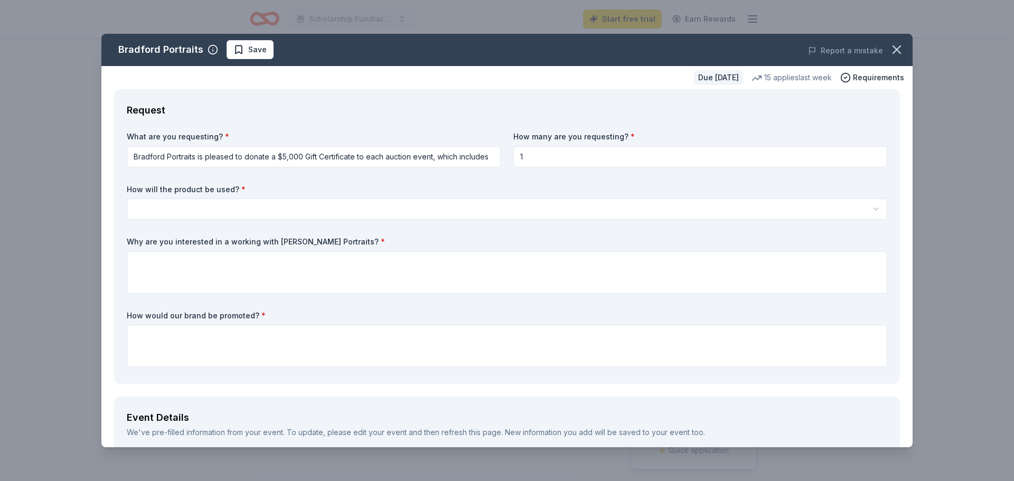
type input "1"
click at [223, 210] on html "Scholarship Fundraiser Start free trial Earn Rewards Due in 79 days Share Bradf…" at bounding box center [507, 240] width 1014 height 481
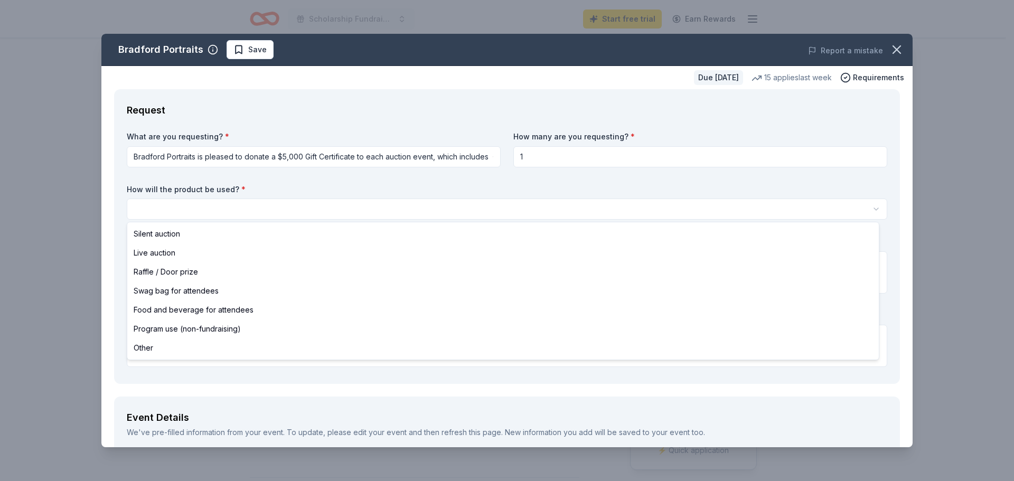
select select "silentAuction"
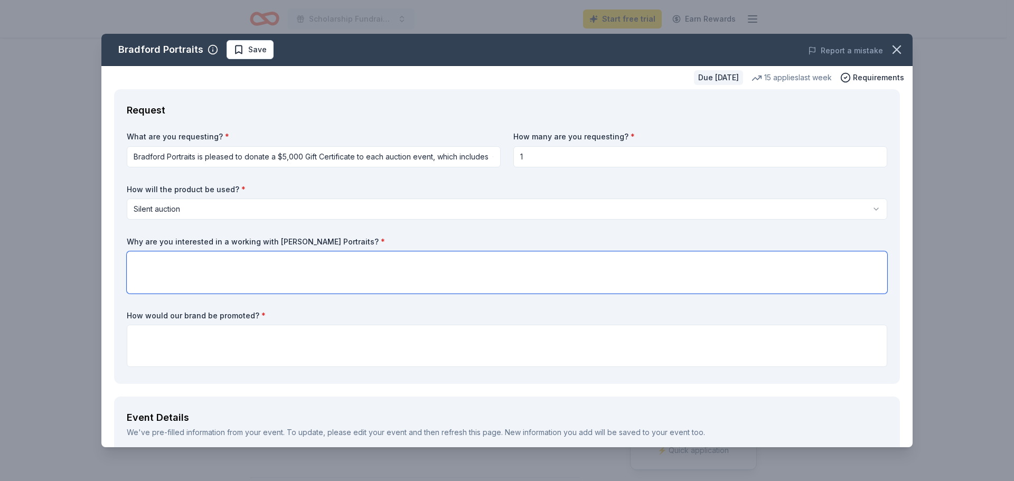
click at [221, 257] on textarea at bounding box center [507, 272] width 761 height 42
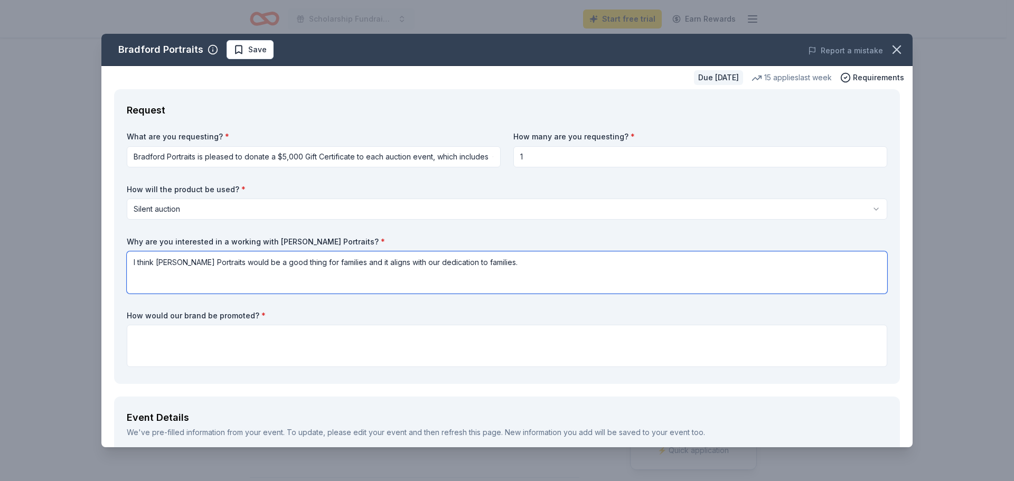
type textarea "I think Bradford Portraits would be a good thing for families and it aligns wit…"
click at [216, 337] on textarea at bounding box center [507, 346] width 761 height 42
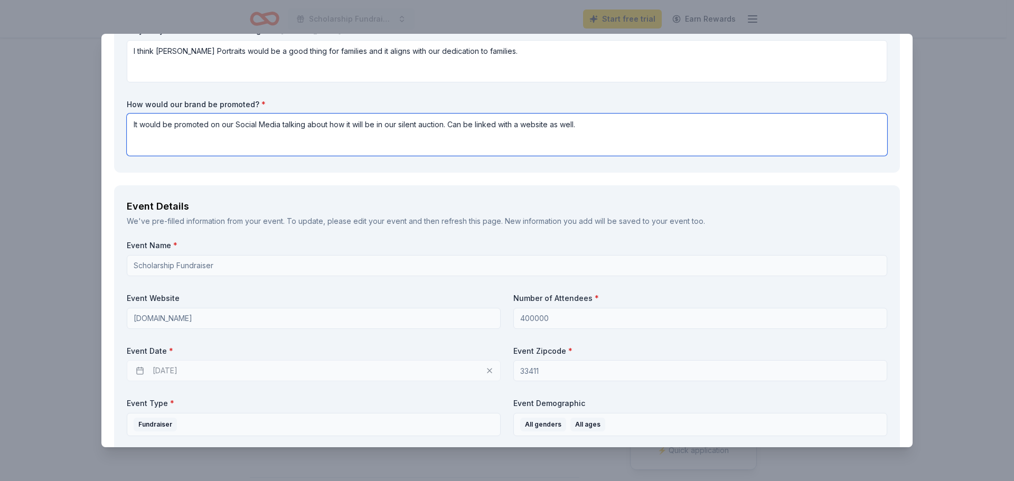
type textarea "It would be promoted on our Social Media talking about how it will be in our si…"
click at [213, 286] on div "Event Name * Scholarship Fundraiser Event Website www.southfloridafair.com Numb…" at bounding box center [507, 377] width 761 height 274
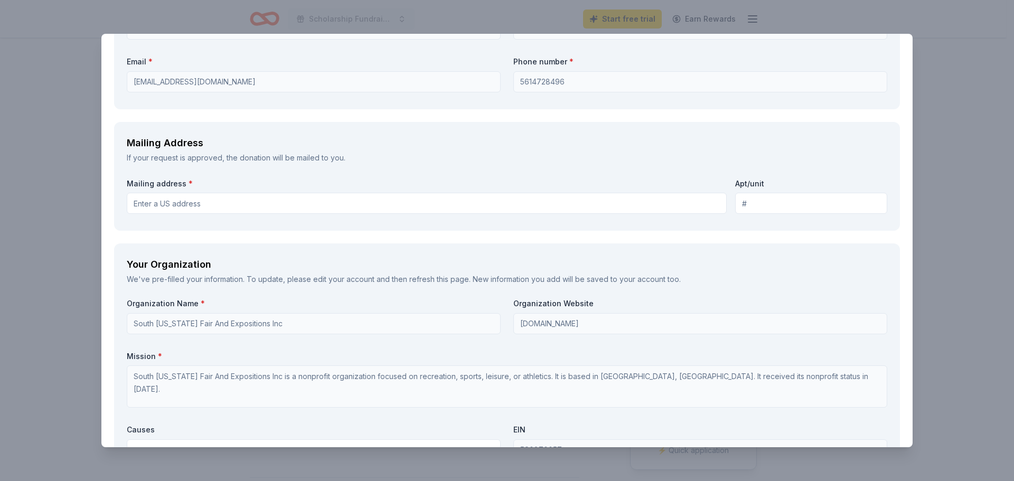
scroll to position [845, 0]
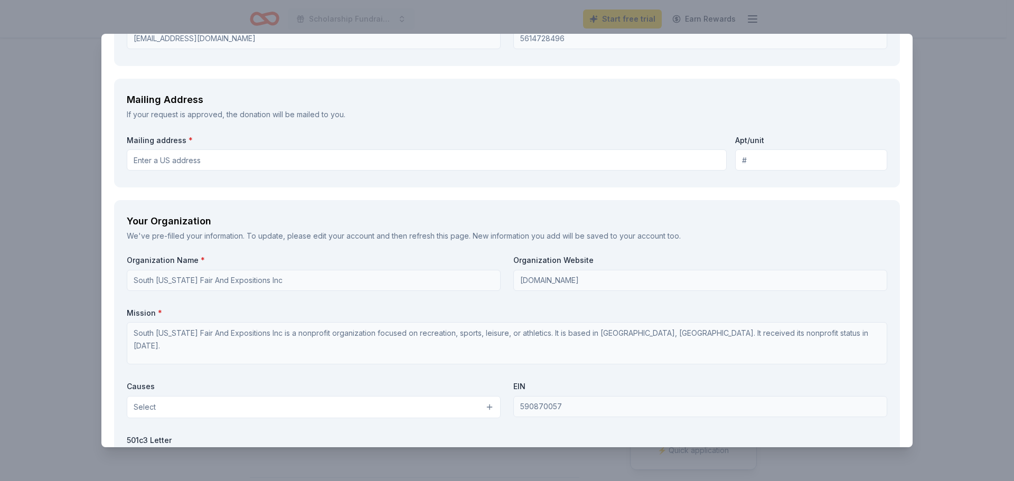
click at [414, 160] on input "Mailing address *" at bounding box center [427, 160] width 600 height 21
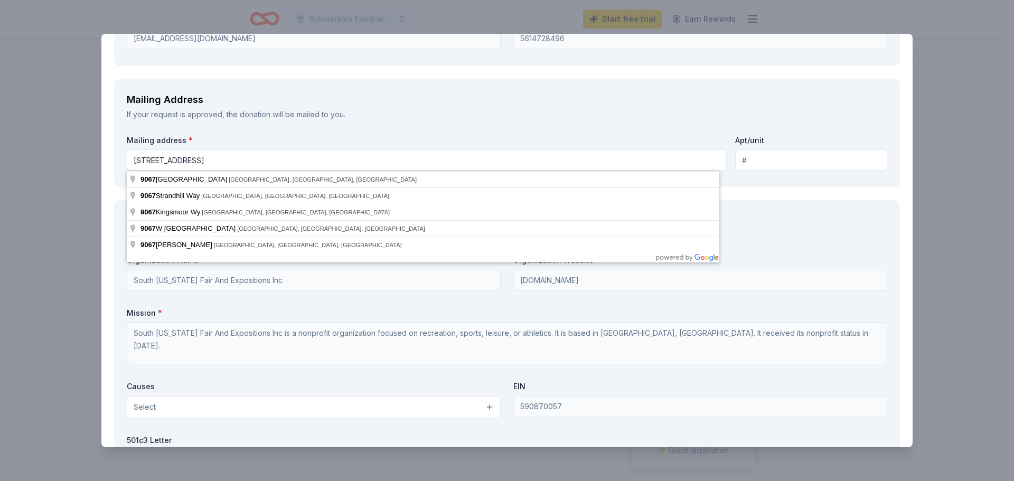
type input "9067 Southern Boulevard, West Palm Beach, FL, 33411"
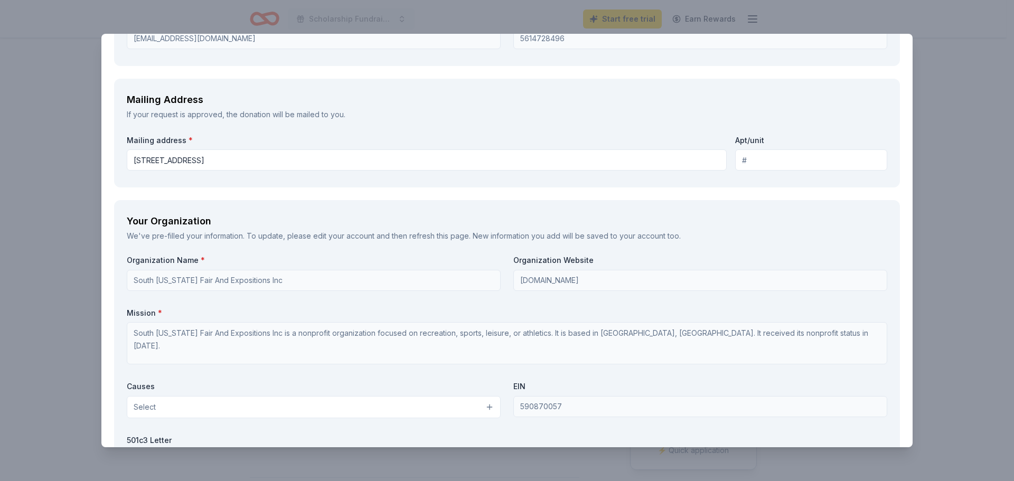
click at [426, 196] on div "Request What are you requesting? * Bradford Portraits is pleased to donate a $5…" at bounding box center [506, 57] width 811 height 1626
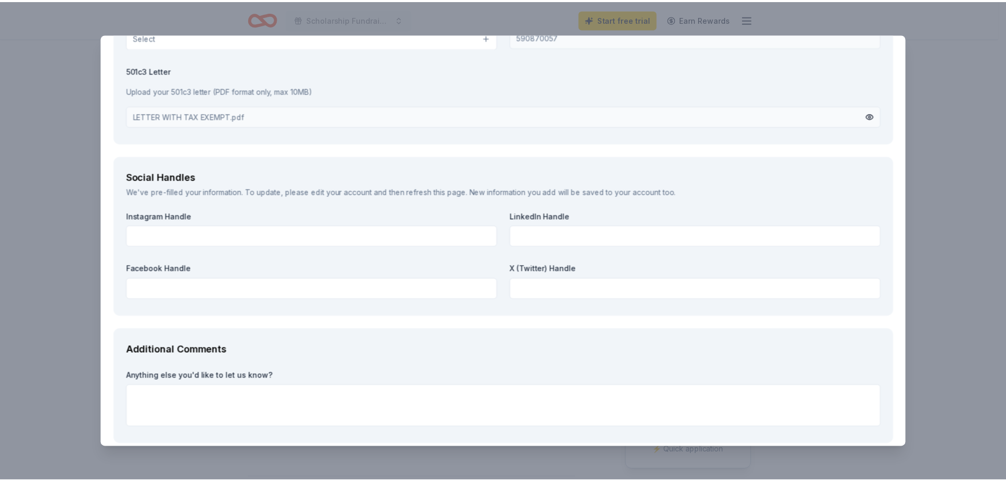
scroll to position [1267, 0]
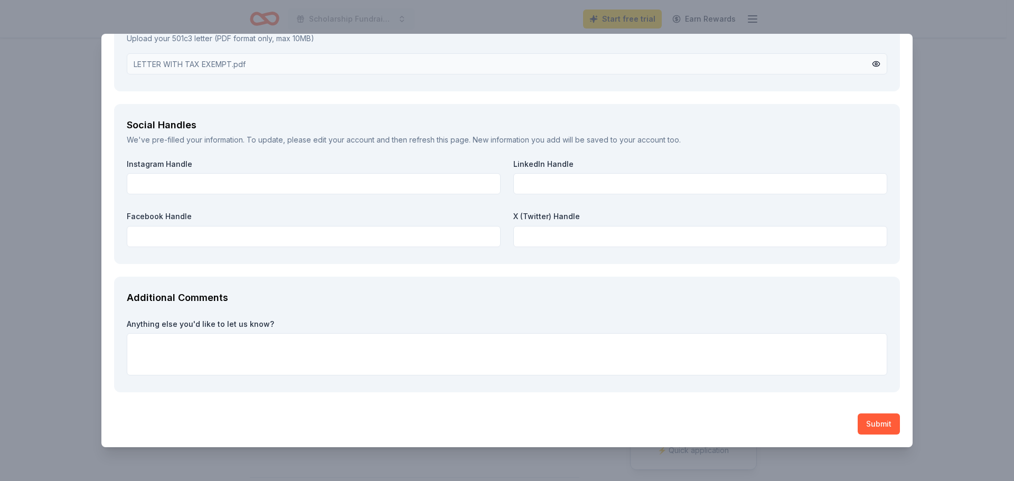
click at [858, 425] on button "Submit" at bounding box center [879, 424] width 42 height 21
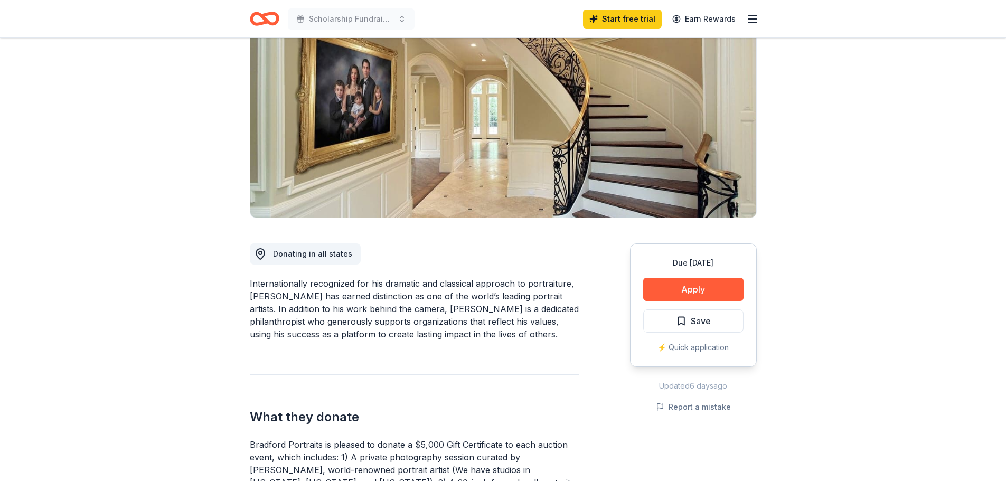
scroll to position [0, 0]
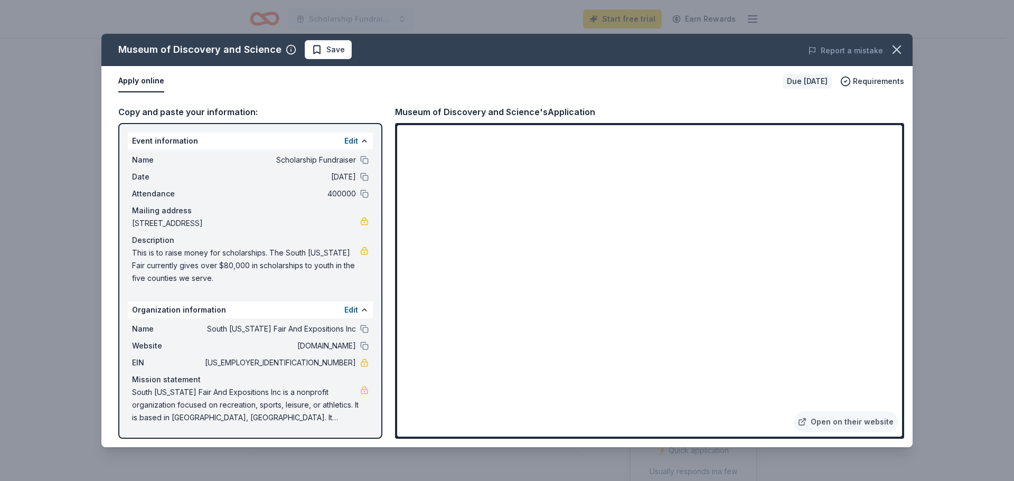
scroll to position [53, 0]
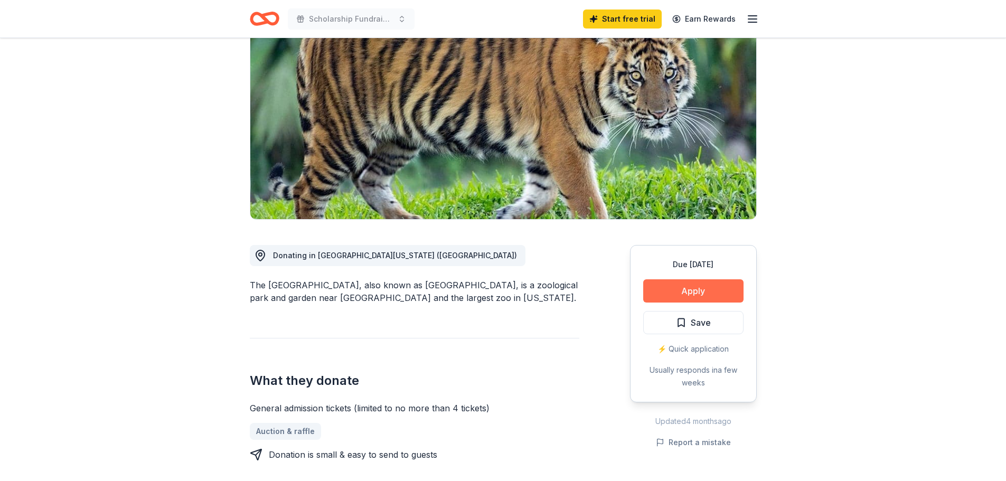
scroll to position [106, 0]
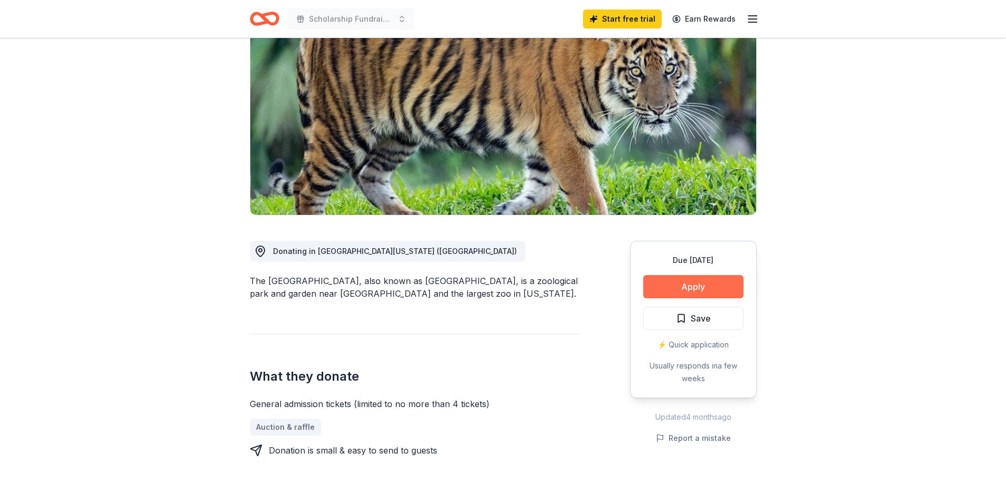
click at [688, 280] on button "Apply" at bounding box center [693, 286] width 100 height 23
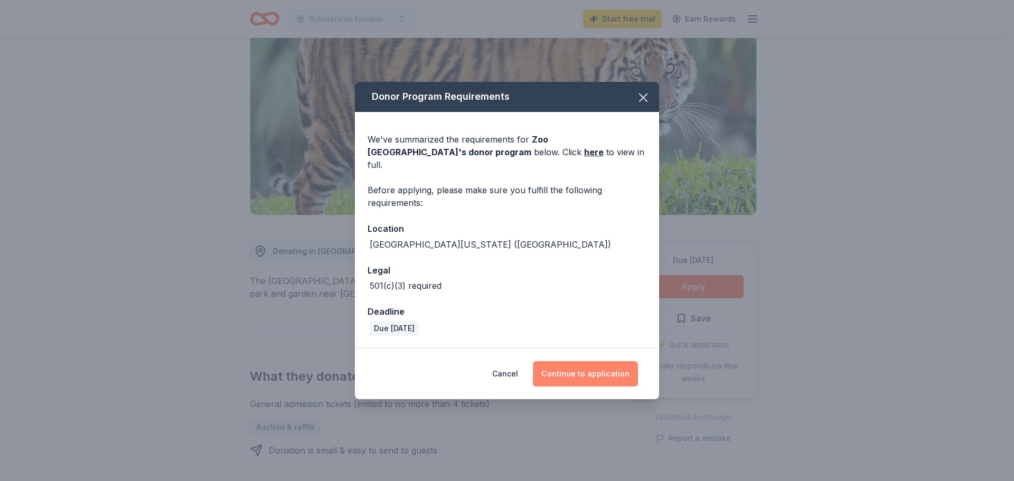
click at [612, 363] on button "Continue to application" at bounding box center [585, 373] width 105 height 25
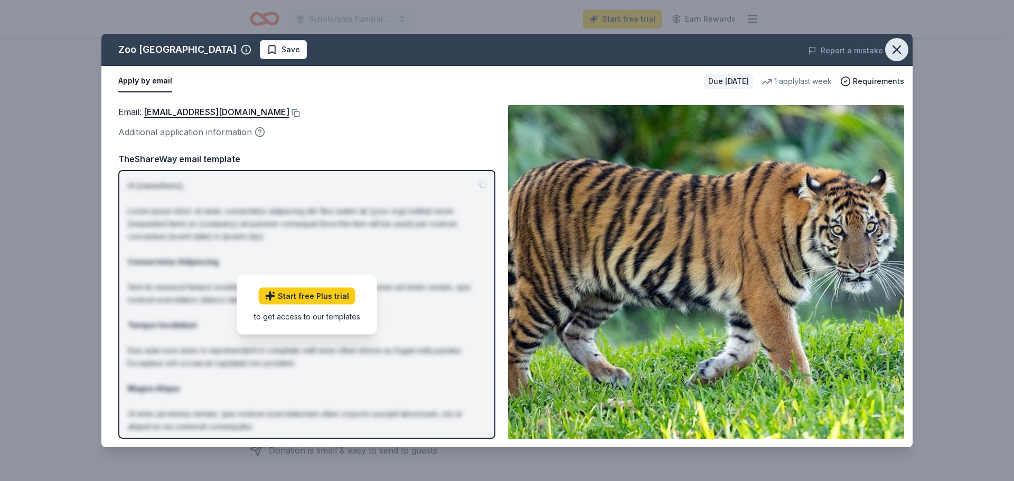
click at [893, 55] on icon "button" at bounding box center [897, 49] width 15 height 15
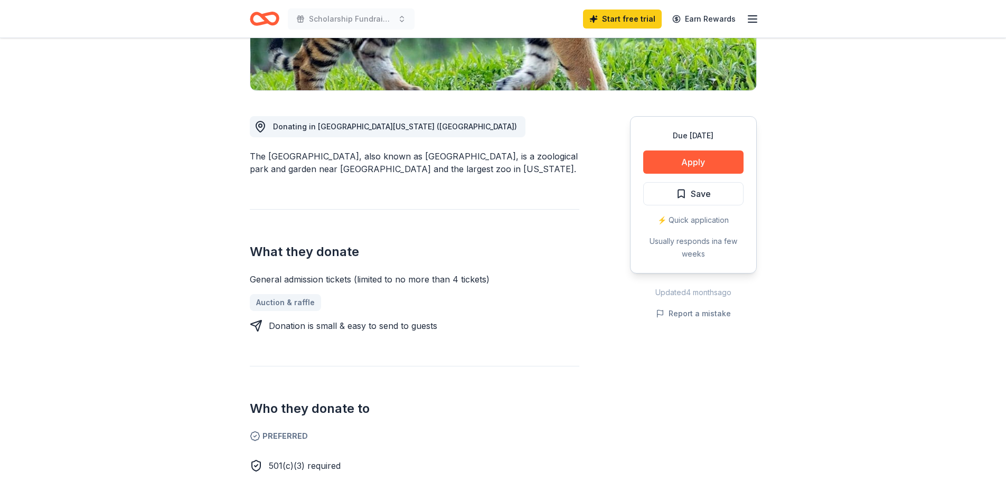
scroll to position [211, 0]
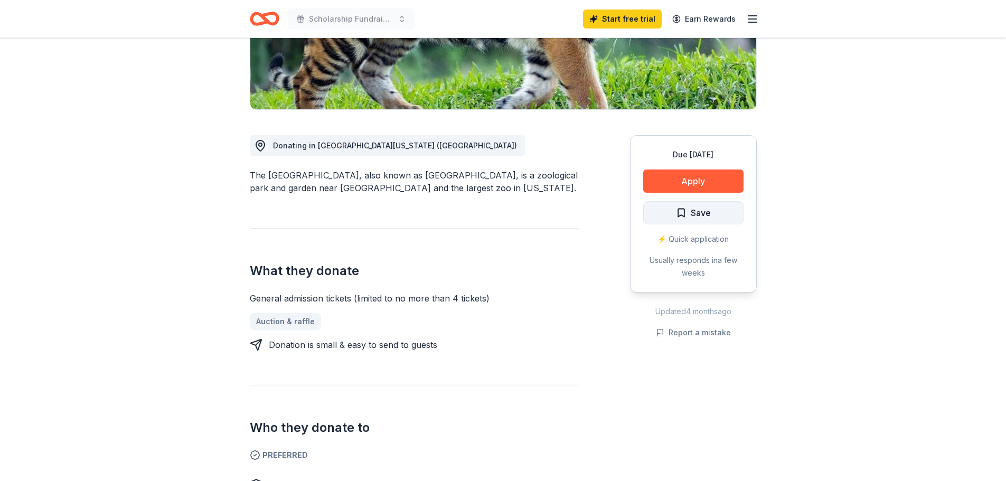
click at [698, 205] on button "Save" at bounding box center [693, 212] width 100 height 23
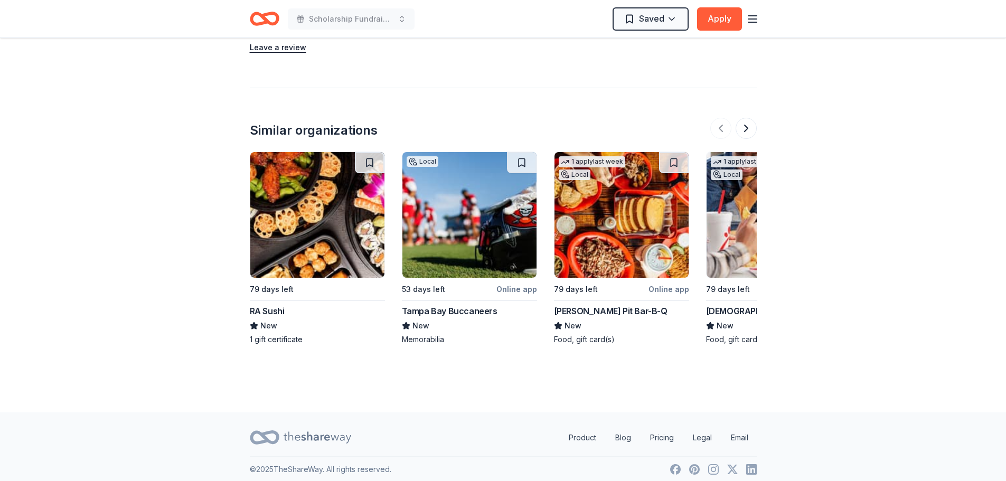
scroll to position [1165, 0]
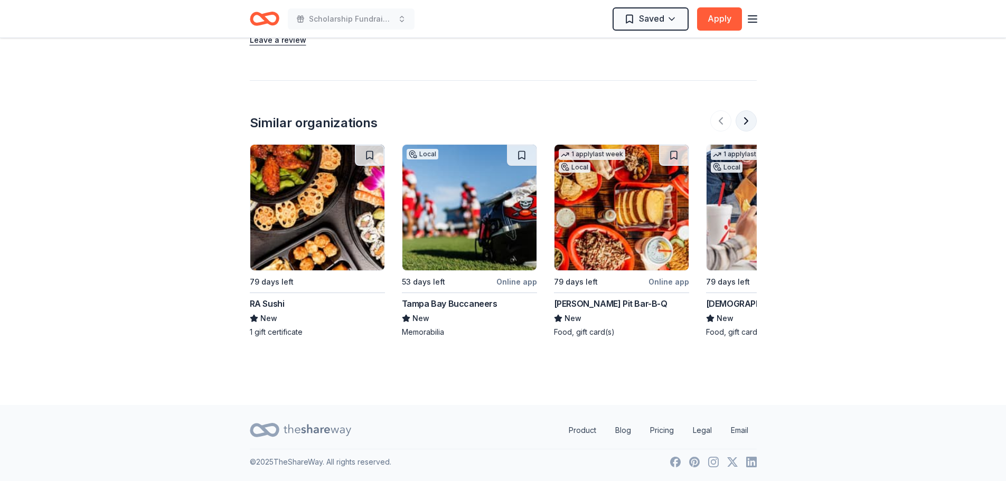
click at [748, 127] on button at bounding box center [746, 120] width 21 height 21
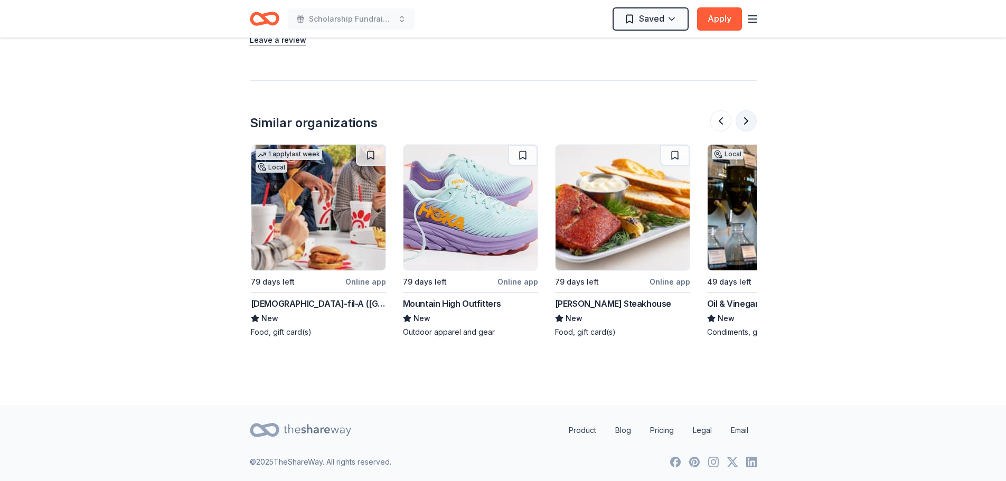
scroll to position [0, 456]
click at [482, 238] on img at bounding box center [470, 208] width 134 height 126
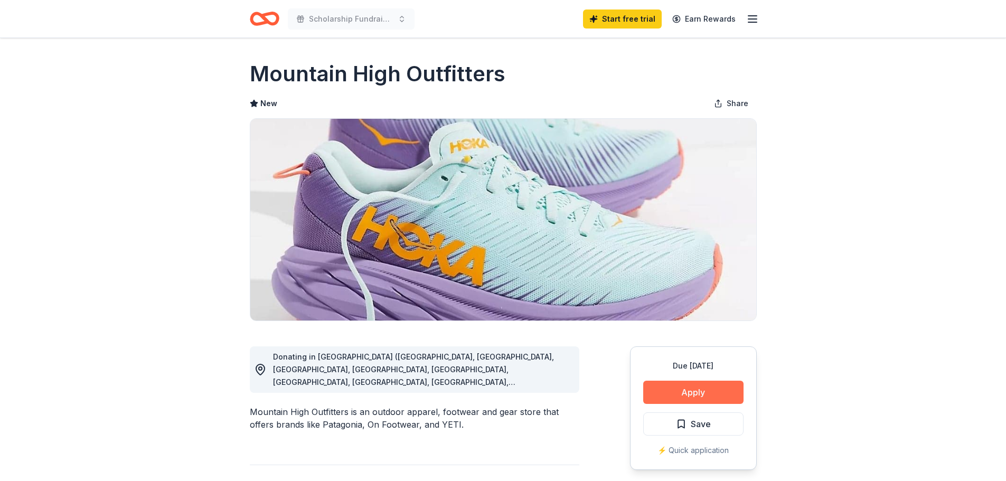
click at [662, 389] on button "Apply" at bounding box center [693, 392] width 100 height 23
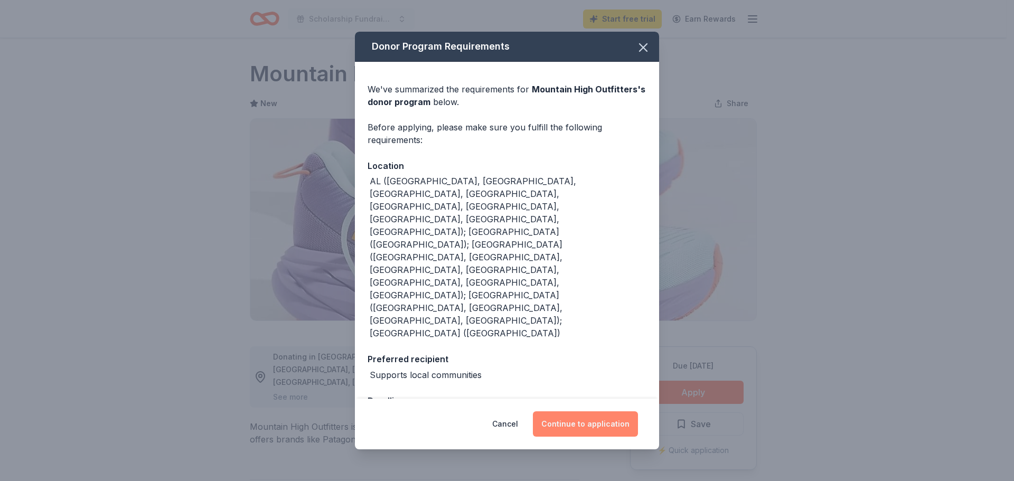
click at [588, 412] on button "Continue to application" at bounding box center [585, 424] width 105 height 25
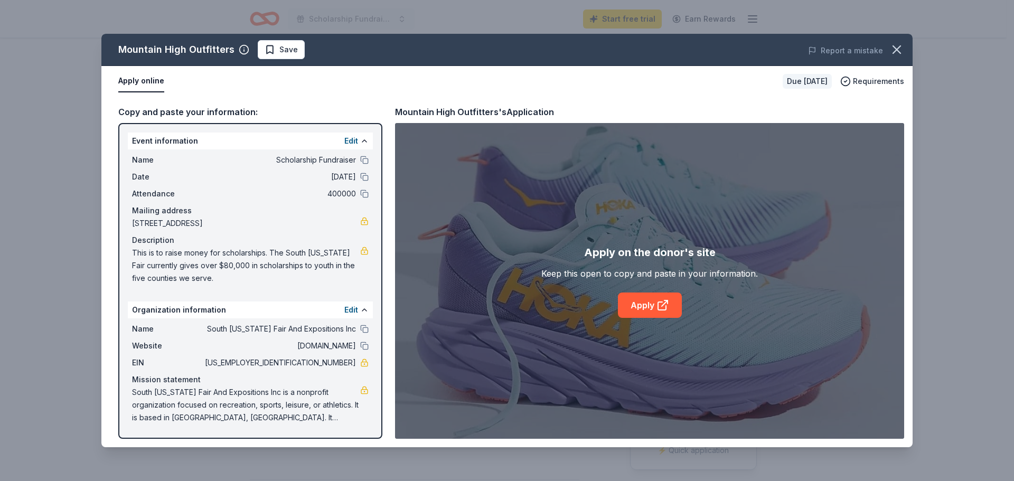
click at [360, 158] on div "Name Scholarship Fundraiser" at bounding box center [250, 160] width 237 height 13
click at [363, 157] on button at bounding box center [364, 160] width 8 height 8
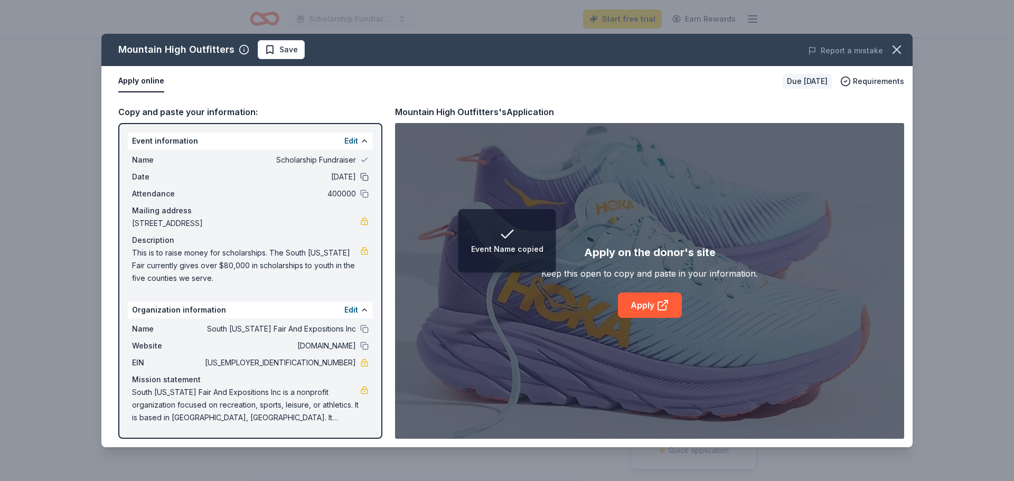
click at [366, 179] on button at bounding box center [364, 177] width 8 height 8
click at [365, 194] on button at bounding box center [364, 194] width 8 height 8
click at [367, 327] on button at bounding box center [364, 329] width 8 height 8
drag, startPoint x: 367, startPoint y: 348, endPoint x: 420, endPoint y: 354, distance: 53.7
click at [368, 348] on button at bounding box center [364, 346] width 8 height 8
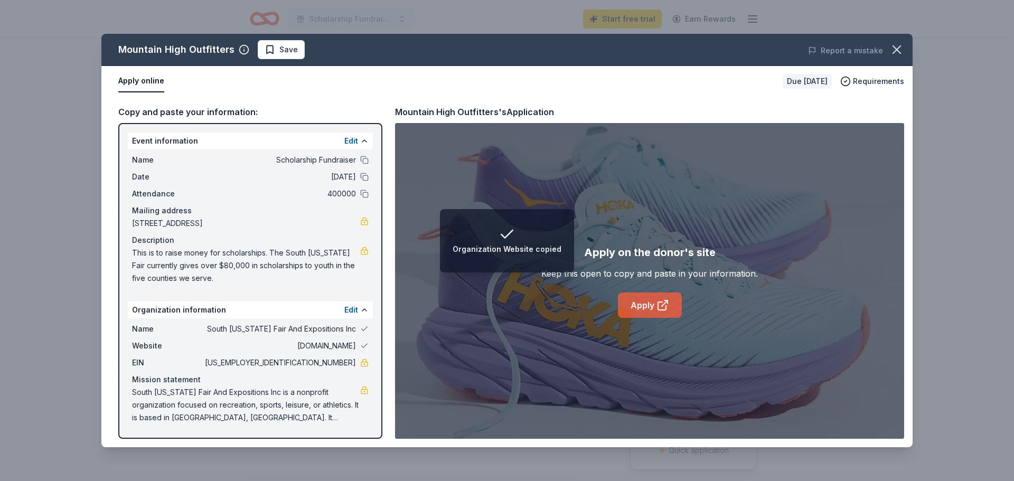
click at [647, 306] on link "Apply" at bounding box center [650, 305] width 64 height 25
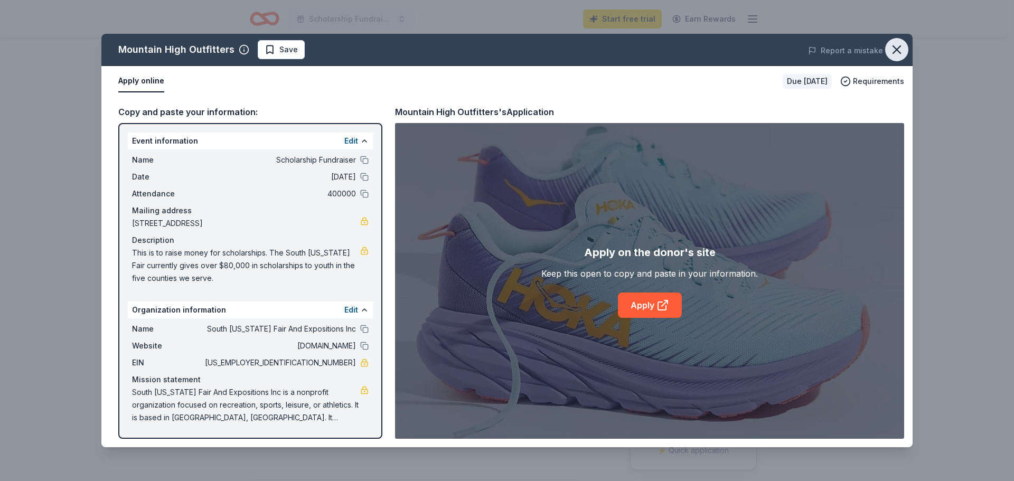
click at [898, 43] on icon "button" at bounding box center [897, 49] width 15 height 15
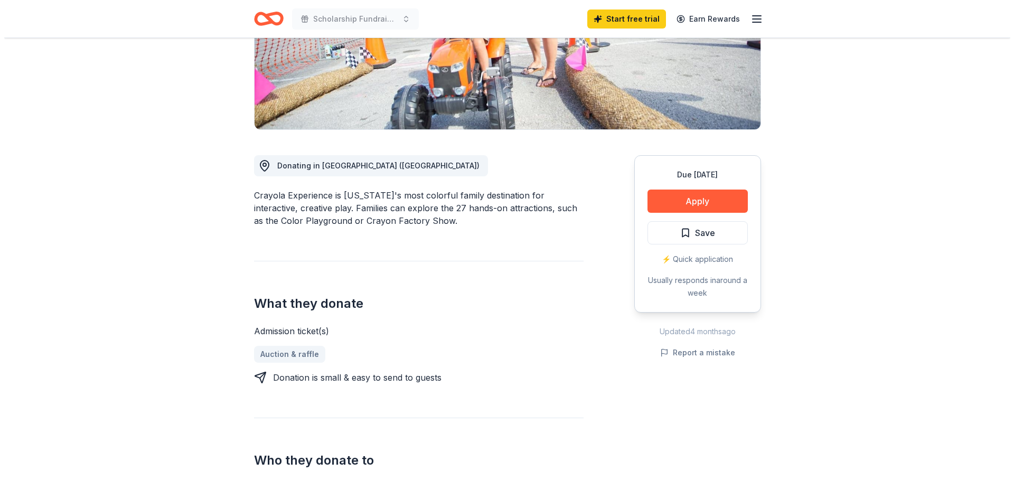
scroll to position [211, 0]
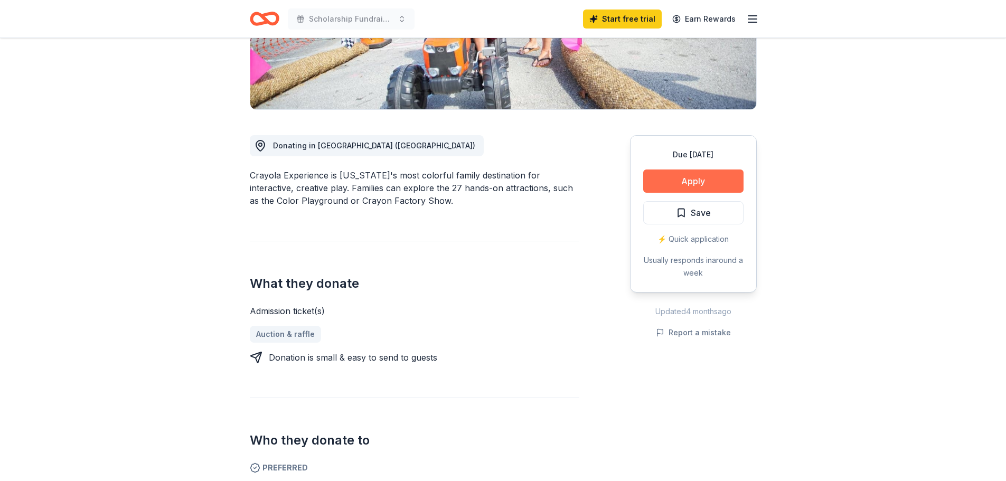
click at [682, 176] on button "Apply" at bounding box center [693, 181] width 100 height 23
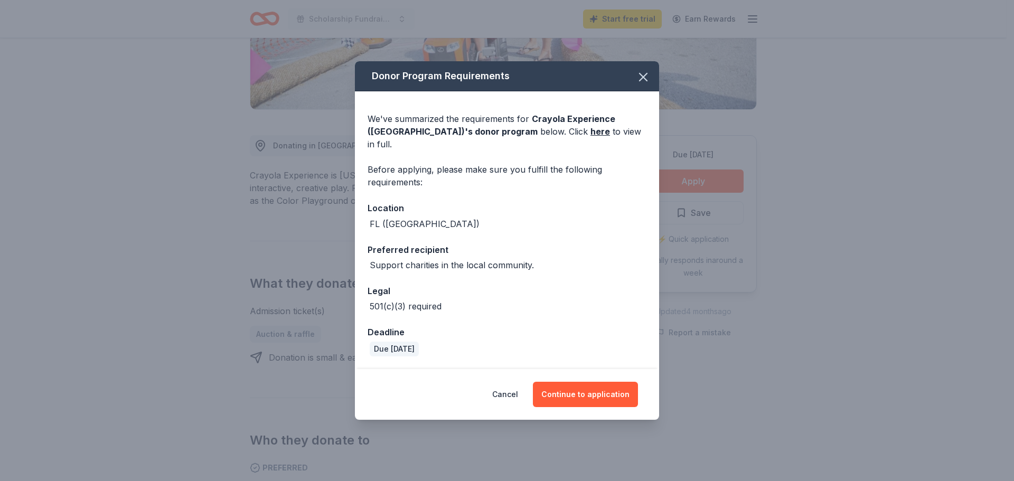
click at [601, 408] on div "Cancel Continue to application" at bounding box center [507, 394] width 304 height 51
click at [594, 391] on button "Continue to application" at bounding box center [585, 394] width 105 height 25
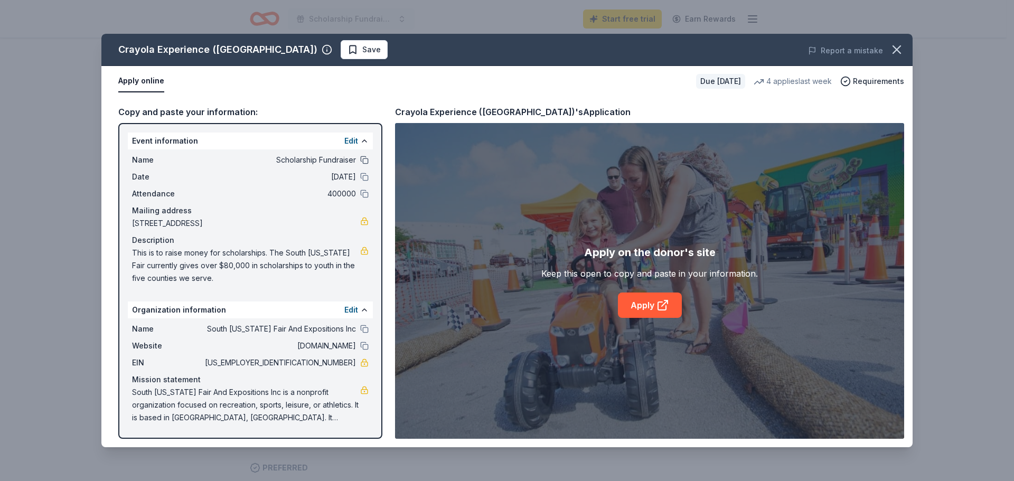
drag, startPoint x: 365, startPoint y: 162, endPoint x: 366, endPoint y: 178, distance: 15.9
click at [365, 163] on button at bounding box center [364, 160] width 8 height 8
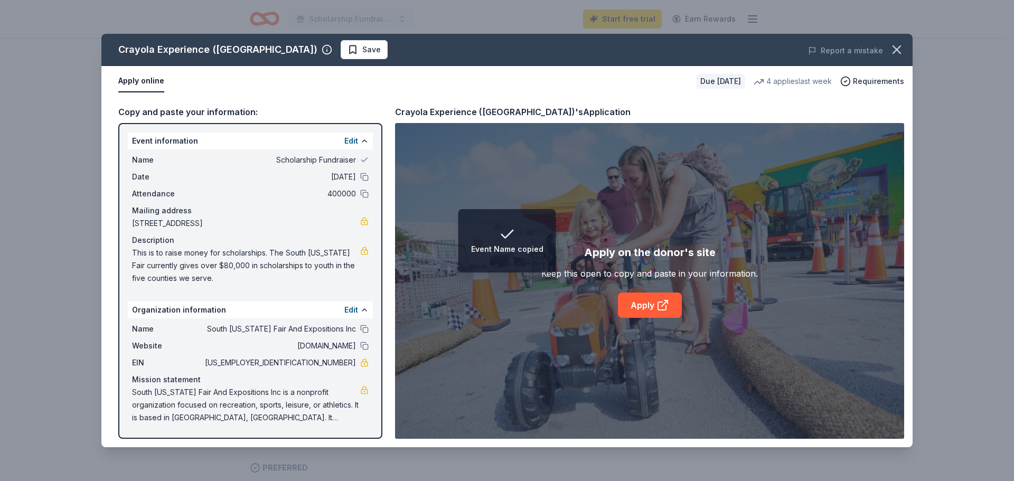
drag, startPoint x: 366, startPoint y: 178, endPoint x: 362, endPoint y: 182, distance: 5.6
click at [365, 178] on button at bounding box center [364, 177] width 8 height 8
click at [361, 195] on button at bounding box center [364, 194] width 8 height 8
drag, startPoint x: 365, startPoint y: 330, endPoint x: 365, endPoint y: 339, distance: 8.5
click at [365, 331] on button at bounding box center [364, 329] width 8 height 8
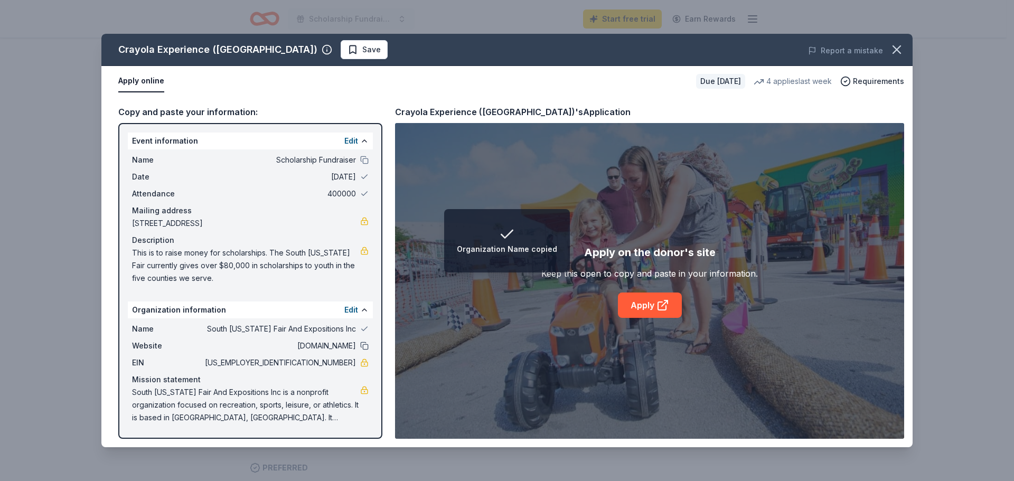
click at [366, 343] on button at bounding box center [364, 346] width 8 height 8
click at [648, 309] on link "Apply" at bounding box center [650, 305] width 64 height 25
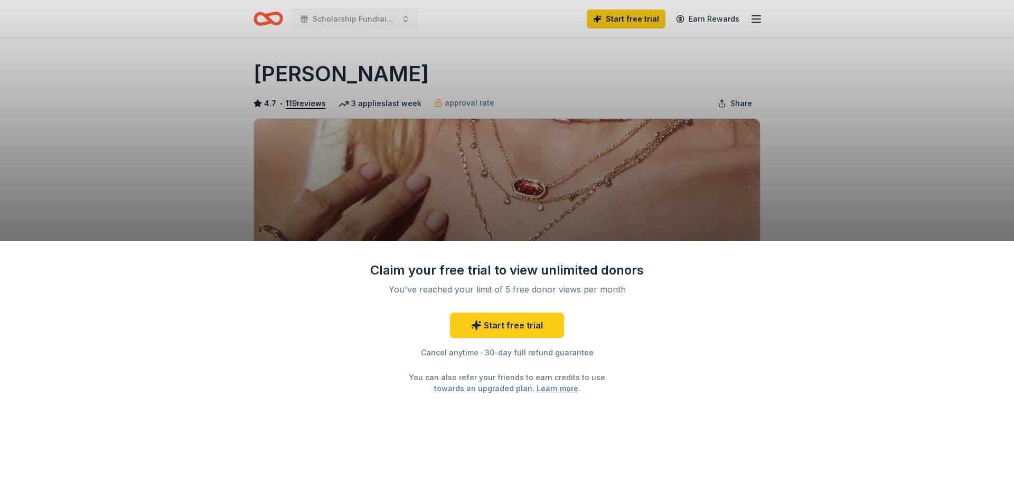
click at [709, 402] on div "Claim your free trial to view unlimited donors You've reached your limit of 5 f…" at bounding box center [507, 361] width 1014 height 241
click at [851, 133] on div "Claim your free trial to view unlimited donors You've reached your limit of 5 f…" at bounding box center [507, 240] width 1014 height 481
click at [916, 141] on div "Claim your free trial to view unlimited donors You've reached your limit of 5 f…" at bounding box center [507, 240] width 1014 height 481
click at [950, 261] on div "Claim your free trial to view unlimited donors You've reached your limit of 5 f…" at bounding box center [507, 361] width 1014 height 241
click at [510, 329] on link "Start free trial" at bounding box center [507, 325] width 114 height 25
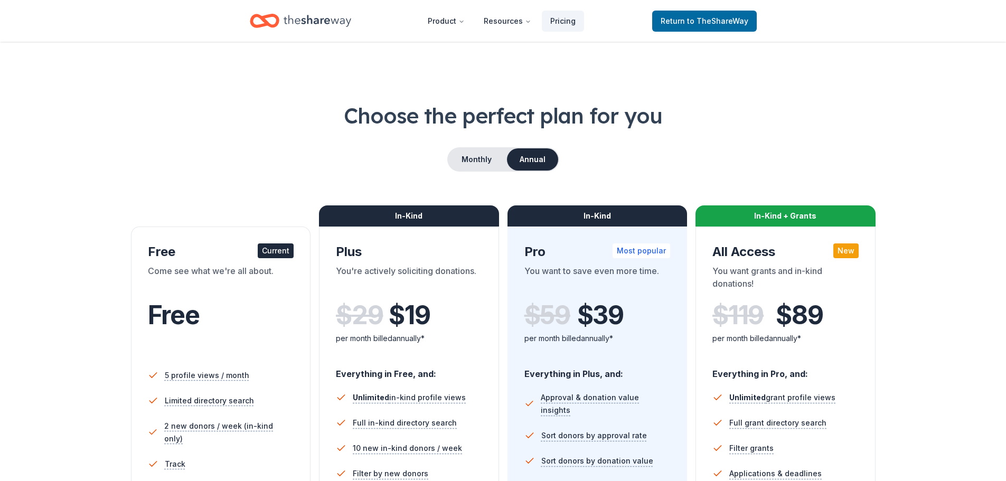
scroll to position [264, 0]
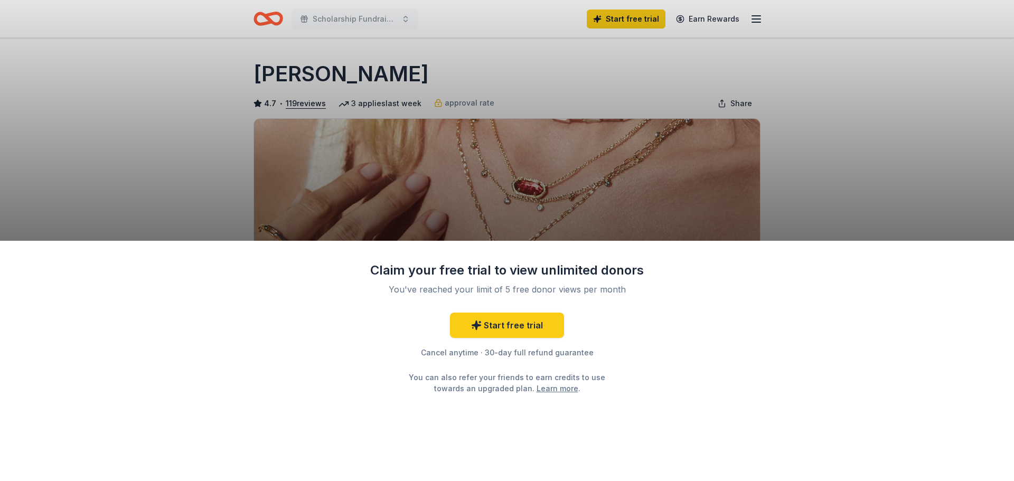
click at [869, 151] on div "Claim your free trial to view unlimited donors You've reached your limit of 5 f…" at bounding box center [507, 240] width 1014 height 481
